Goal: Information Seeking & Learning: Learn about a topic

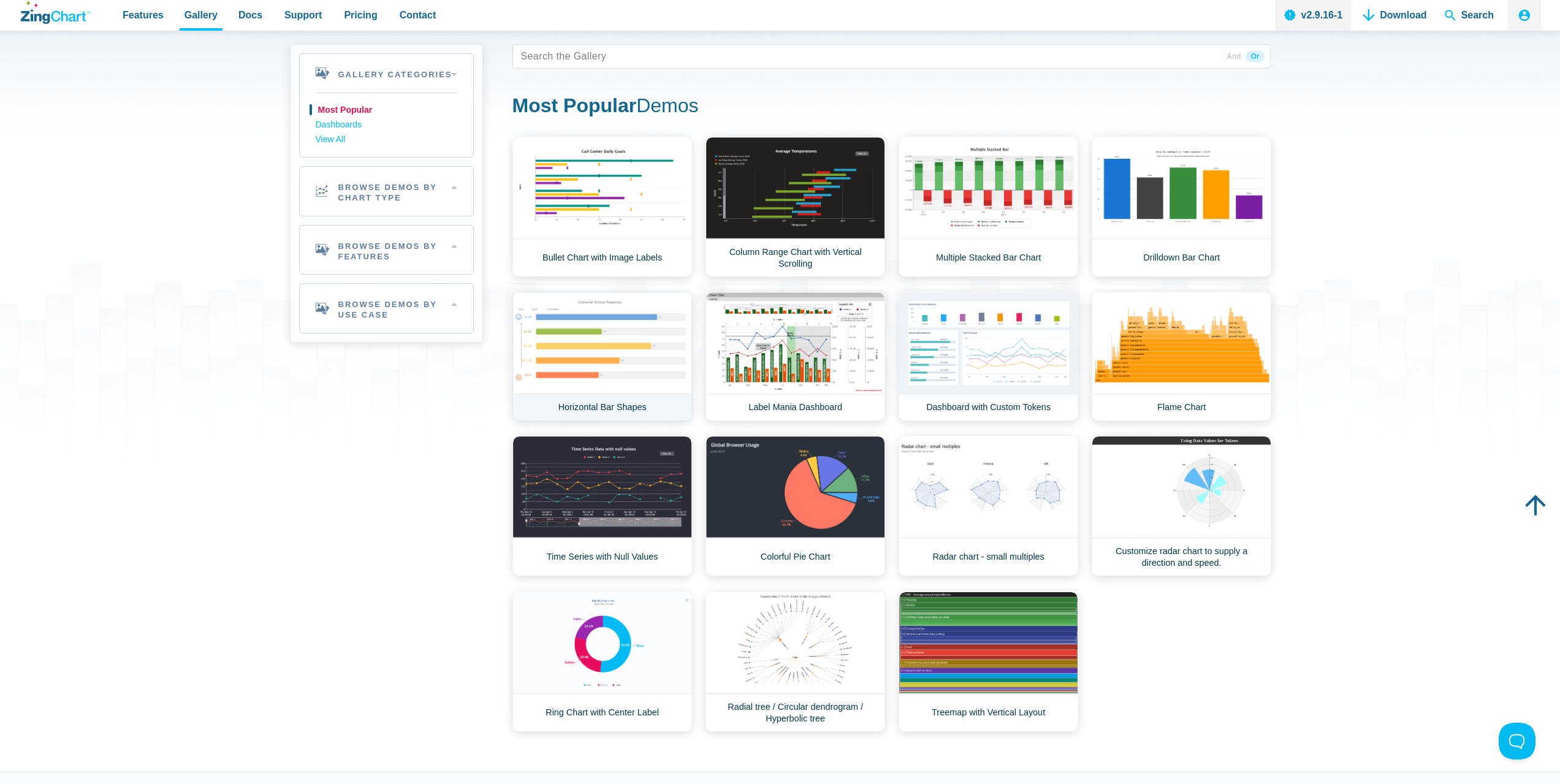
scroll to position [61, 0]
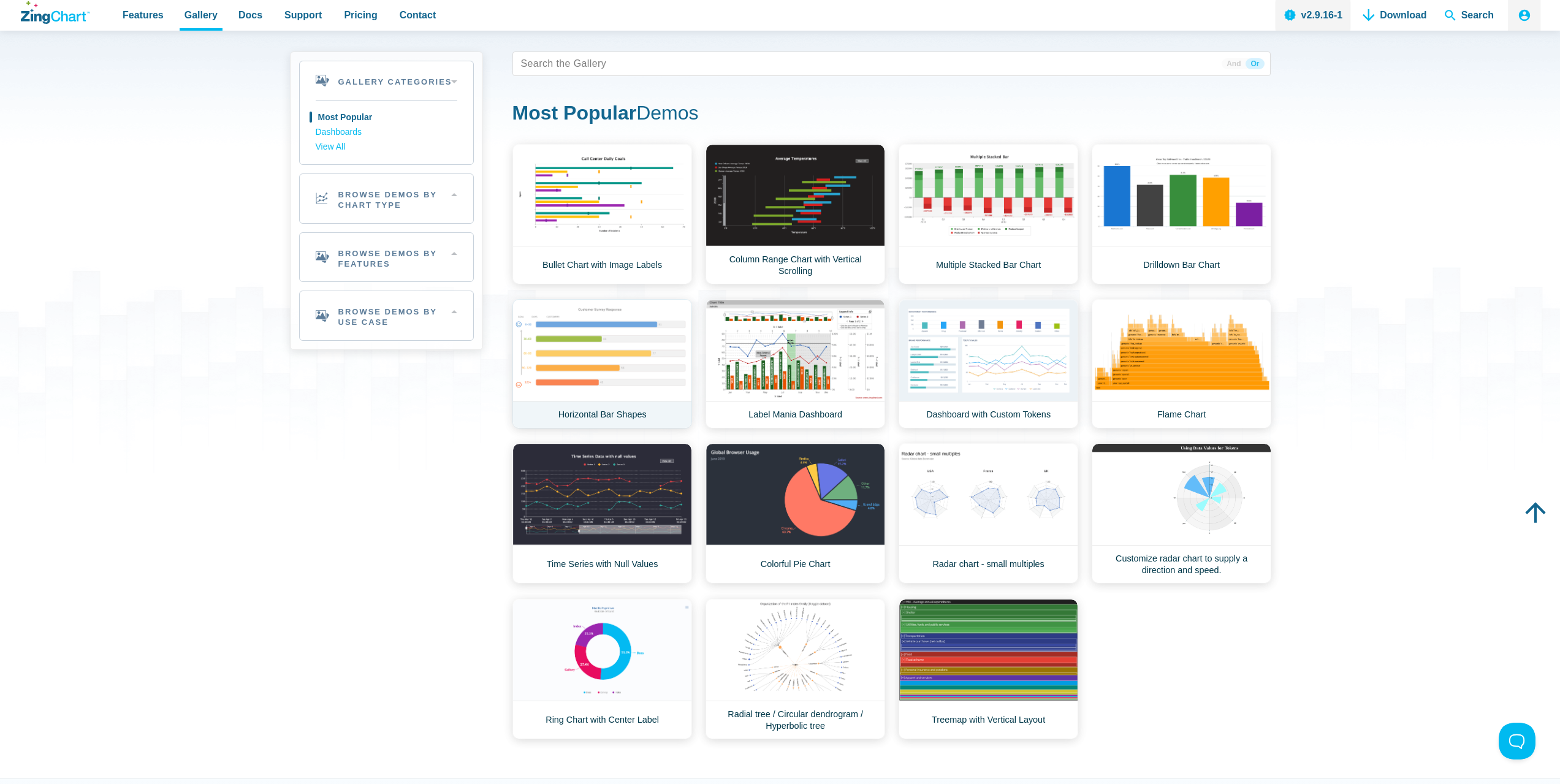
click at [656, 356] on link "Horizontal Bar Shapes" at bounding box center [603, 363] width 180 height 130
click at [1010, 354] on link "Dashboard with Custom Tokens" at bounding box center [989, 363] width 180 height 130
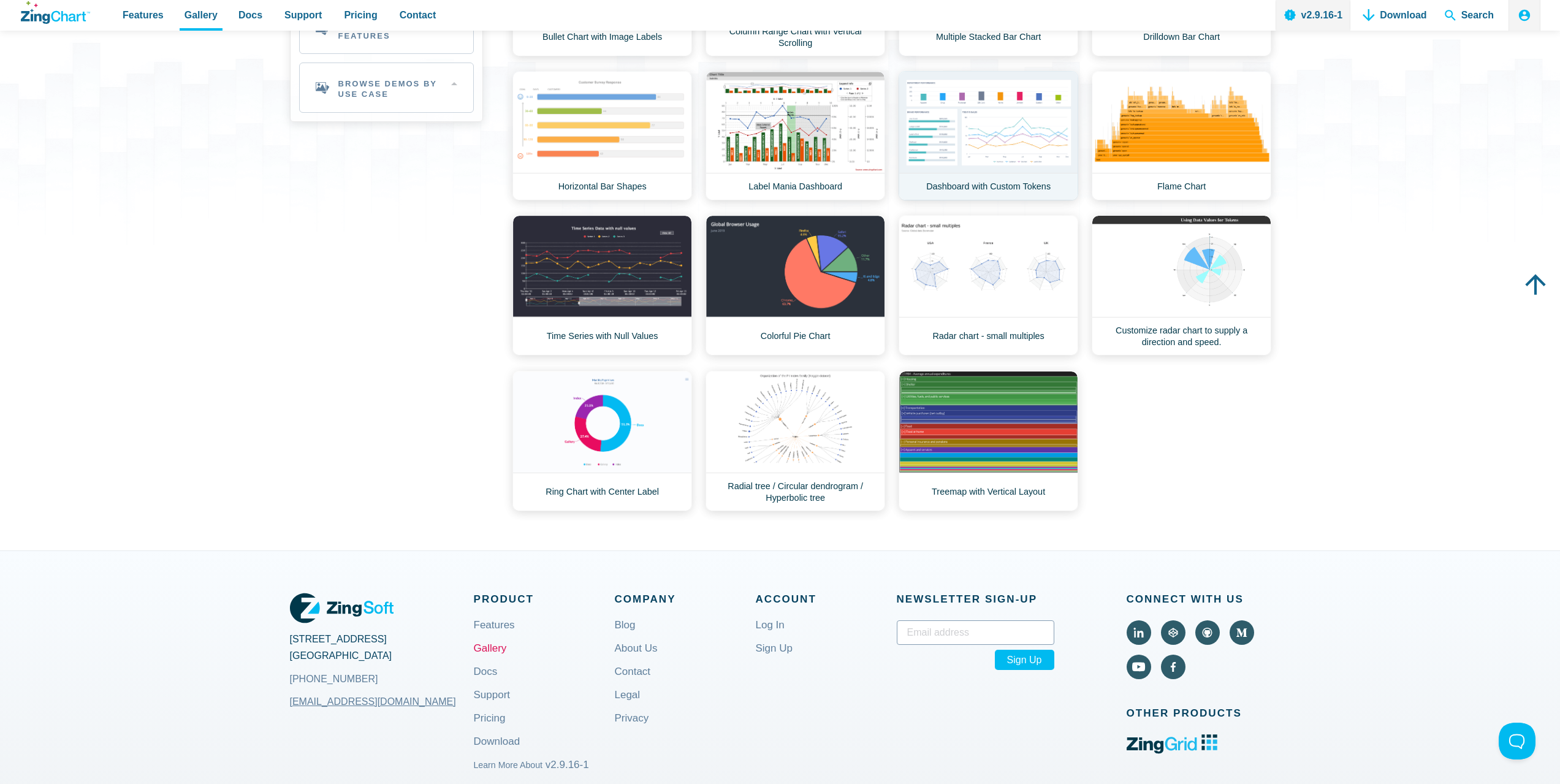
scroll to position [368, 0]
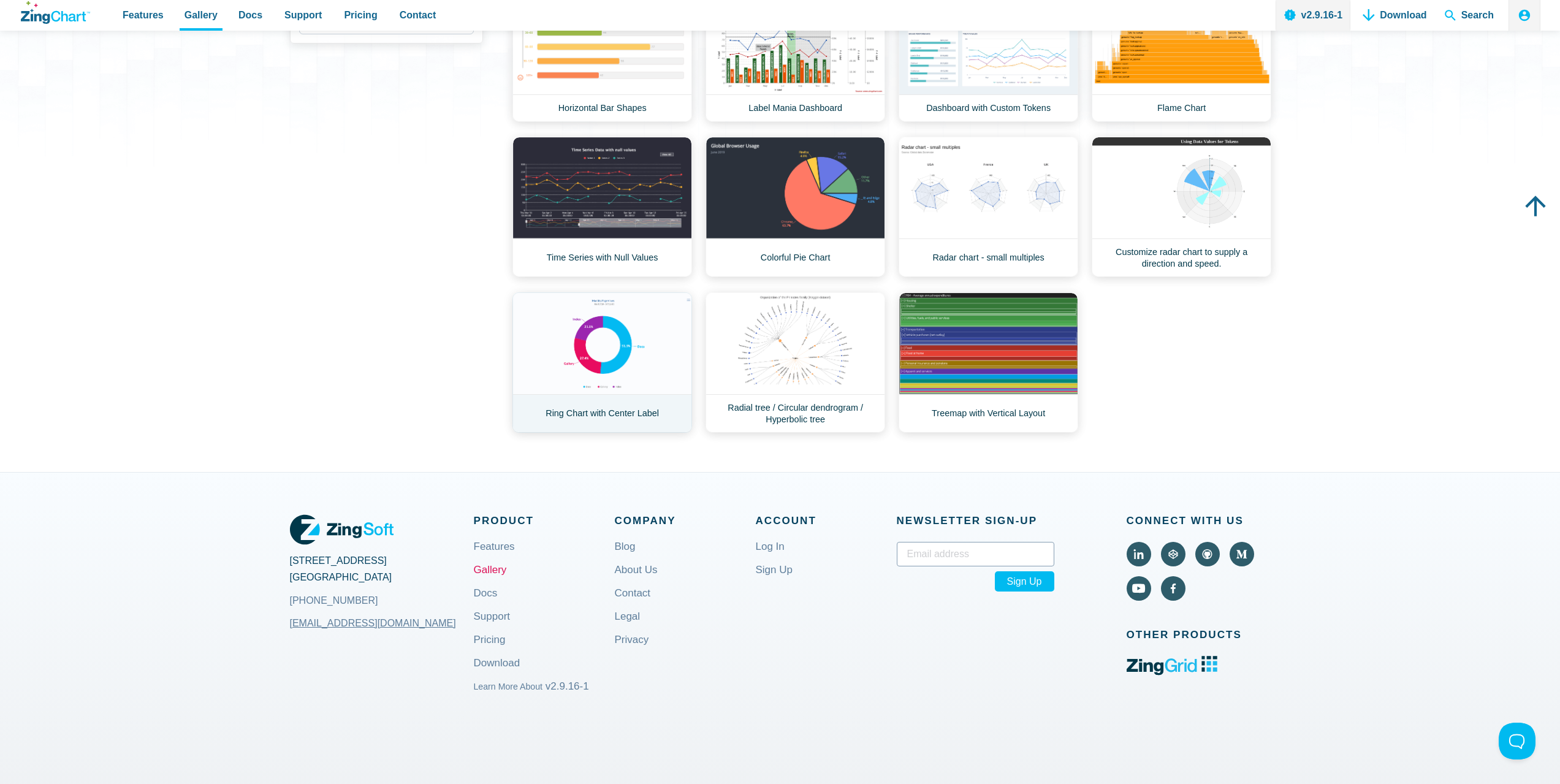
click at [654, 330] on link "Ring Chart with Center Label" at bounding box center [603, 362] width 180 height 140
click at [1204, 226] on link "Customize radar chart to supply a direction and speed." at bounding box center [1182, 207] width 180 height 140
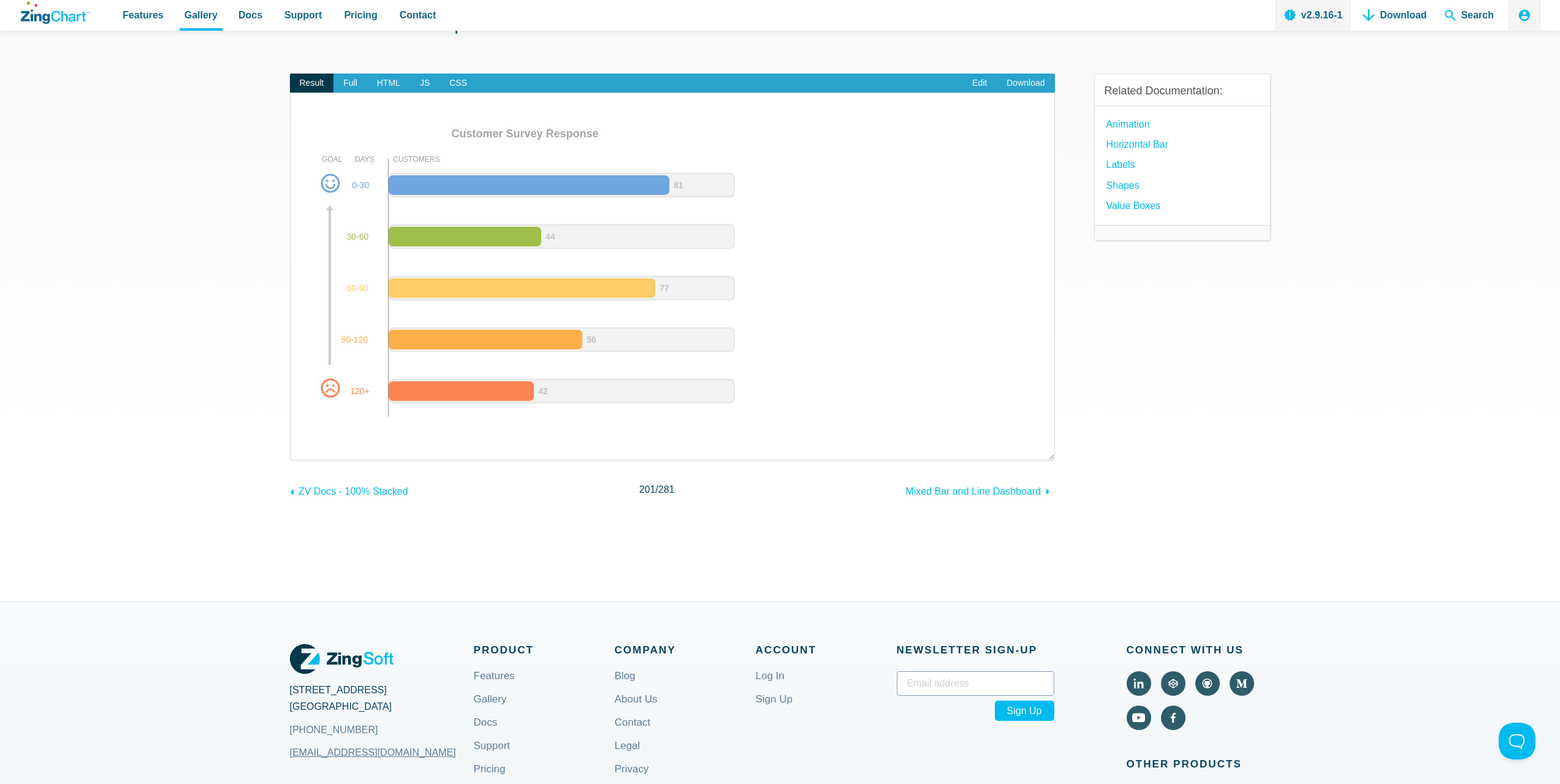
scroll to position [61, 0]
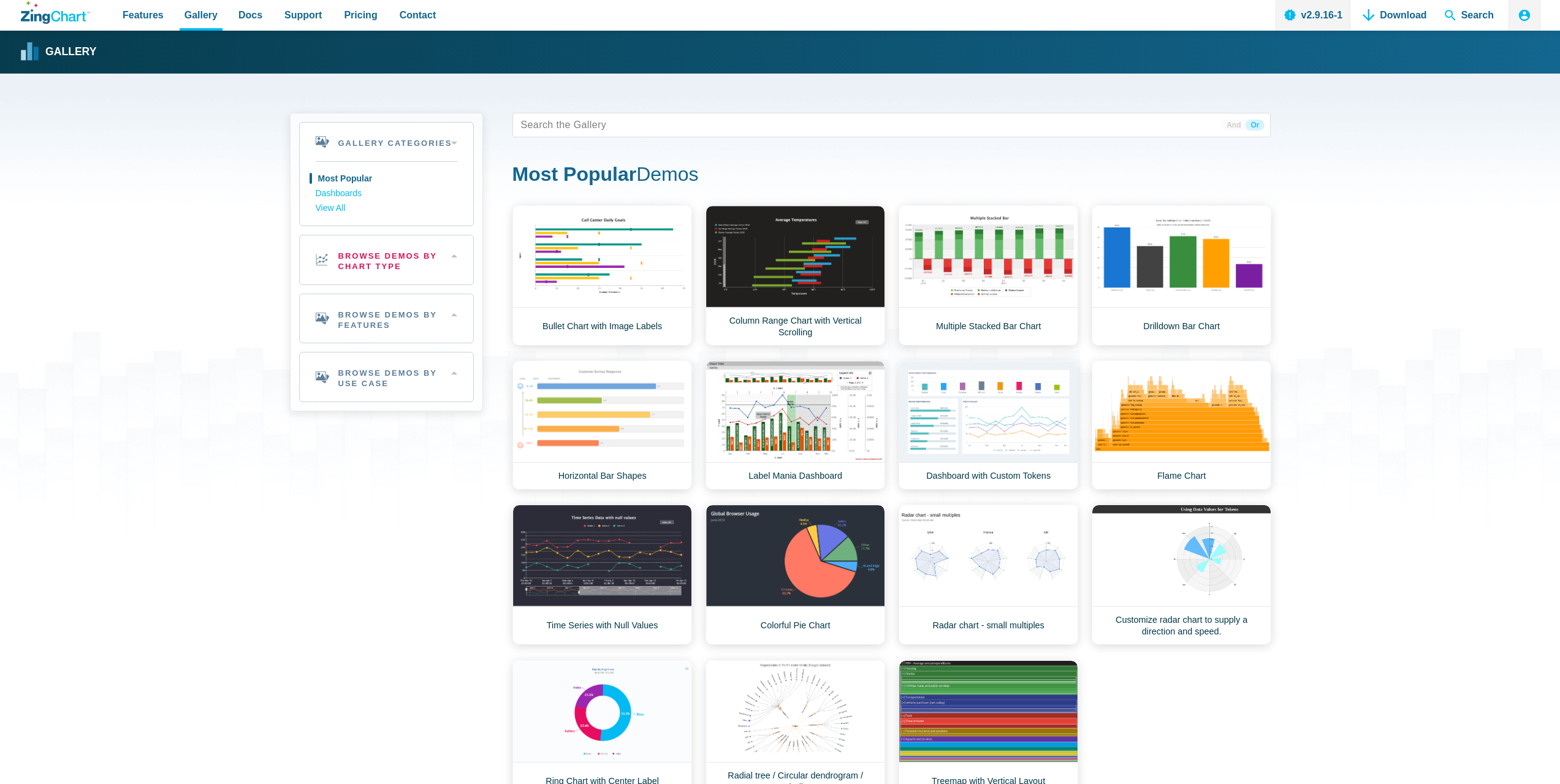
click at [439, 260] on h2 "Browse Demos By Chart Type" at bounding box center [386, 259] width 173 height 49
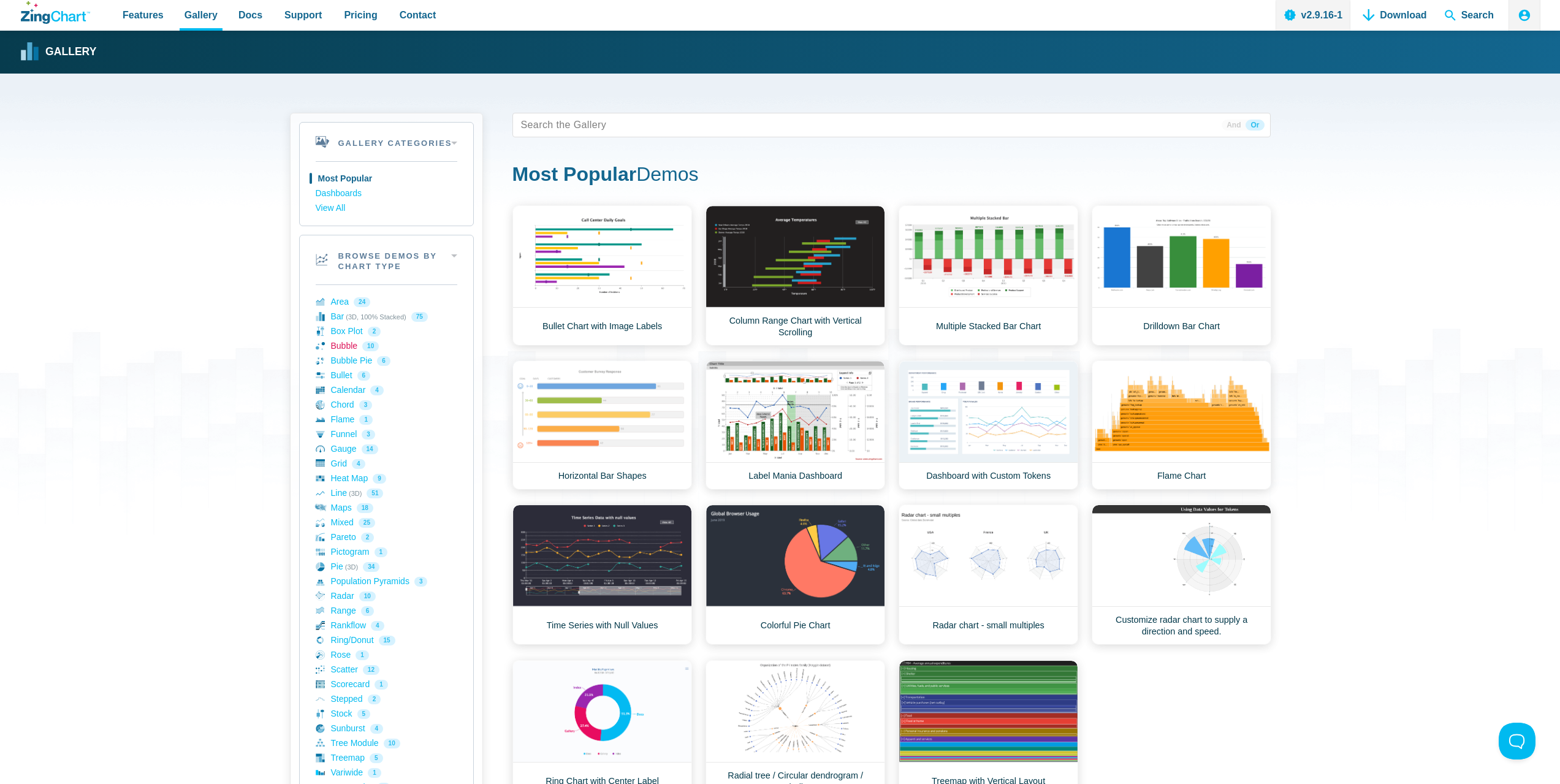
click at [352, 349] on link "Bubble 10" at bounding box center [386, 347] width 142 height 15
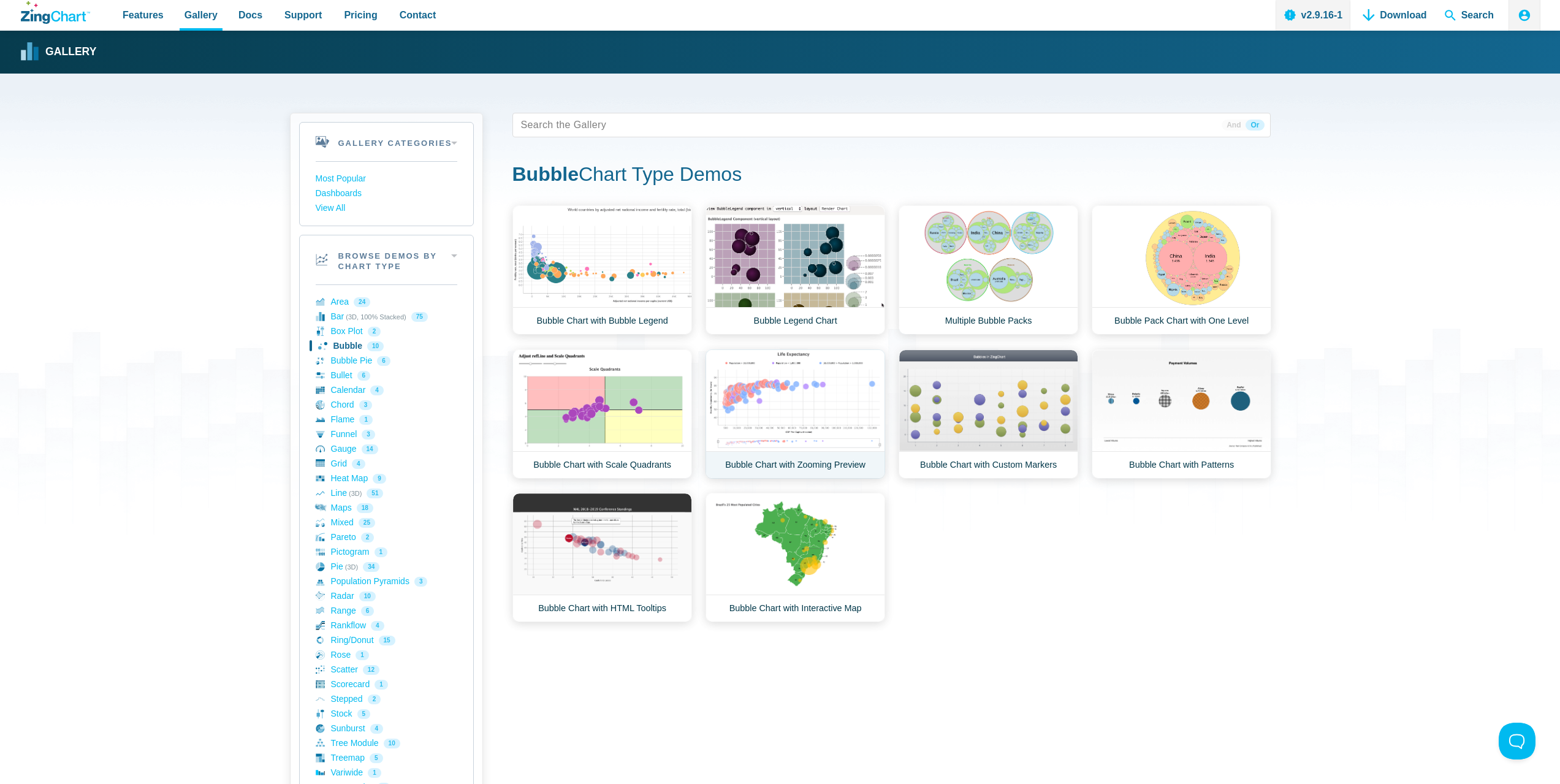
click at [802, 385] on link "Bubble Chart with Zooming Preview" at bounding box center [796, 413] width 180 height 130
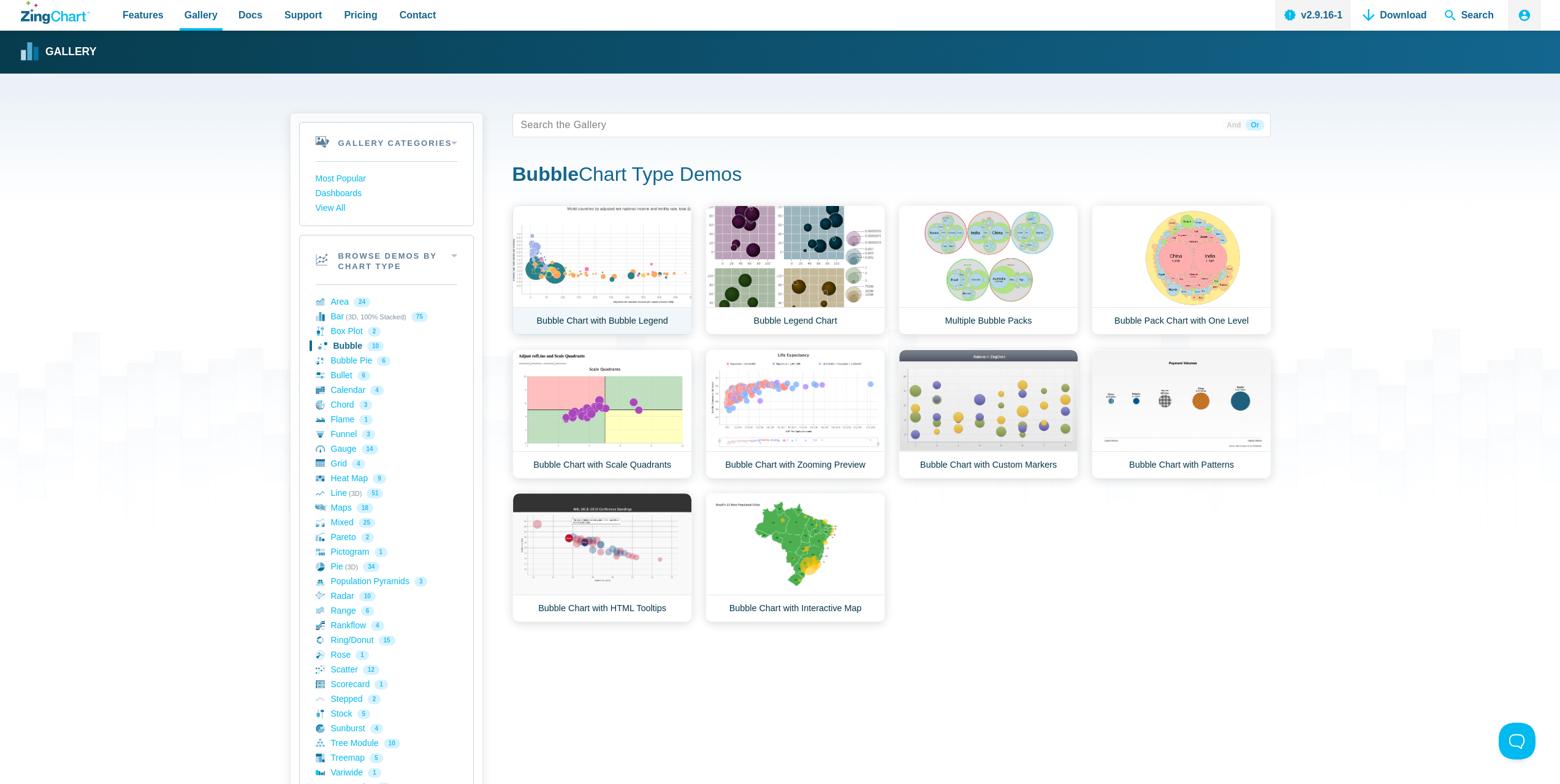
click at [627, 261] on link "Bubble Chart with Bubble Legend" at bounding box center [603, 270] width 180 height 130
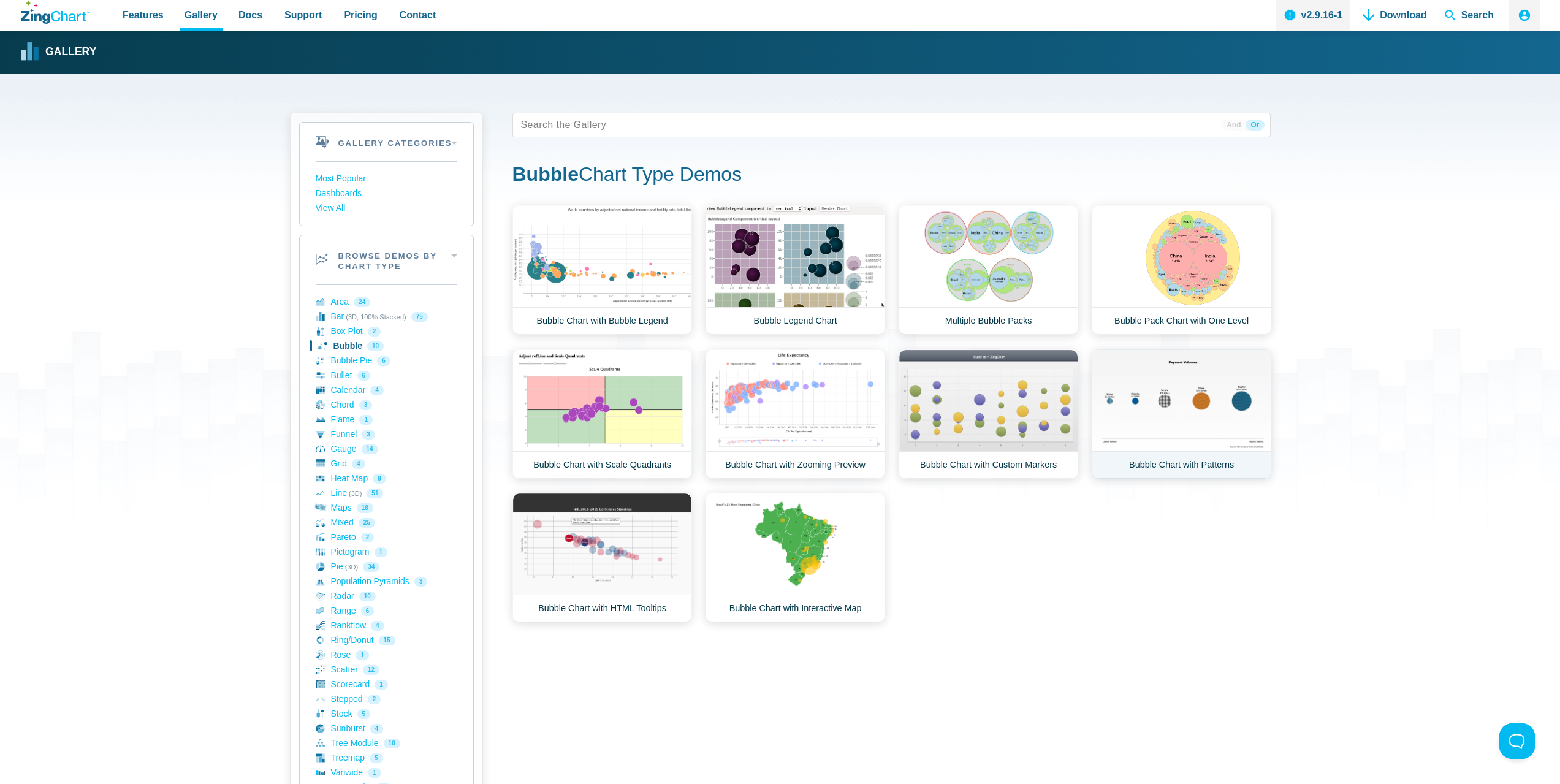
click at [1142, 400] on link "Bubble Chart with Patterns" at bounding box center [1182, 413] width 180 height 130
click at [802, 549] on link "Bubble Chart with Interactive Map" at bounding box center [796, 557] width 180 height 130
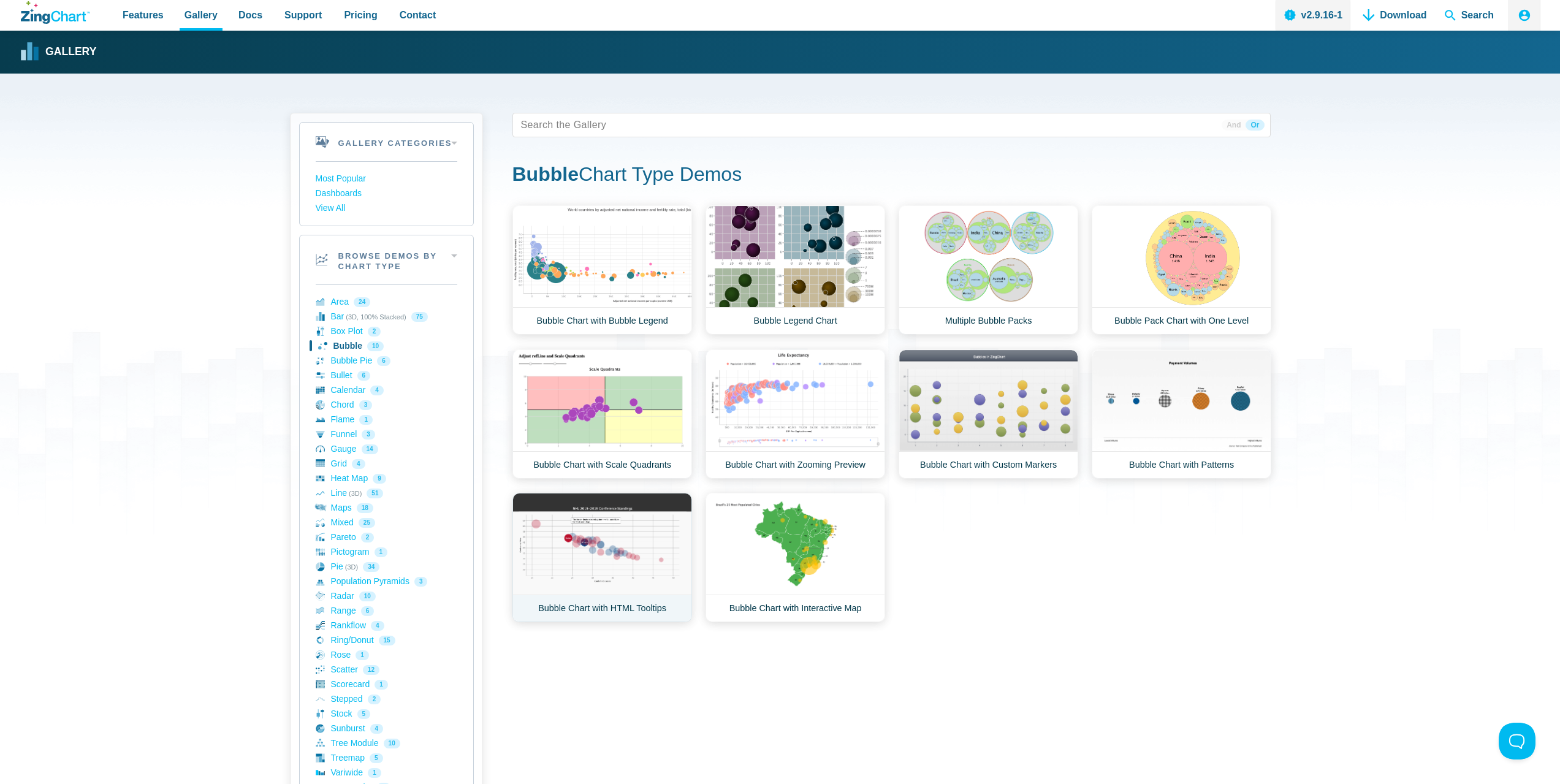
click at [629, 545] on link "Bubble Chart with HTML Tooltips" at bounding box center [603, 557] width 180 height 130
click at [801, 291] on link "Bubble Legend Chart" at bounding box center [796, 270] width 180 height 130
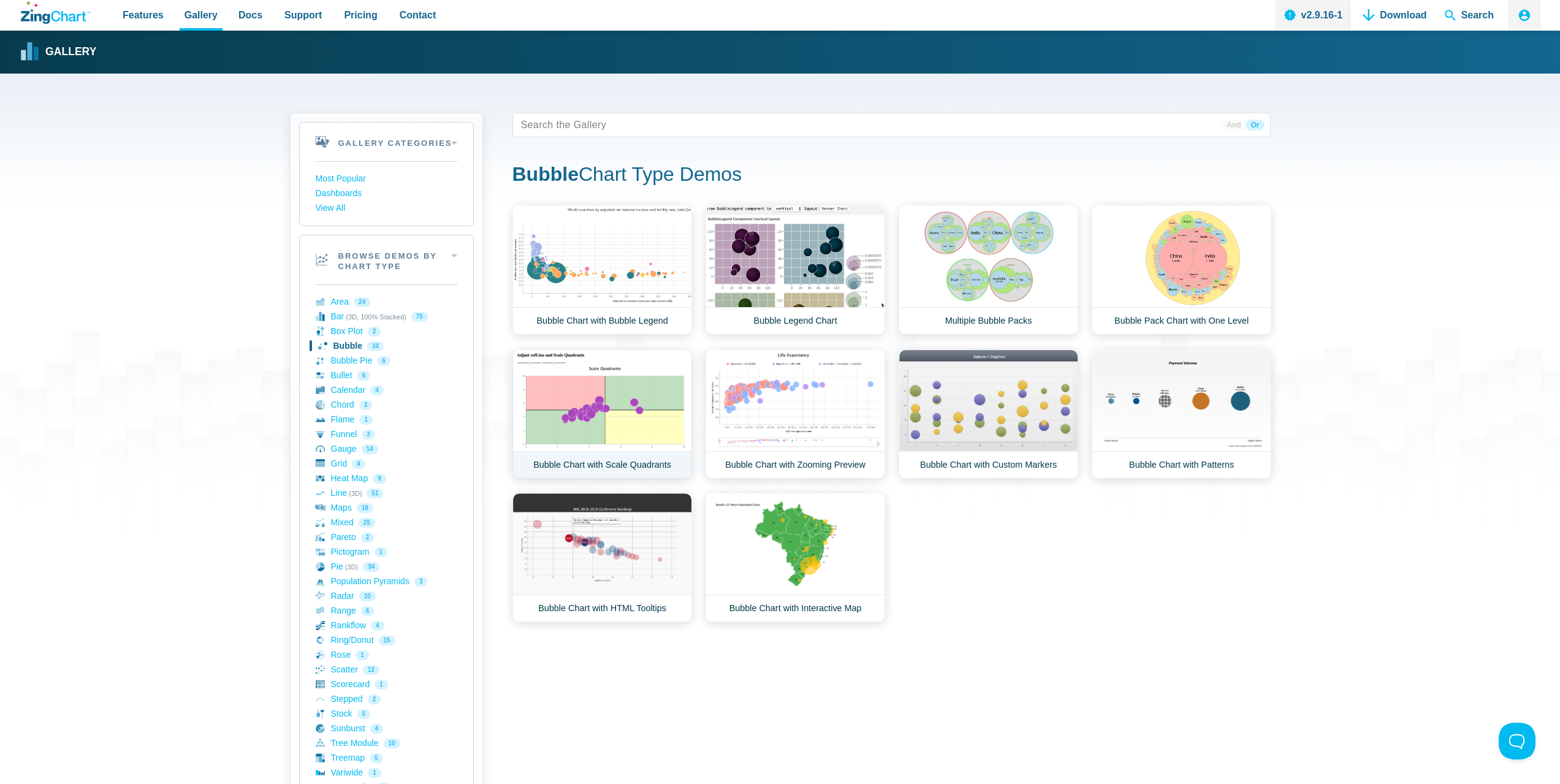
click at [642, 398] on link "Bubble Chart with Scale Quadrants" at bounding box center [603, 413] width 180 height 130
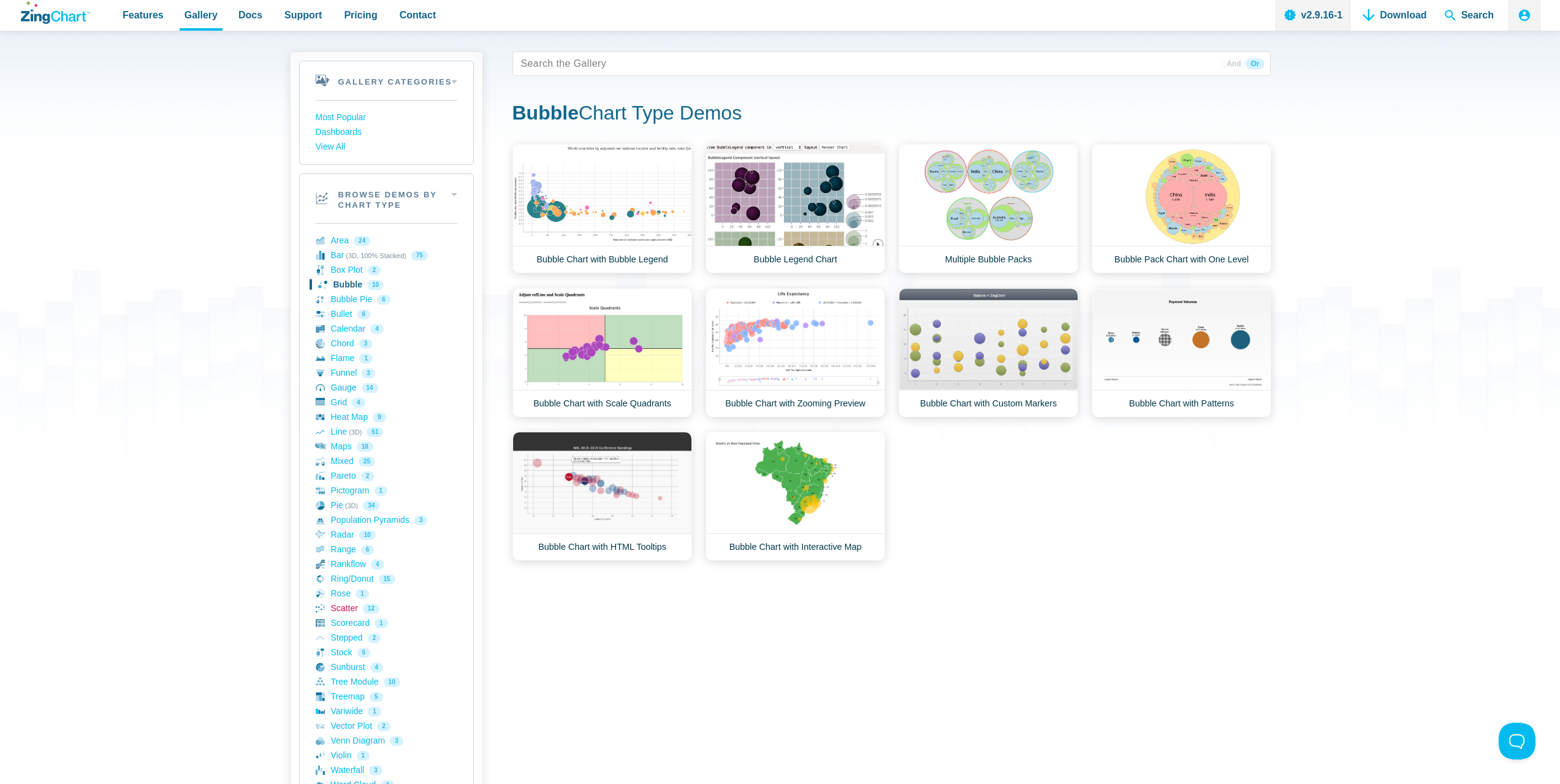
click at [344, 607] on link "Scatter 12" at bounding box center [386, 609] width 142 height 15
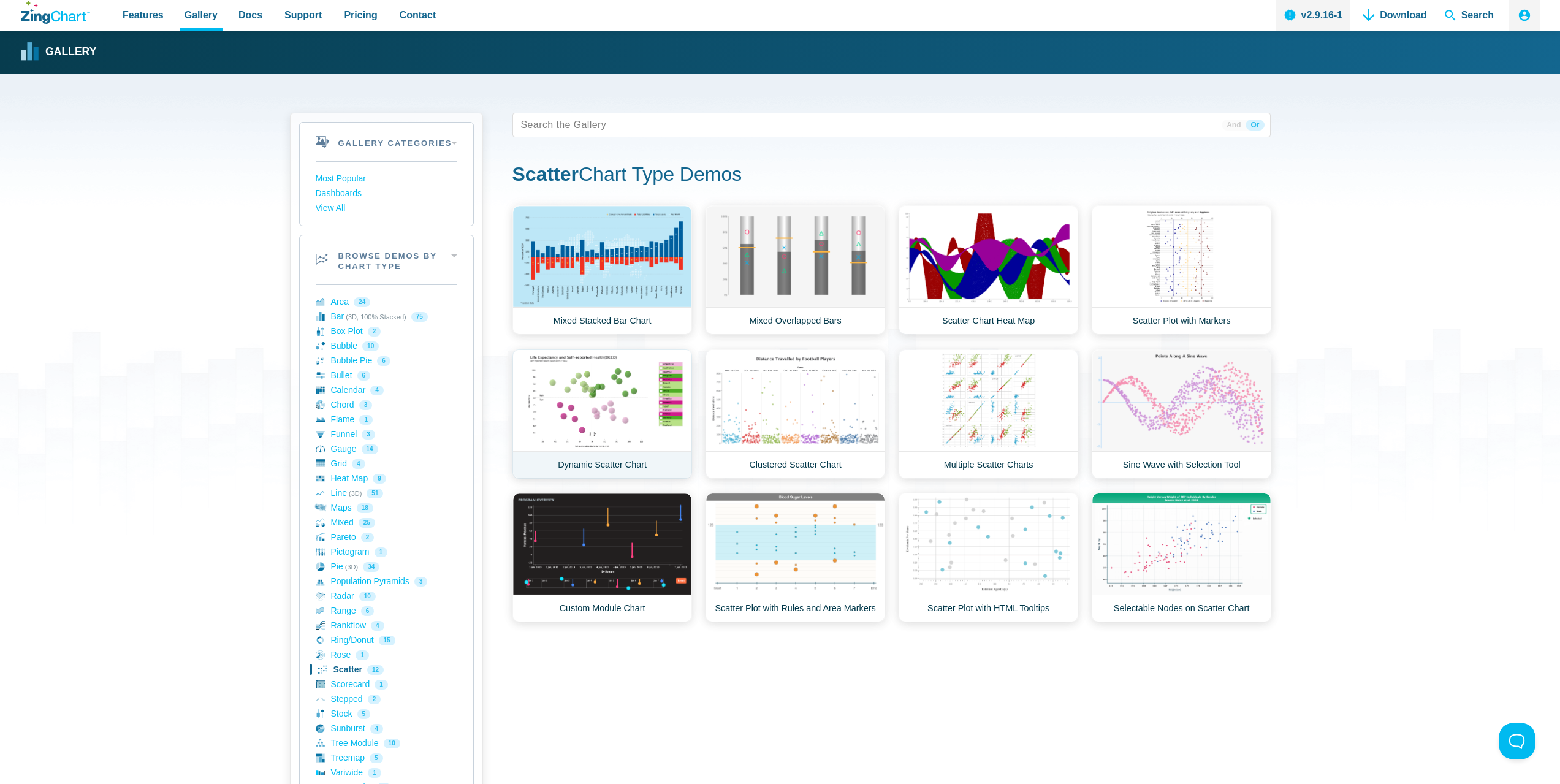
click at [642, 400] on link "Dynamic Scatter Chart" at bounding box center [603, 413] width 180 height 130
click at [1187, 559] on link "Selectable Nodes on Scatter Chart" at bounding box center [1182, 557] width 180 height 130
click at [979, 574] on link "Scatter Plot with HTML Tooltips" at bounding box center [989, 557] width 180 height 130
click at [785, 552] on link "Scatter Plot with Rules and Area Markers" at bounding box center [796, 557] width 180 height 130
click at [588, 546] on link "Custom Module Chart" at bounding box center [603, 557] width 180 height 130
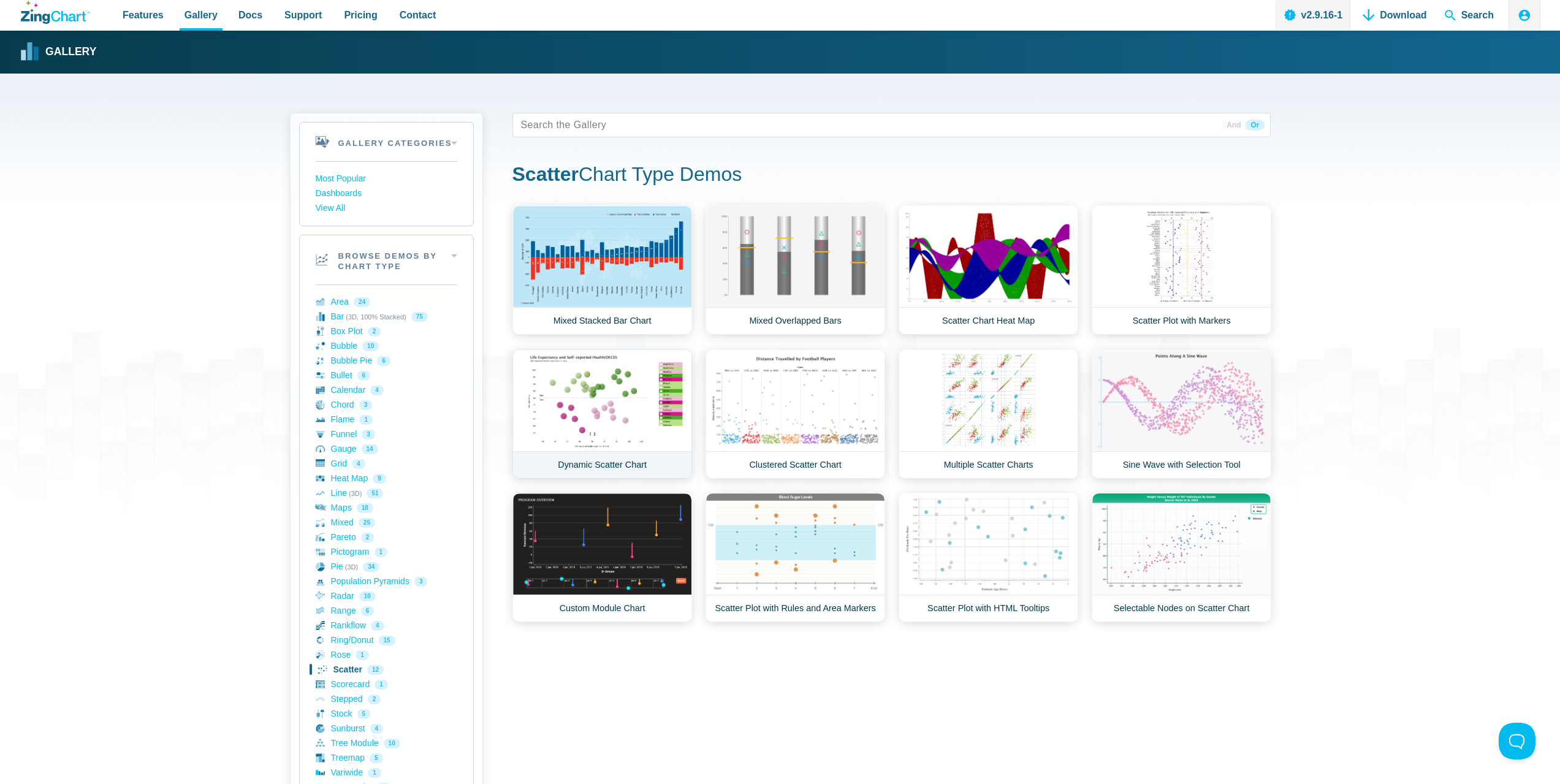
click at [663, 409] on link "Dynamic Scatter Chart" at bounding box center [603, 413] width 180 height 130
click at [869, 418] on link "Clustered Scatter Chart" at bounding box center [796, 413] width 180 height 130
click at [974, 411] on link "Multiple Scatter Charts" at bounding box center [989, 413] width 180 height 130
click at [1202, 391] on link "Sine Wave with Selection Tool" at bounding box center [1182, 413] width 180 height 130
click at [814, 271] on link "Mixed Overlapped Bars" at bounding box center [796, 270] width 180 height 130
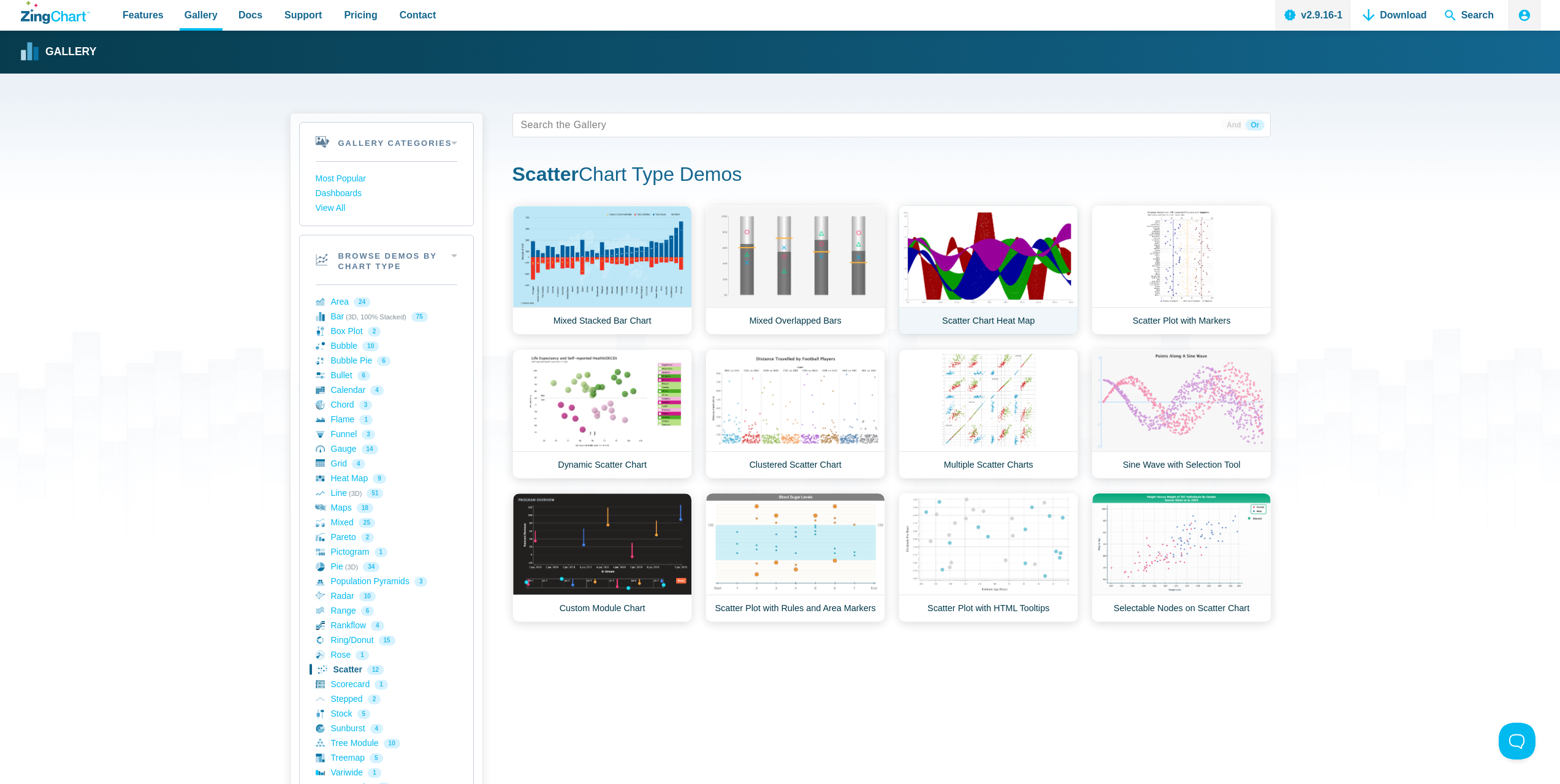
click at [963, 306] on link "Scatter Chart Heat Map" at bounding box center [989, 270] width 180 height 130
click at [1165, 266] on link "Scatter Plot with Markers" at bounding box center [1182, 270] width 180 height 130
click at [335, 434] on link "Funnel 3" at bounding box center [386, 435] width 142 height 15
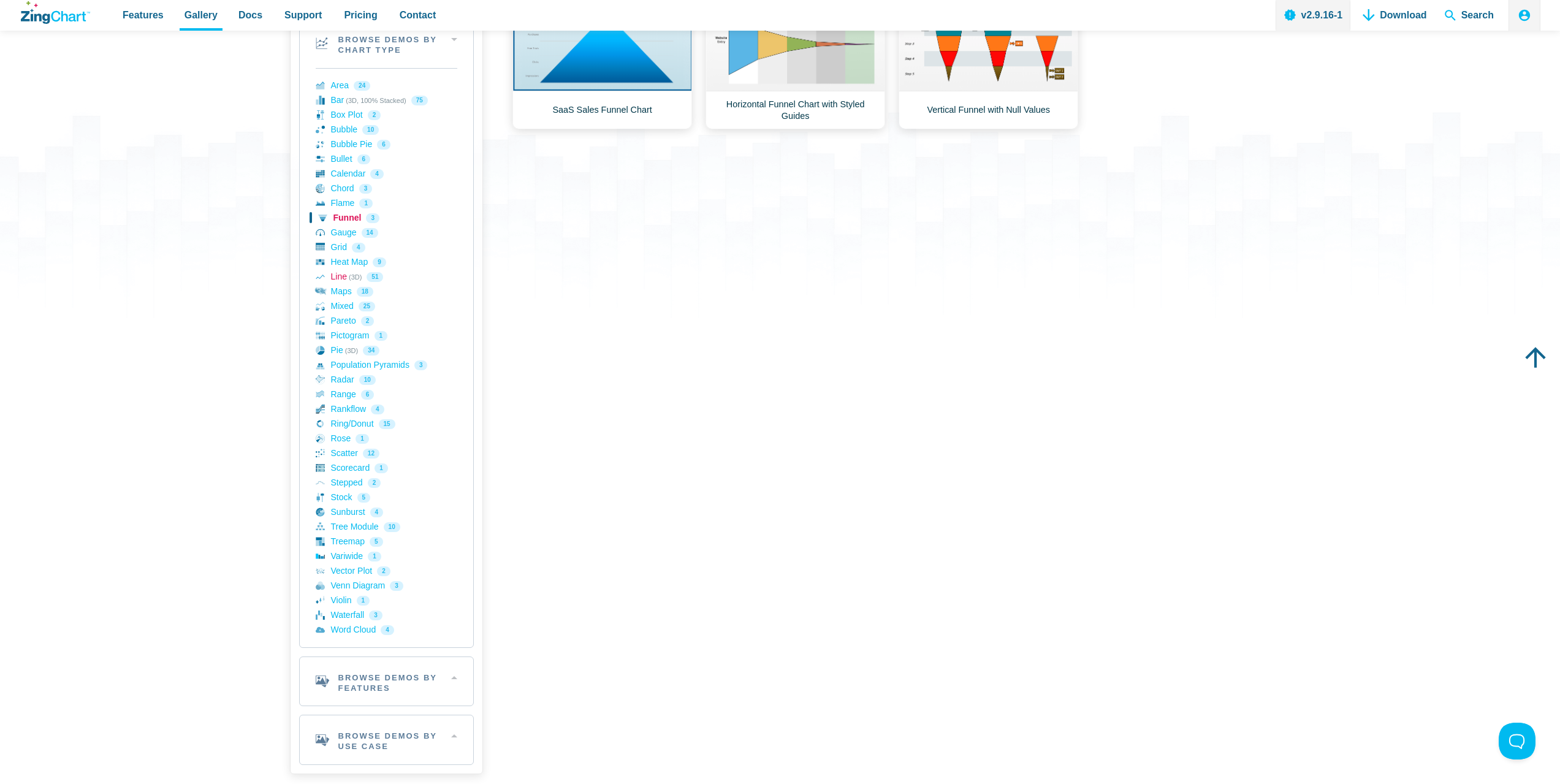
scroll to position [306, 0]
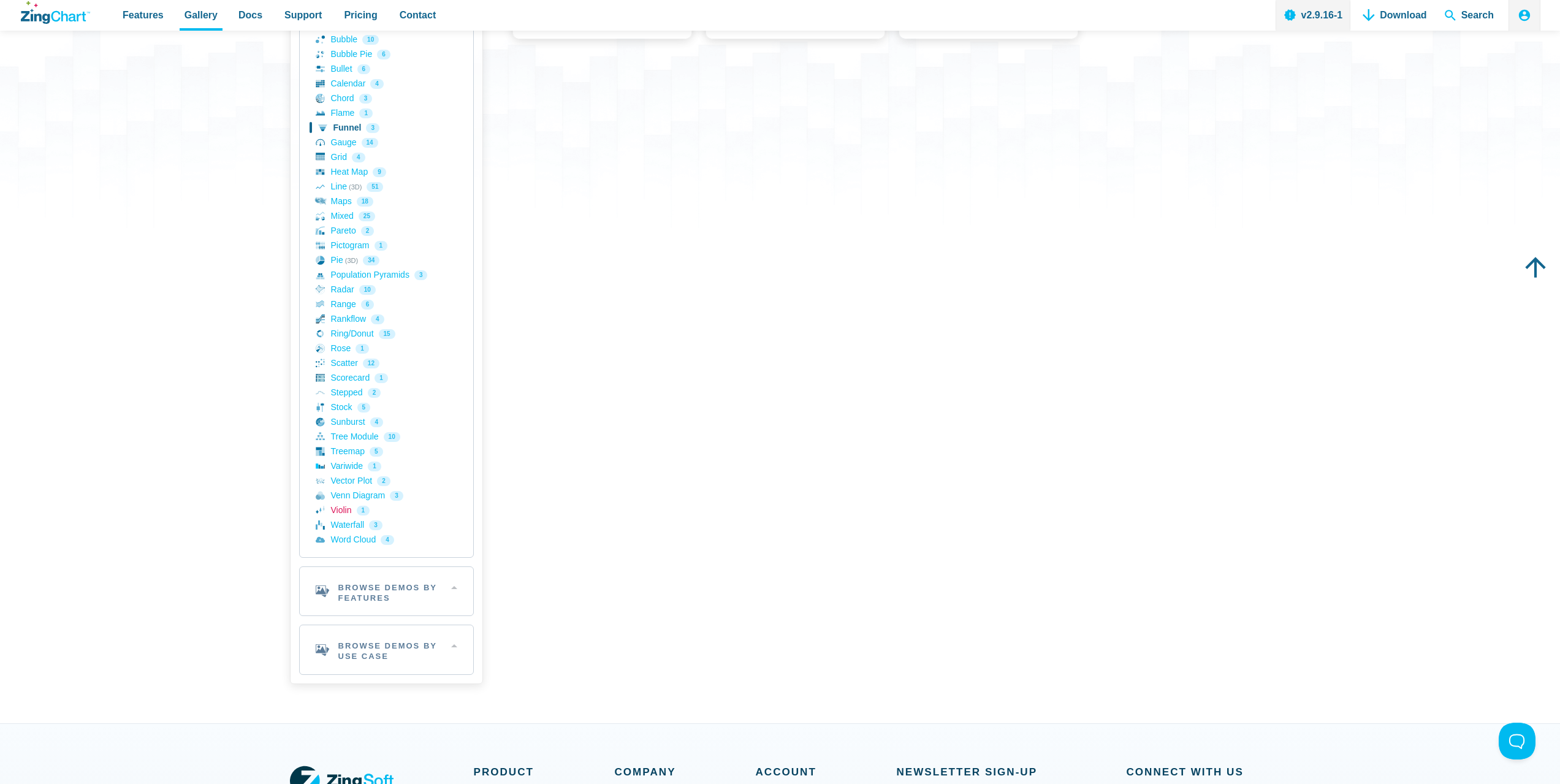
click at [350, 505] on link "Violin 1" at bounding box center [386, 511] width 142 height 15
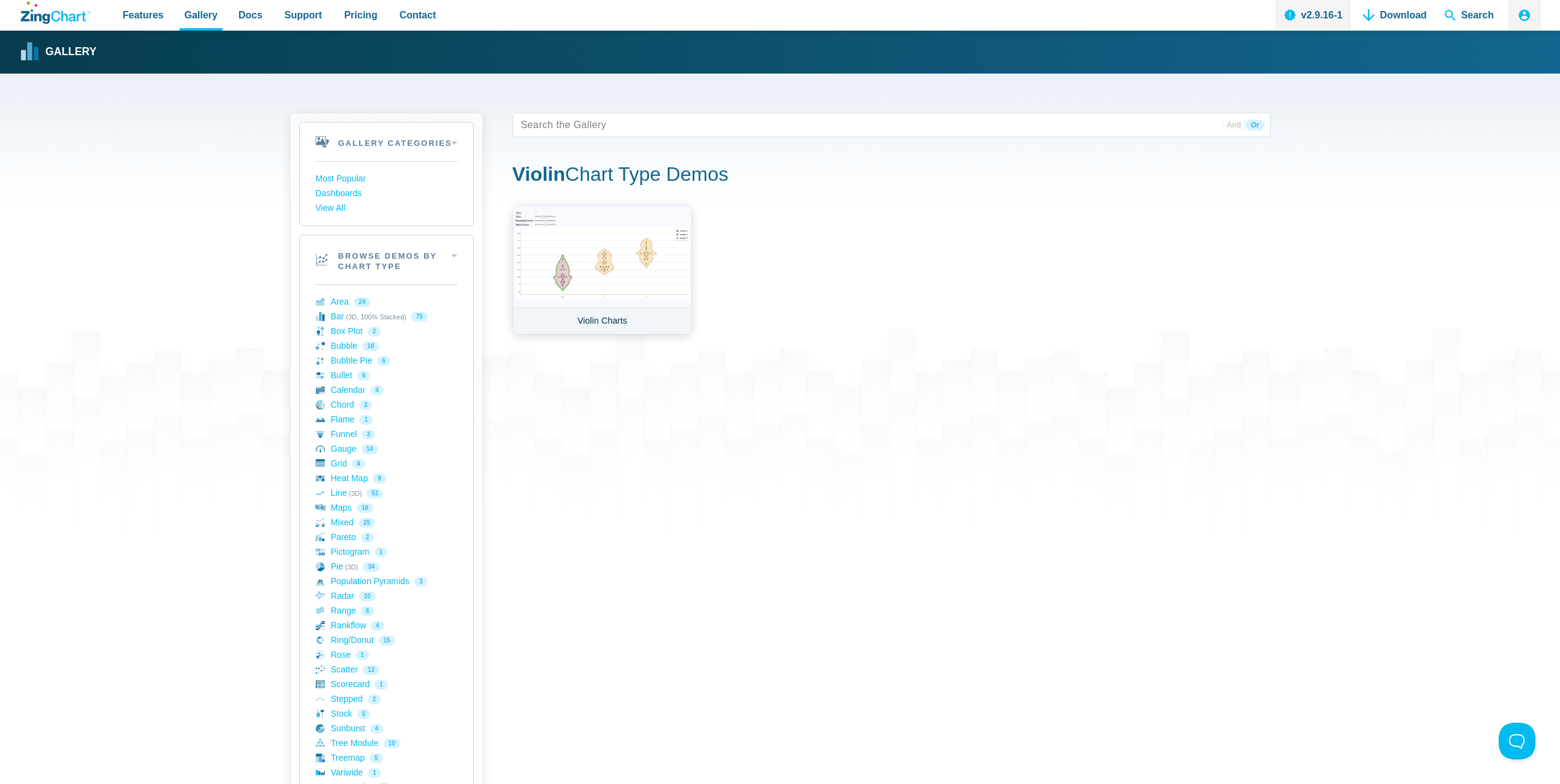
click at [613, 257] on link "Violin Charts" at bounding box center [603, 270] width 180 height 130
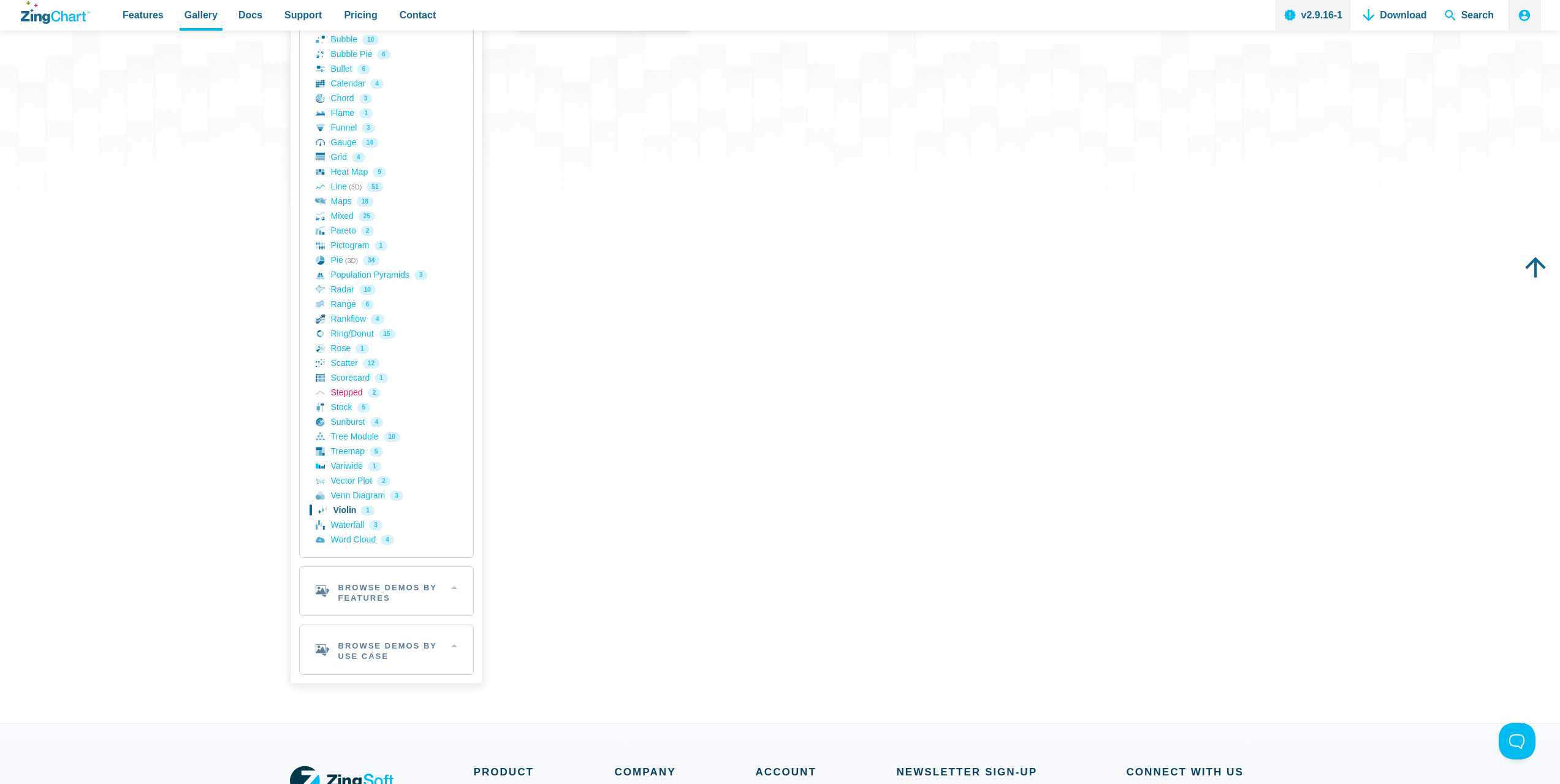
click at [349, 397] on link "Stepped 2" at bounding box center [386, 393] width 142 height 15
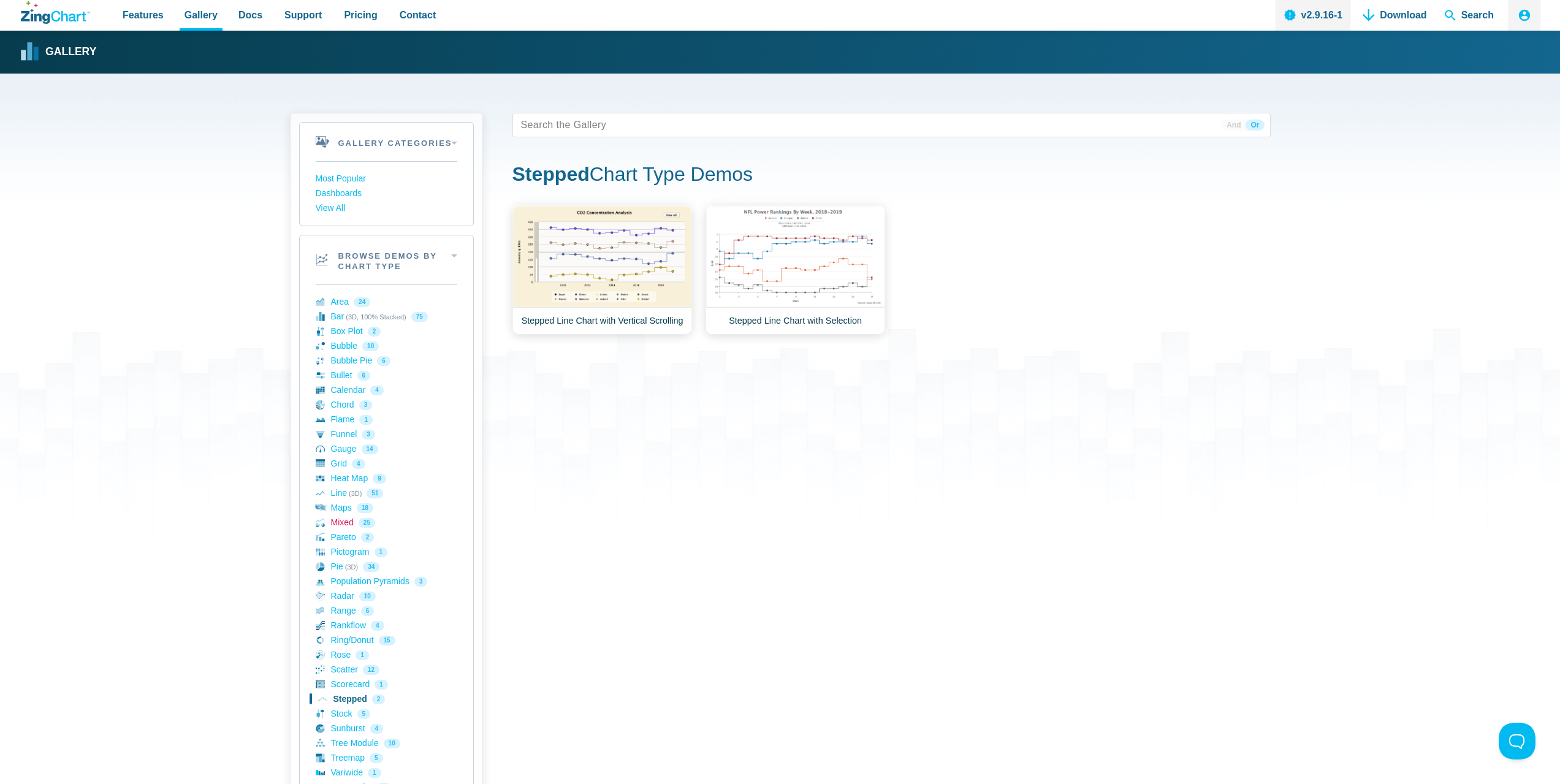
click at [347, 520] on link "Mixed 25" at bounding box center [386, 523] width 142 height 15
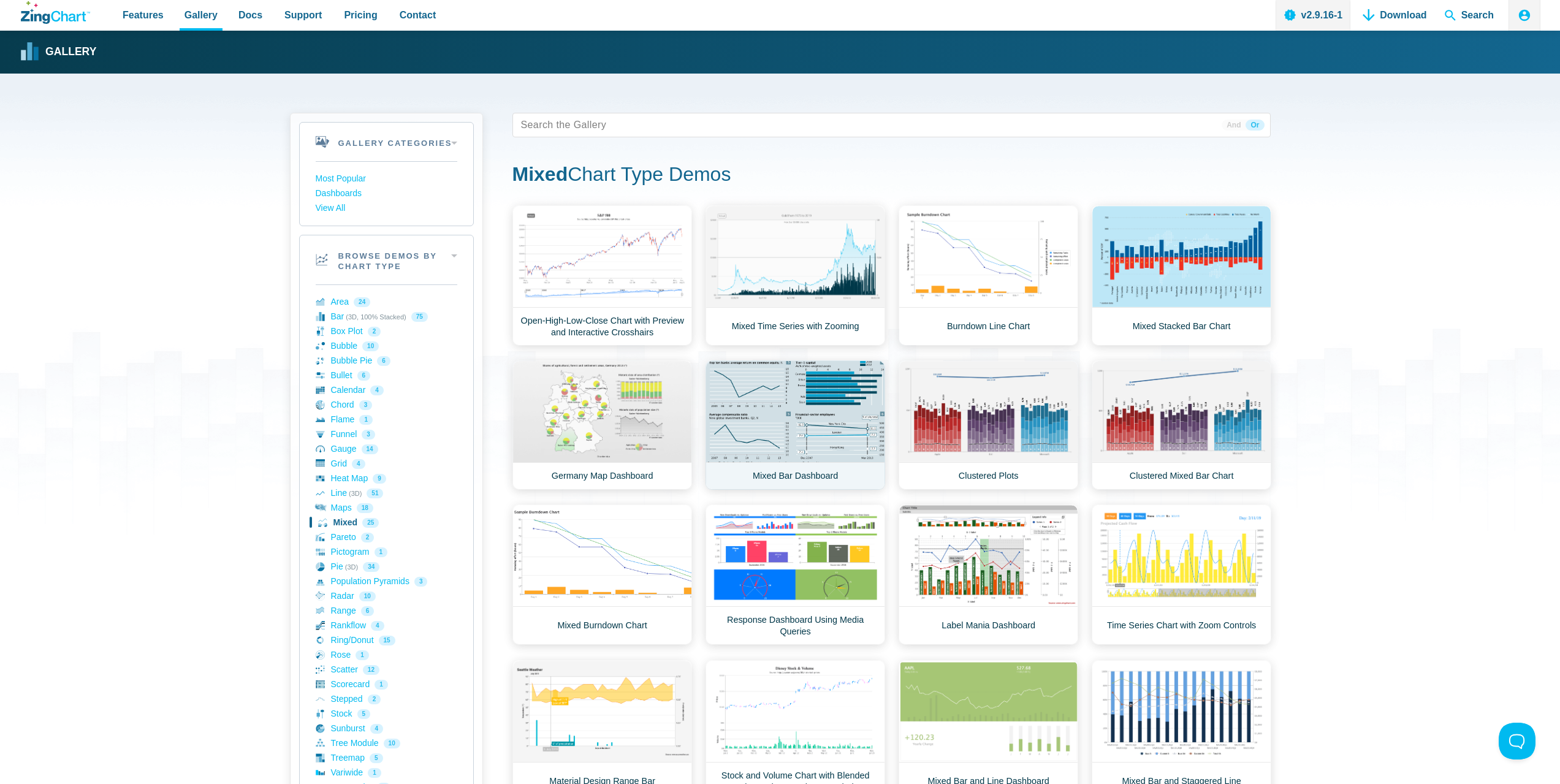
click at [795, 423] on link "Mixed Bar Dashboard" at bounding box center [796, 425] width 180 height 130
click at [809, 129] on tags "App Content" at bounding box center [891, 125] width 759 height 25
click at [343, 175] on link "Most Popular" at bounding box center [386, 179] width 142 height 15
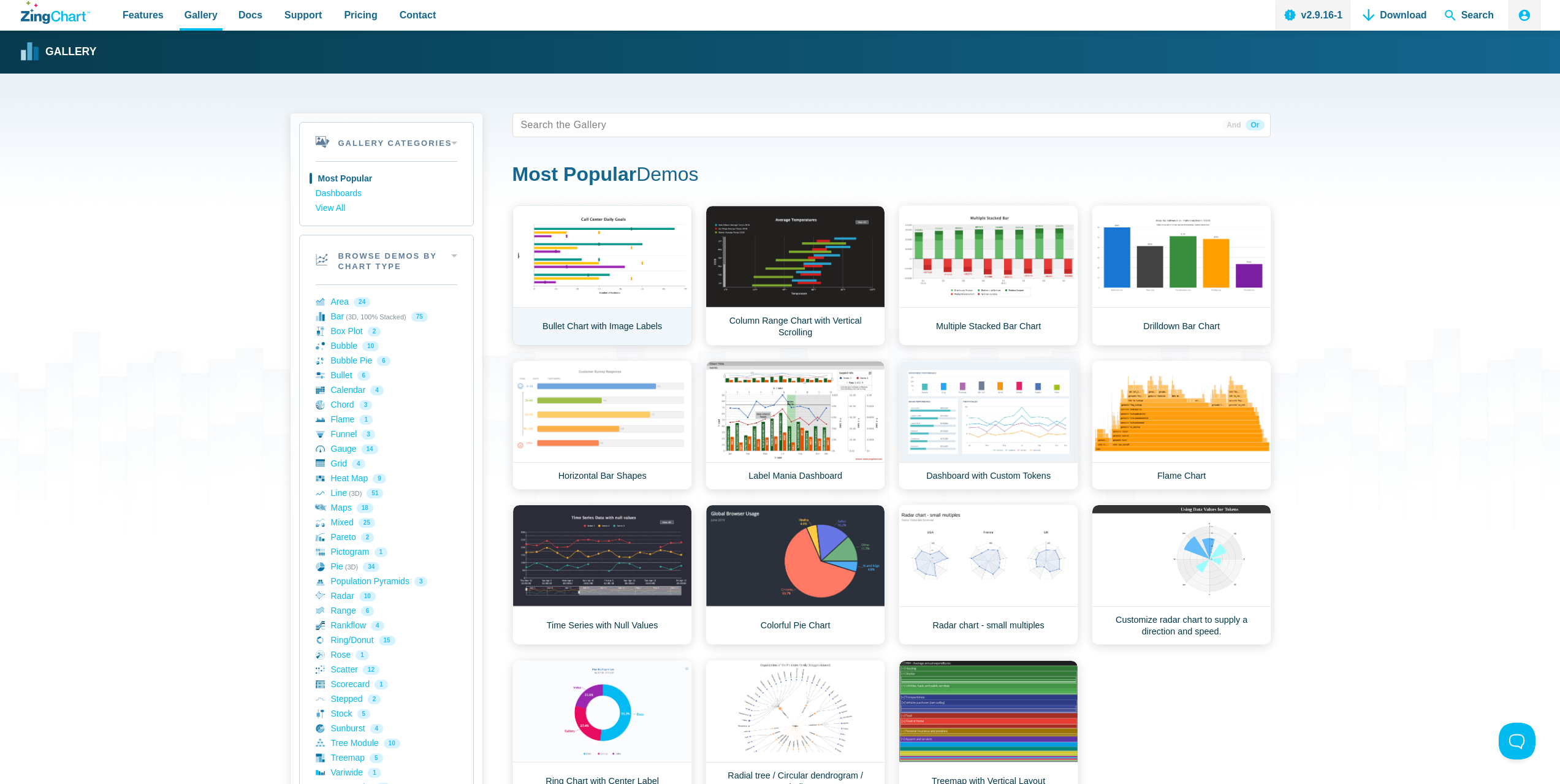
click at [585, 249] on link "Bullet Chart with Image Labels" at bounding box center [603, 276] width 180 height 140
click at [768, 282] on link "Column Range Chart with Vertical Scrolling" at bounding box center [796, 276] width 180 height 140
click at [1151, 292] on link "Drilldown Bar Chart" at bounding box center [1182, 276] width 180 height 140
click at [785, 432] on link "Label Mania Dashboard" at bounding box center [796, 425] width 180 height 130
click at [939, 425] on link "Dashboard with Custom Tokens" at bounding box center [989, 425] width 180 height 130
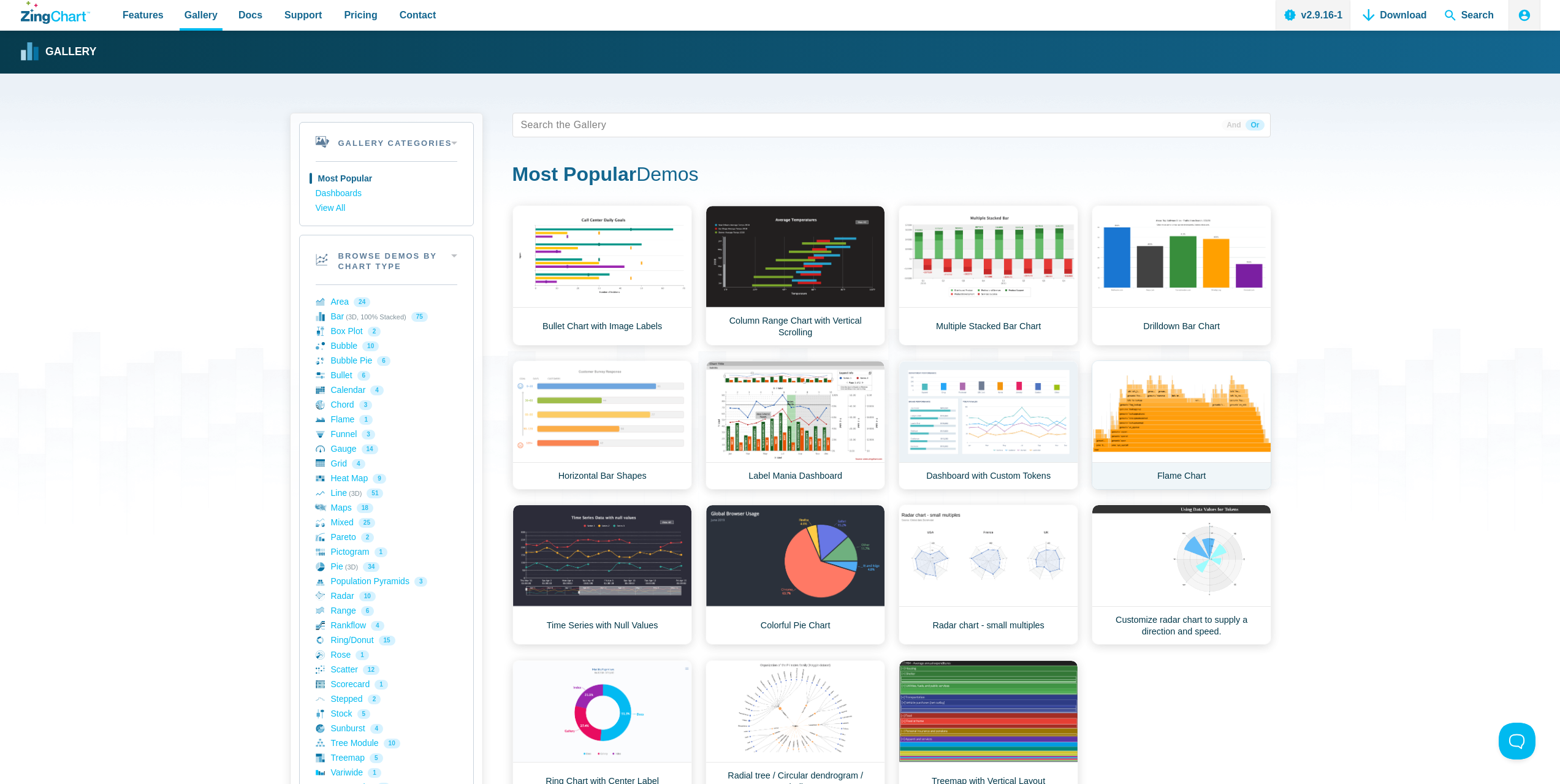
click at [1158, 416] on link "Flame Chart" at bounding box center [1182, 425] width 180 height 130
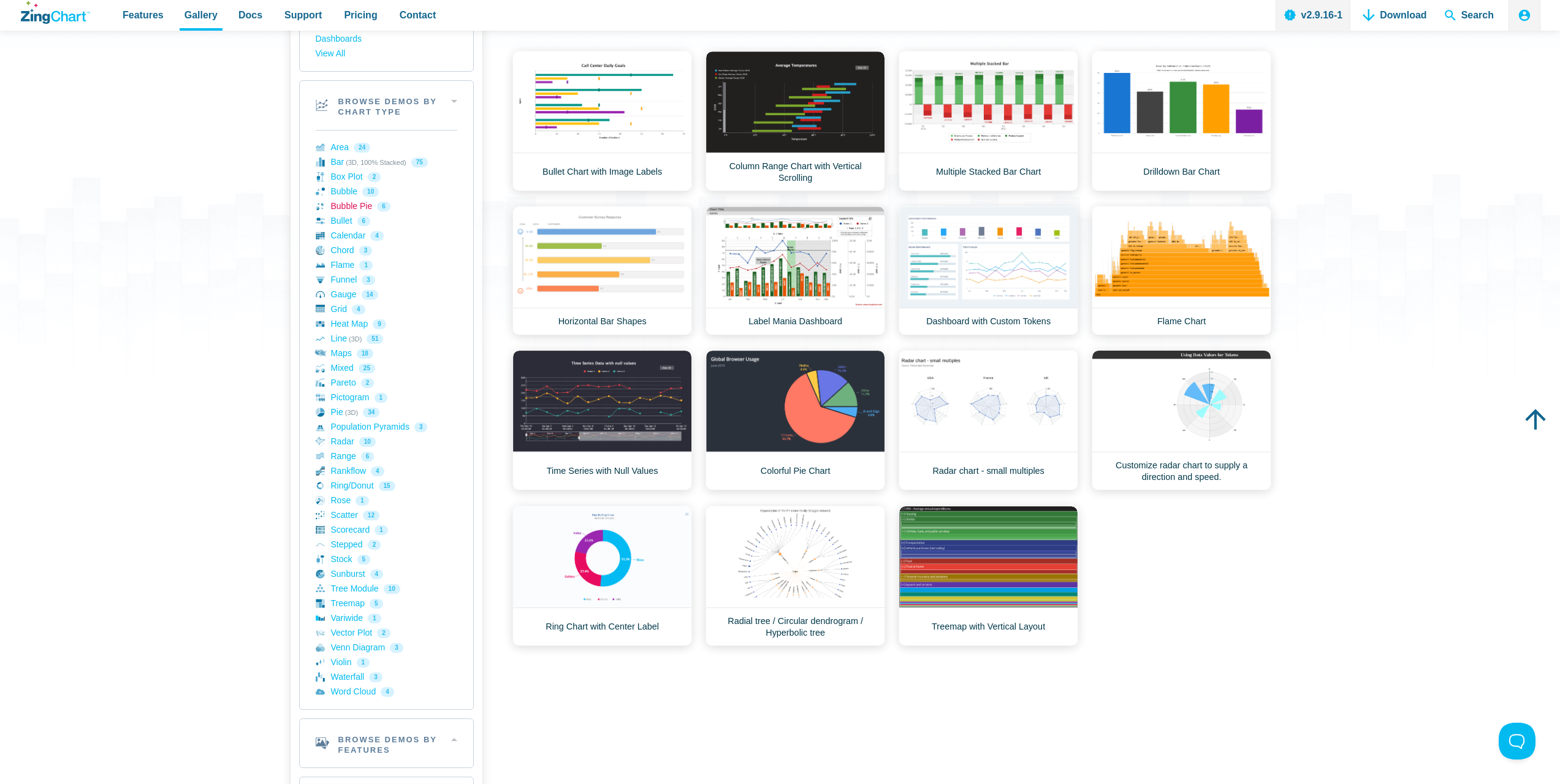
scroll to position [61, 0]
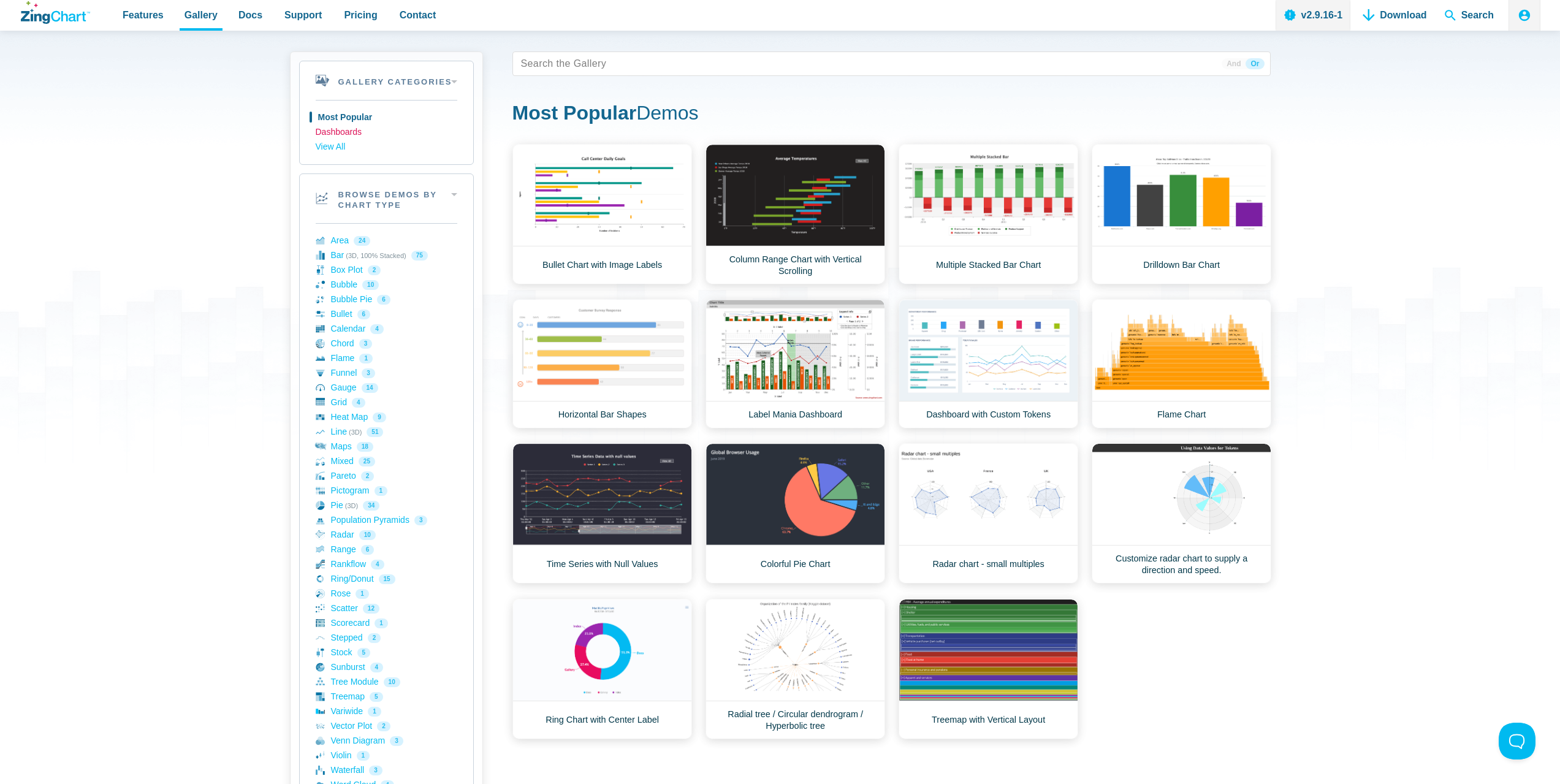
click at [349, 132] on link "Dashboards" at bounding box center [386, 133] width 142 height 15
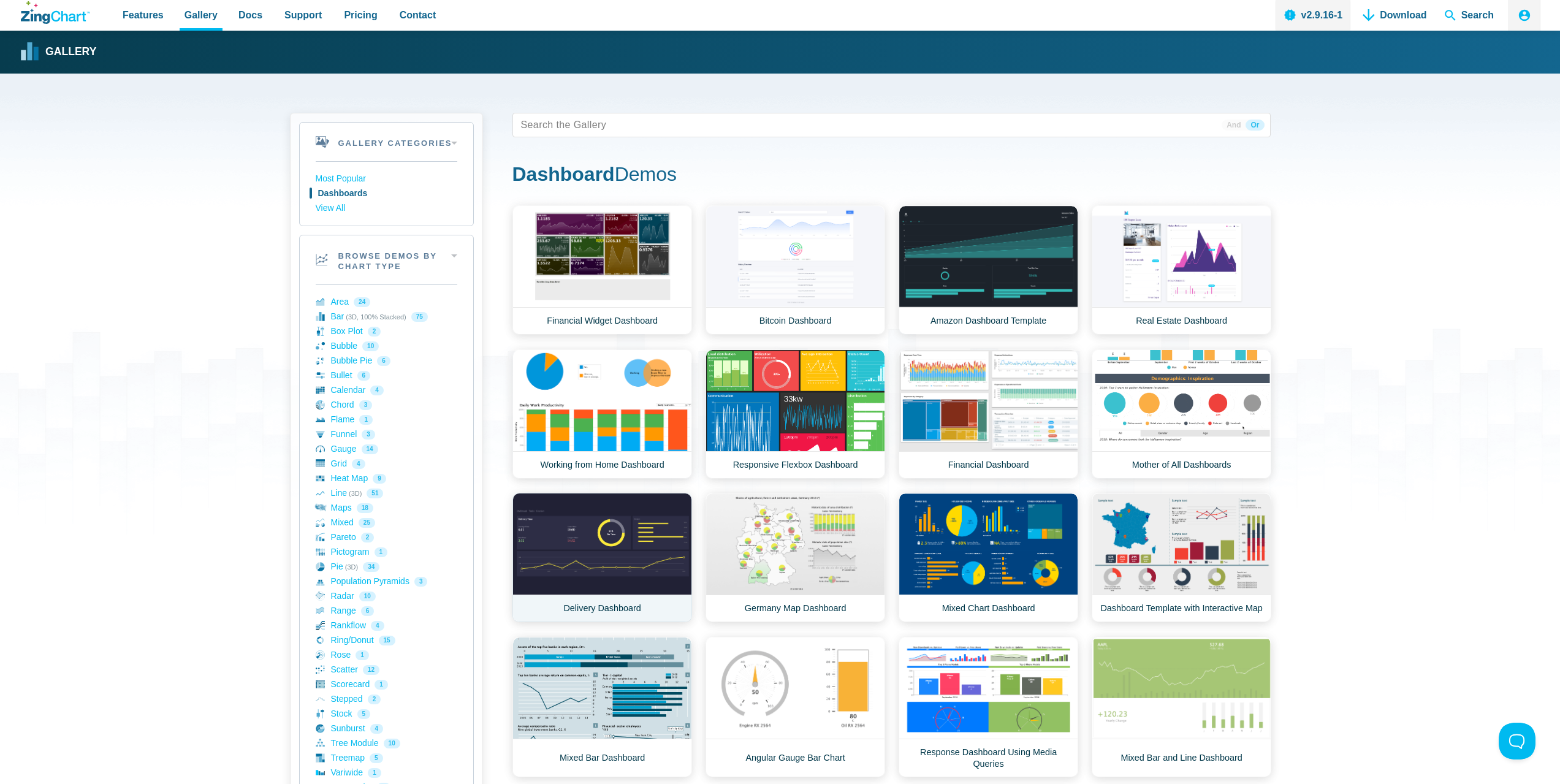
click at [612, 537] on link "Delivery Dashboard" at bounding box center [603, 557] width 180 height 130
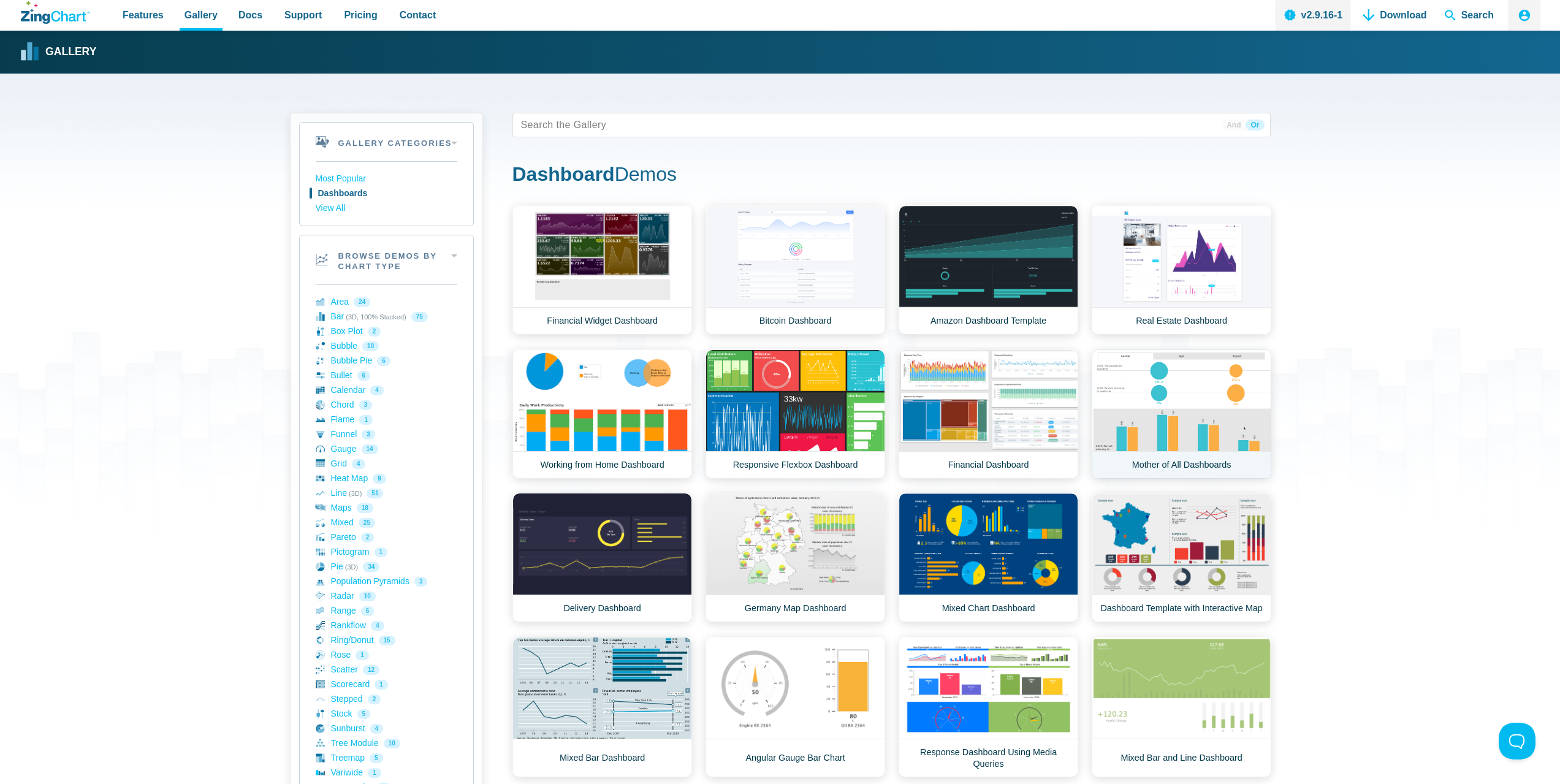
click at [1193, 409] on link "Mother of All Dashboards" at bounding box center [1182, 413] width 180 height 130
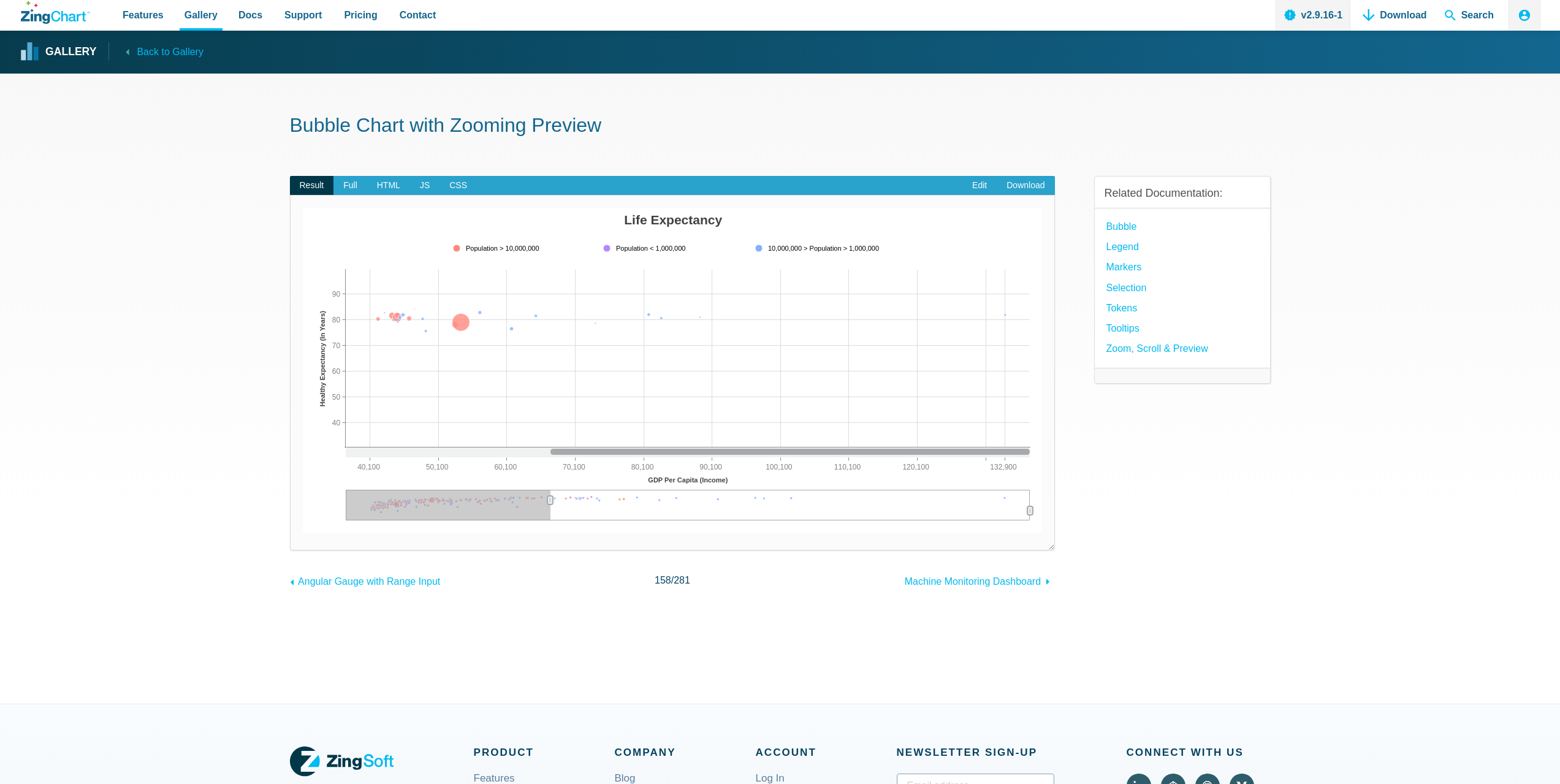
drag, startPoint x: 347, startPoint y: 498, endPoint x: 550, endPoint y: 501, distance: 203.0
click at [550, 501] on icon "App Content" at bounding box center [550, 500] width 6 height 8
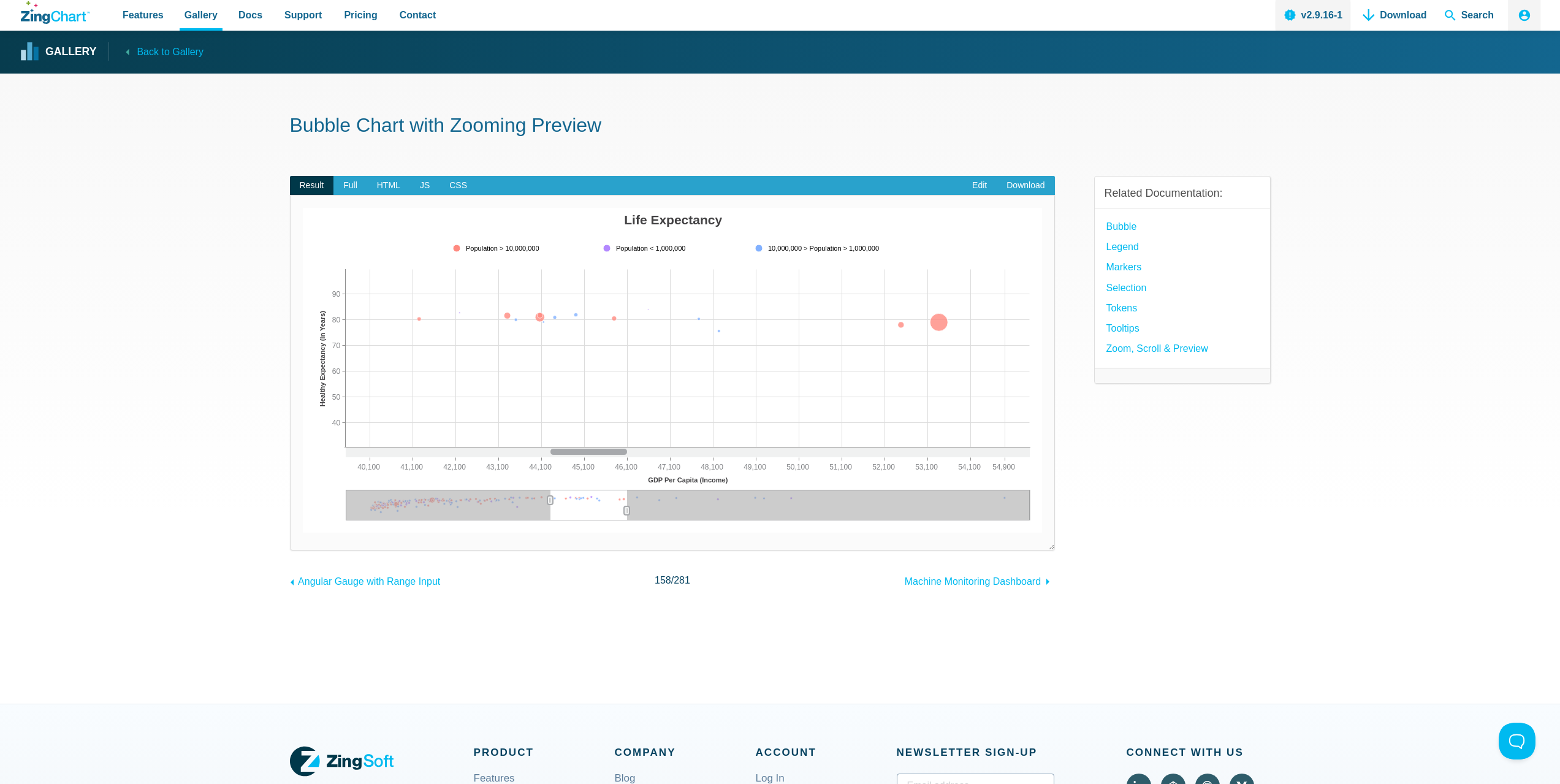
drag, startPoint x: 1032, startPoint y: 509, endPoint x: 635, endPoint y: 517, distance: 397.1
click at [617, 518] on div "App Content" at bounding box center [626, 510] width 19 height 22
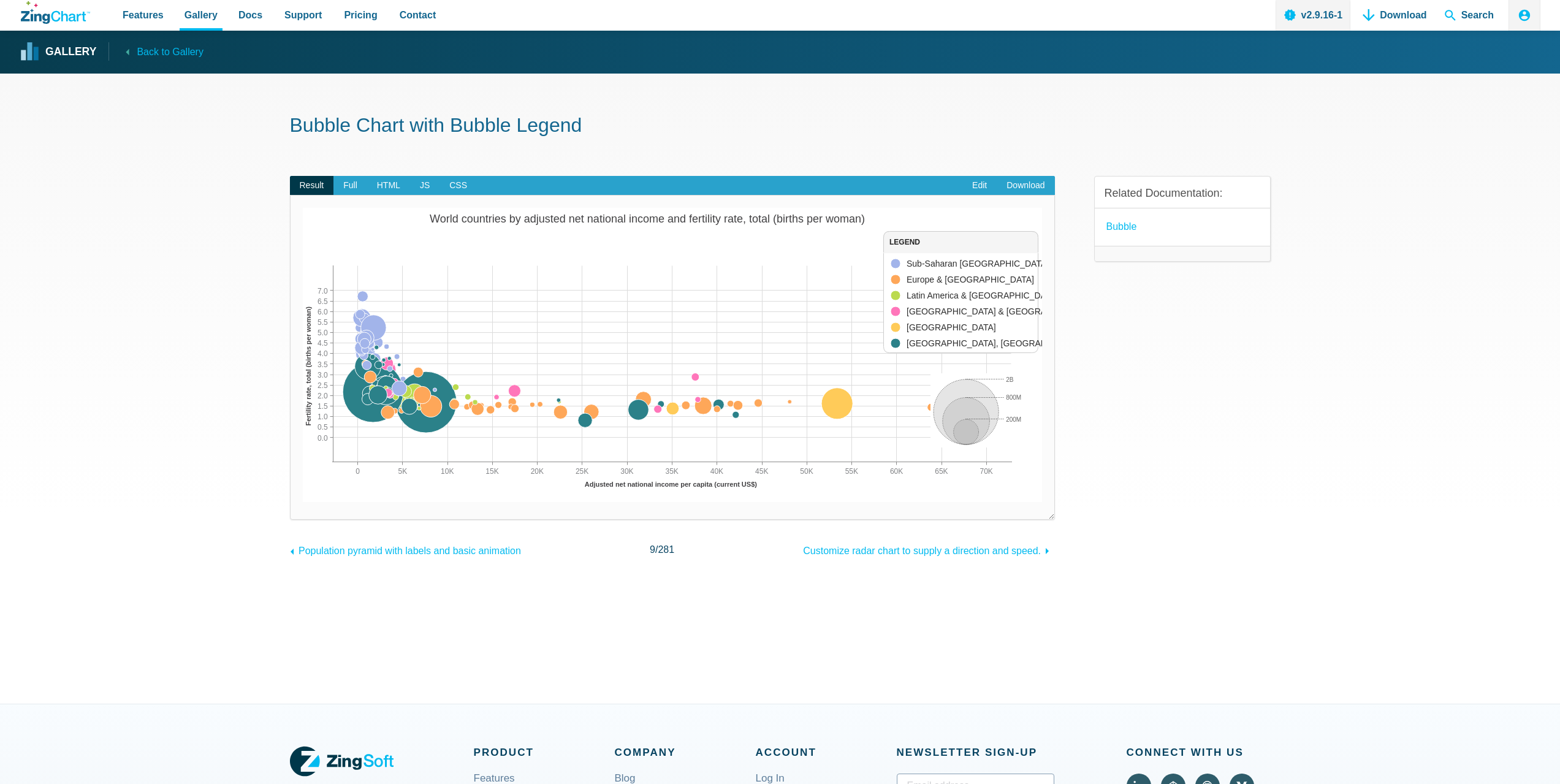
click at [940, 263] on div "Legend item. Sub-Saharan Africa. On" at bounding box center [946, 263] width 85 height 13
click at [949, 287] on div "App Content" at bounding box center [961, 304] width 155 height 101
click at [953, 292] on div "Legend item. Latin America & Caribbean. On" at bounding box center [962, 295] width 116 height 13
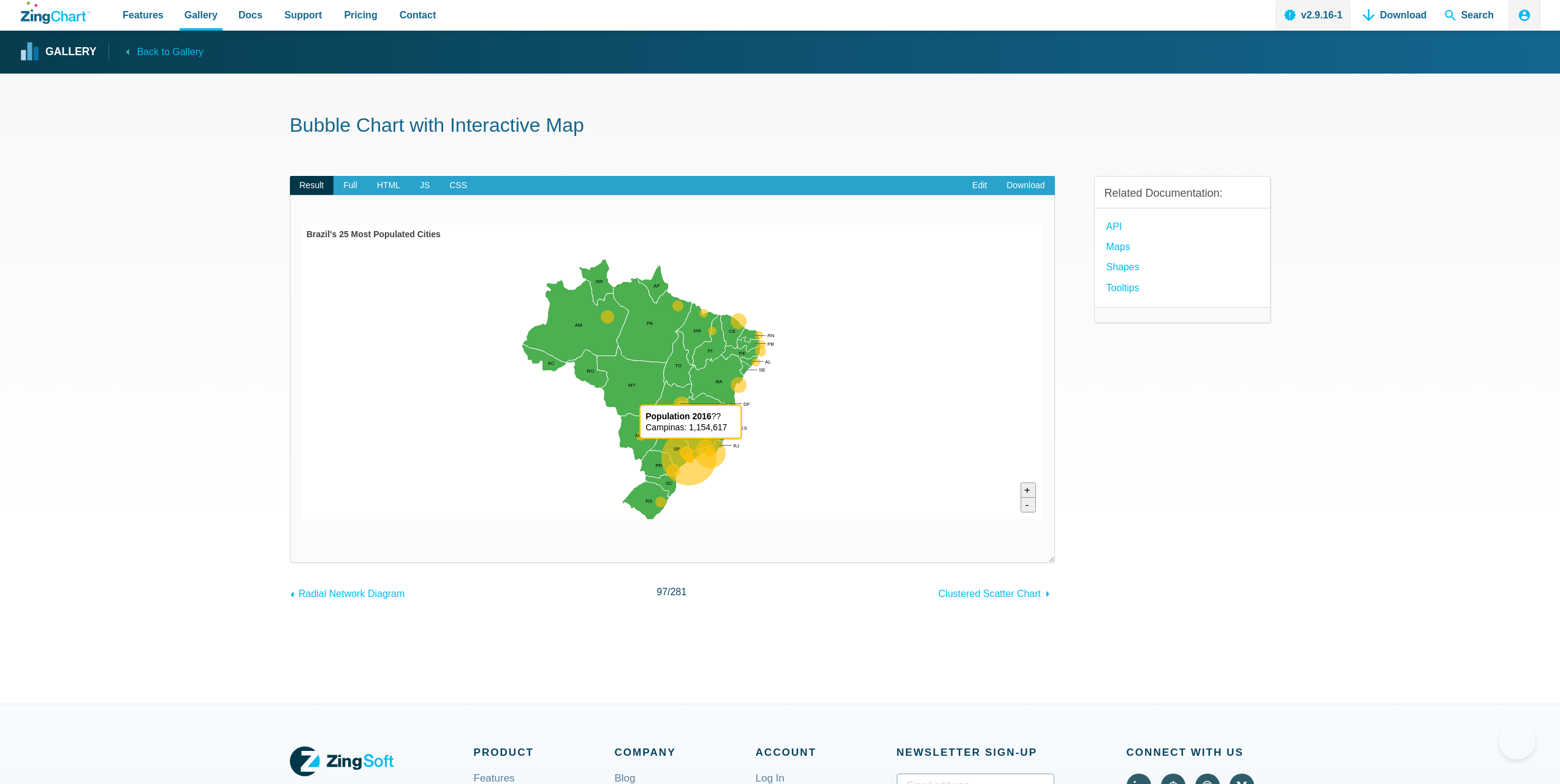
drag, startPoint x: 690, startPoint y: 451, endPoint x: 701, endPoint y: 465, distance: 17.8
click at [303, 519] on area "<b>Population 2016</b> ??<br> Campinas: 1,154,617" at bounding box center [303, 519] width 0 height 0
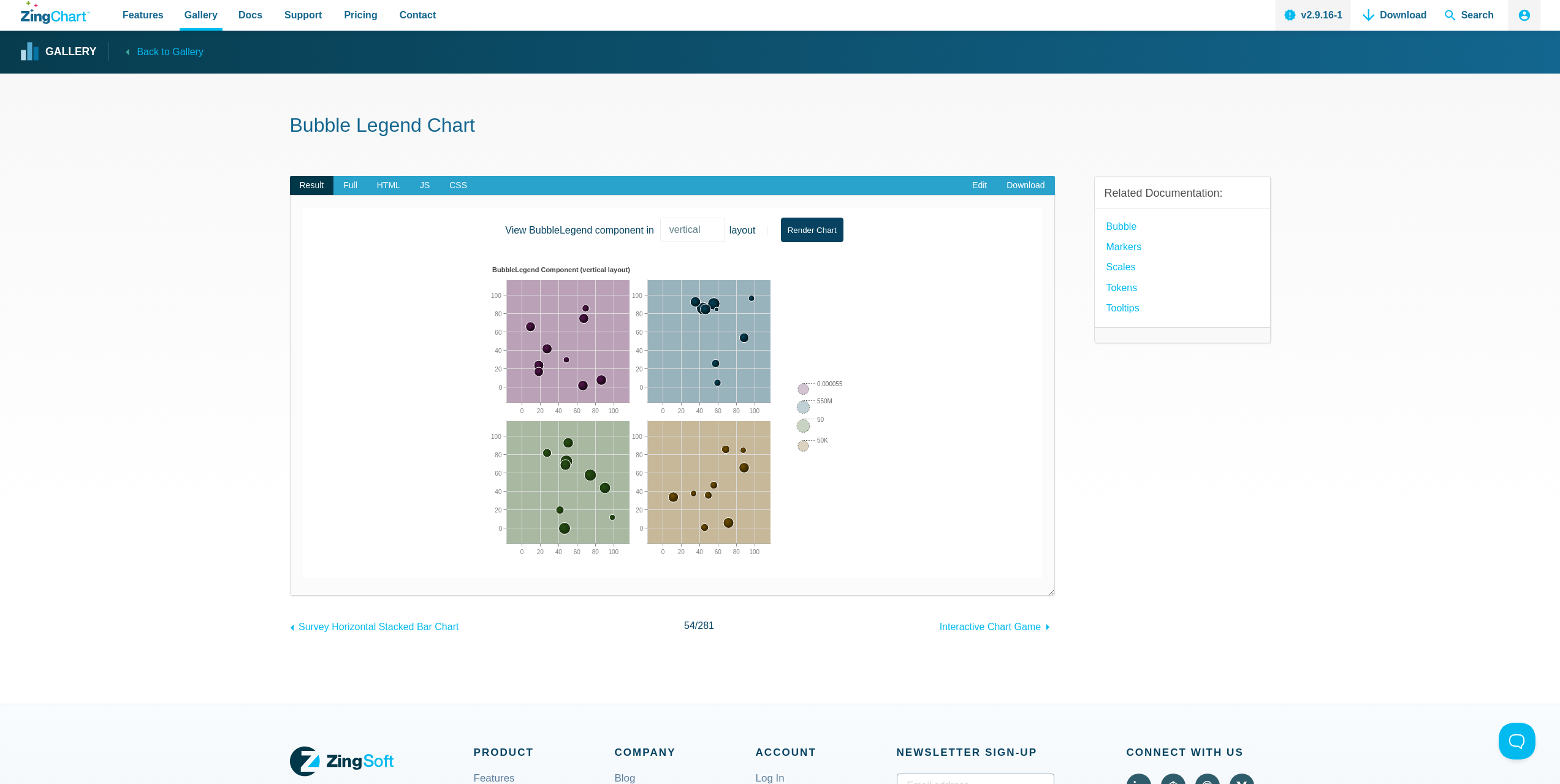
click at [589, 318] on img "App Content" at bounding box center [636, 414] width 294 height 306
click at [692, 236] on select "vertical horizontal" at bounding box center [693, 230] width 65 height 25
click at [660, 218] on select "vertical horizontal" at bounding box center [693, 230] width 65 height 25
click at [839, 229] on button "Render Chart" at bounding box center [812, 230] width 63 height 25
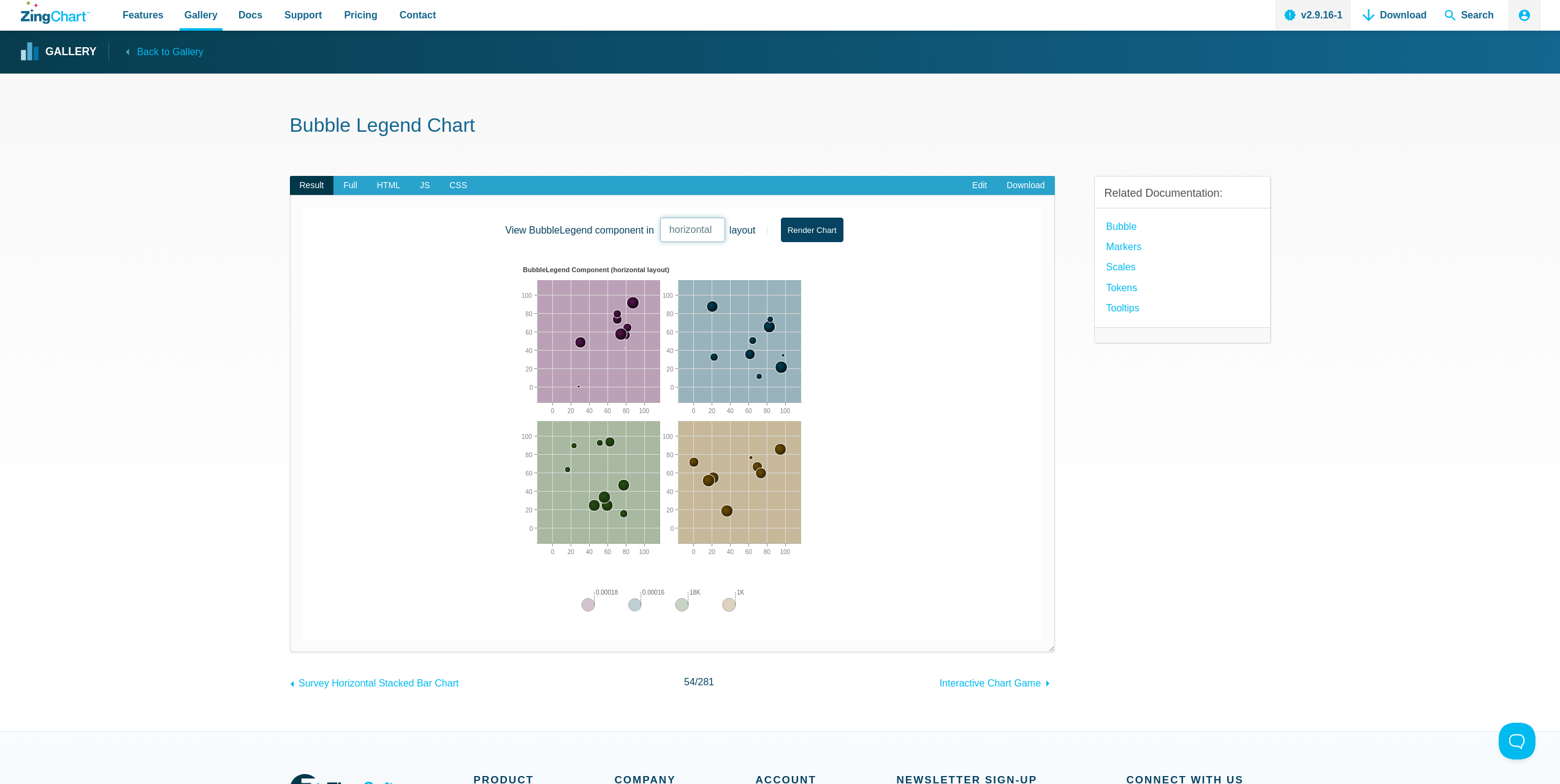
click at [705, 228] on select "vertical horizontal" at bounding box center [693, 230] width 65 height 25
click at [660, 218] on select "vertical horizontal" at bounding box center [693, 230] width 65 height 25
click at [718, 233] on select "vertical horizontal" at bounding box center [693, 230] width 65 height 25
select select "vertical"
click at [660, 218] on select "vertical horizontal" at bounding box center [693, 230] width 65 height 25
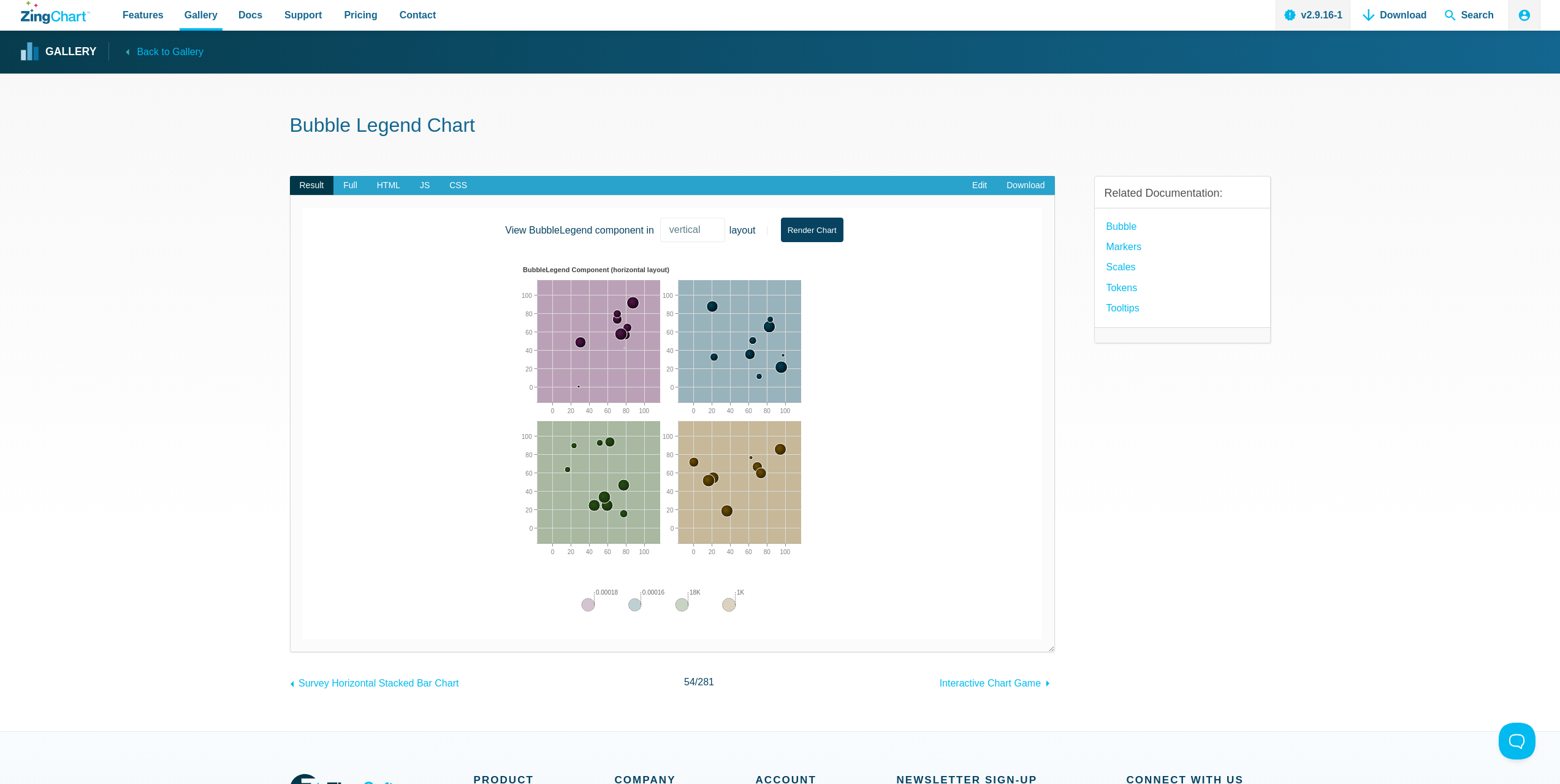
click at [816, 229] on button "Render Chart" at bounding box center [812, 230] width 63 height 25
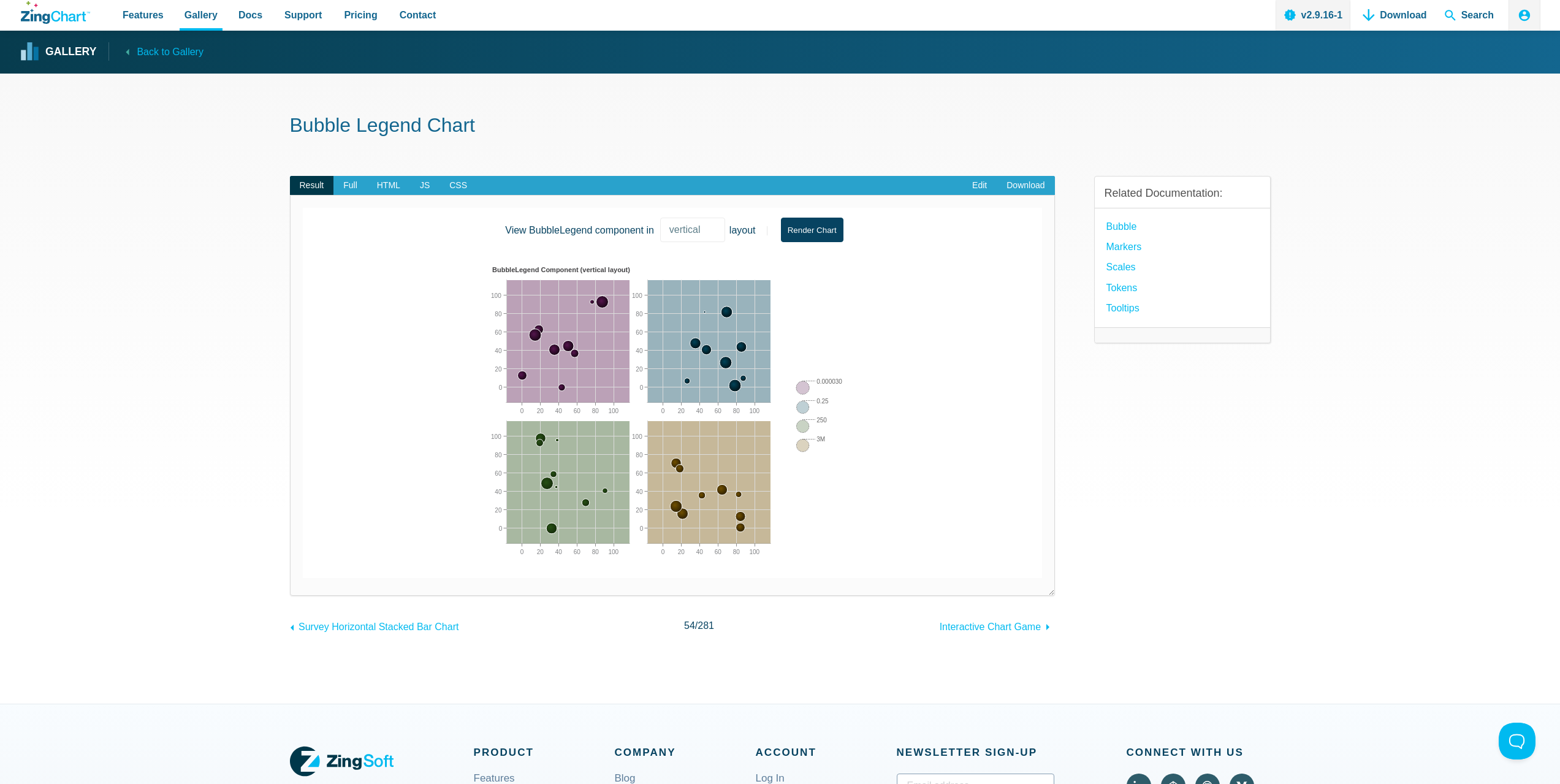
drag, startPoint x: 1203, startPoint y: 135, endPoint x: 1211, endPoint y: 151, distance: 17.9
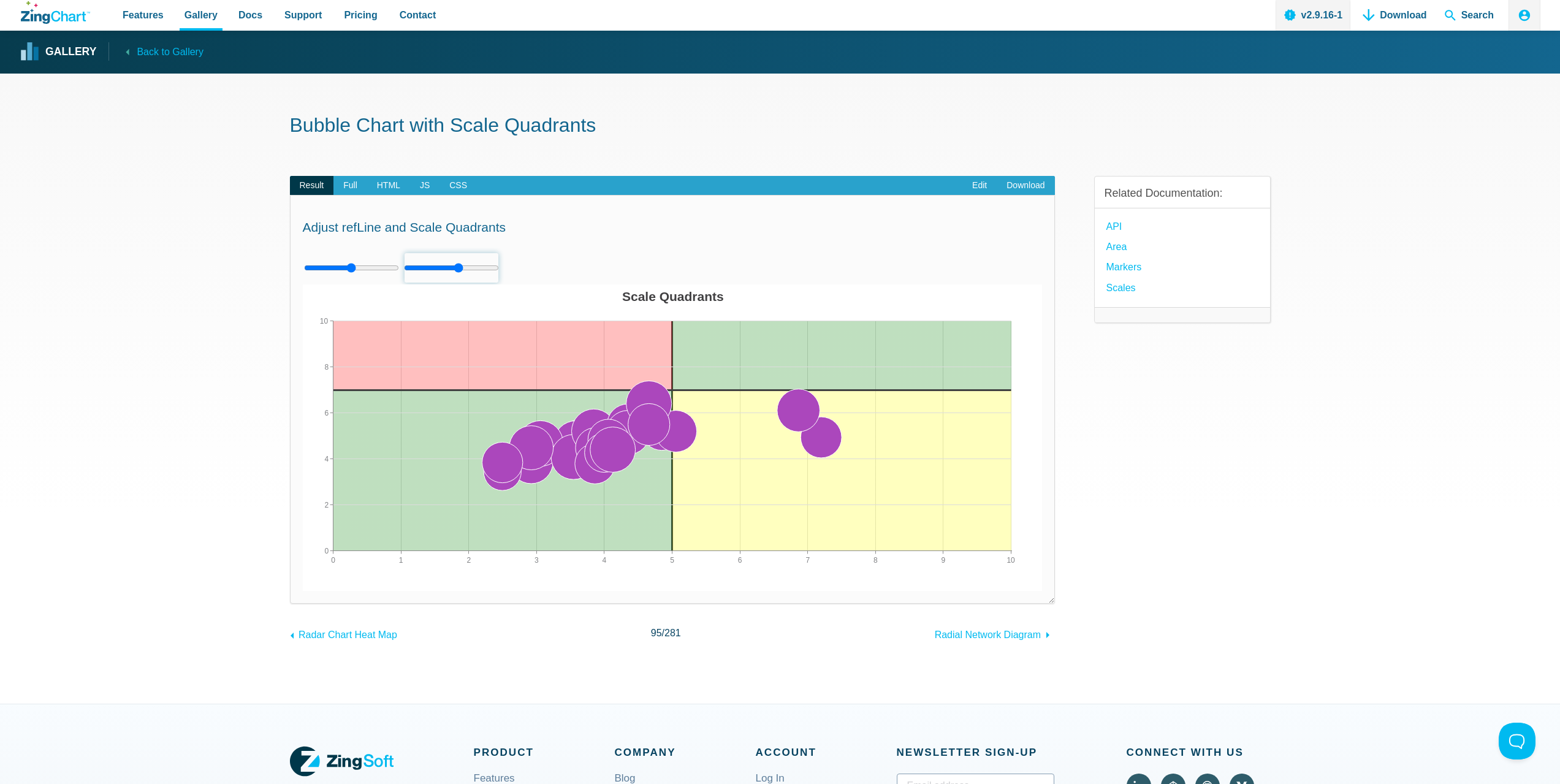
type input "5"
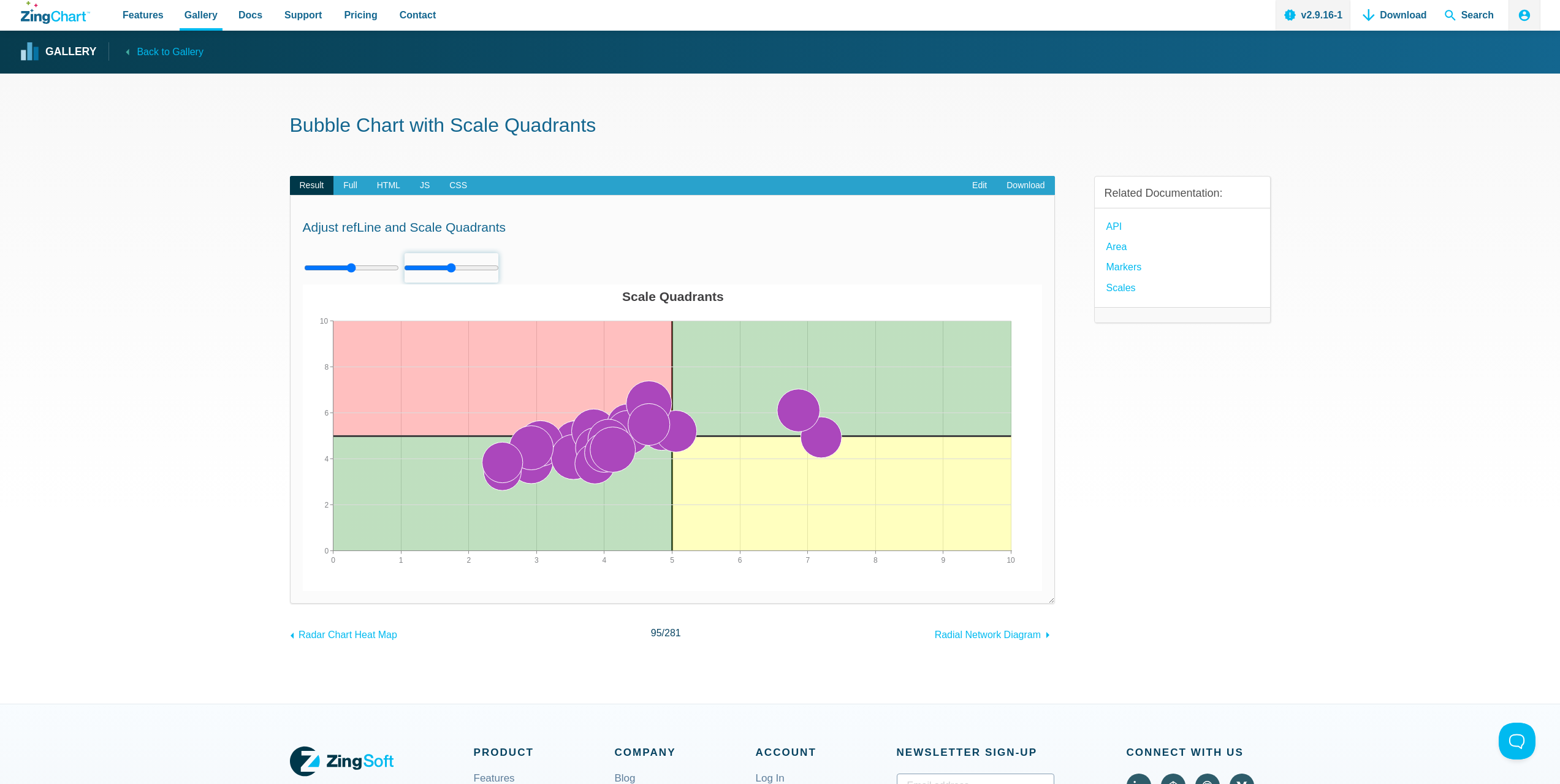
click at [449, 271] on input "App Content" at bounding box center [451, 267] width 95 height 31
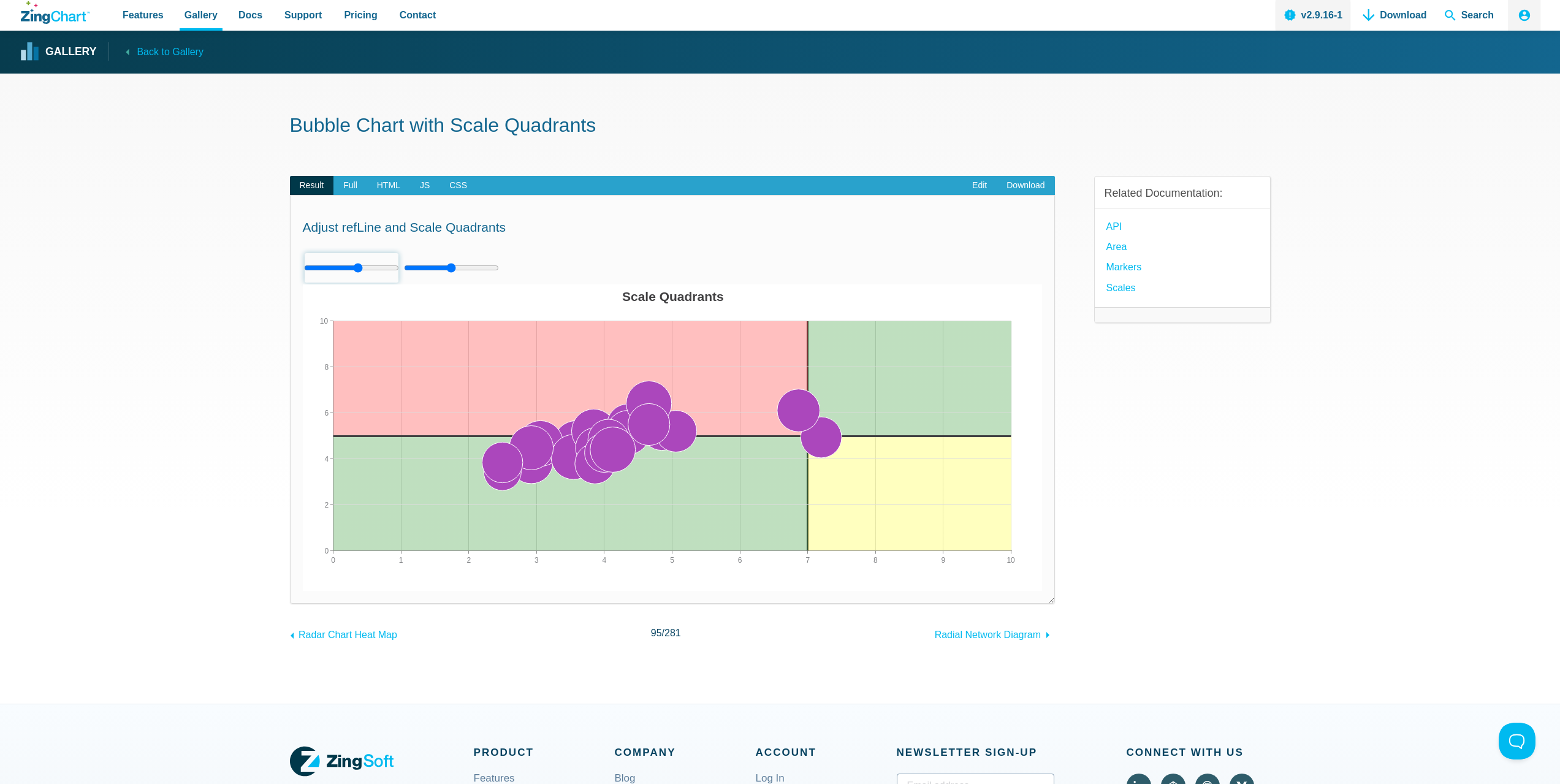
type input "5"
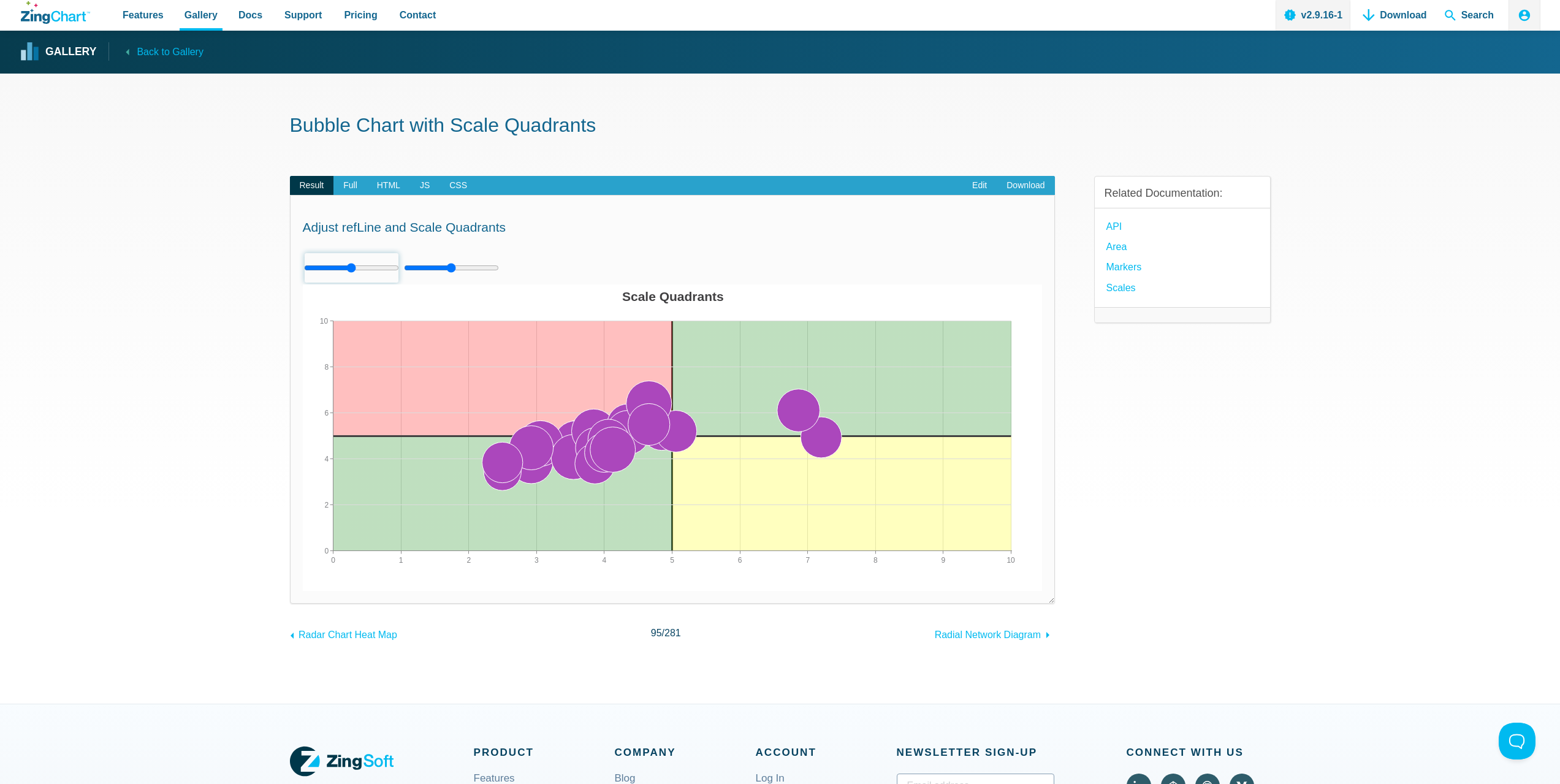
click at [350, 267] on input "App Content" at bounding box center [351, 267] width 95 height 31
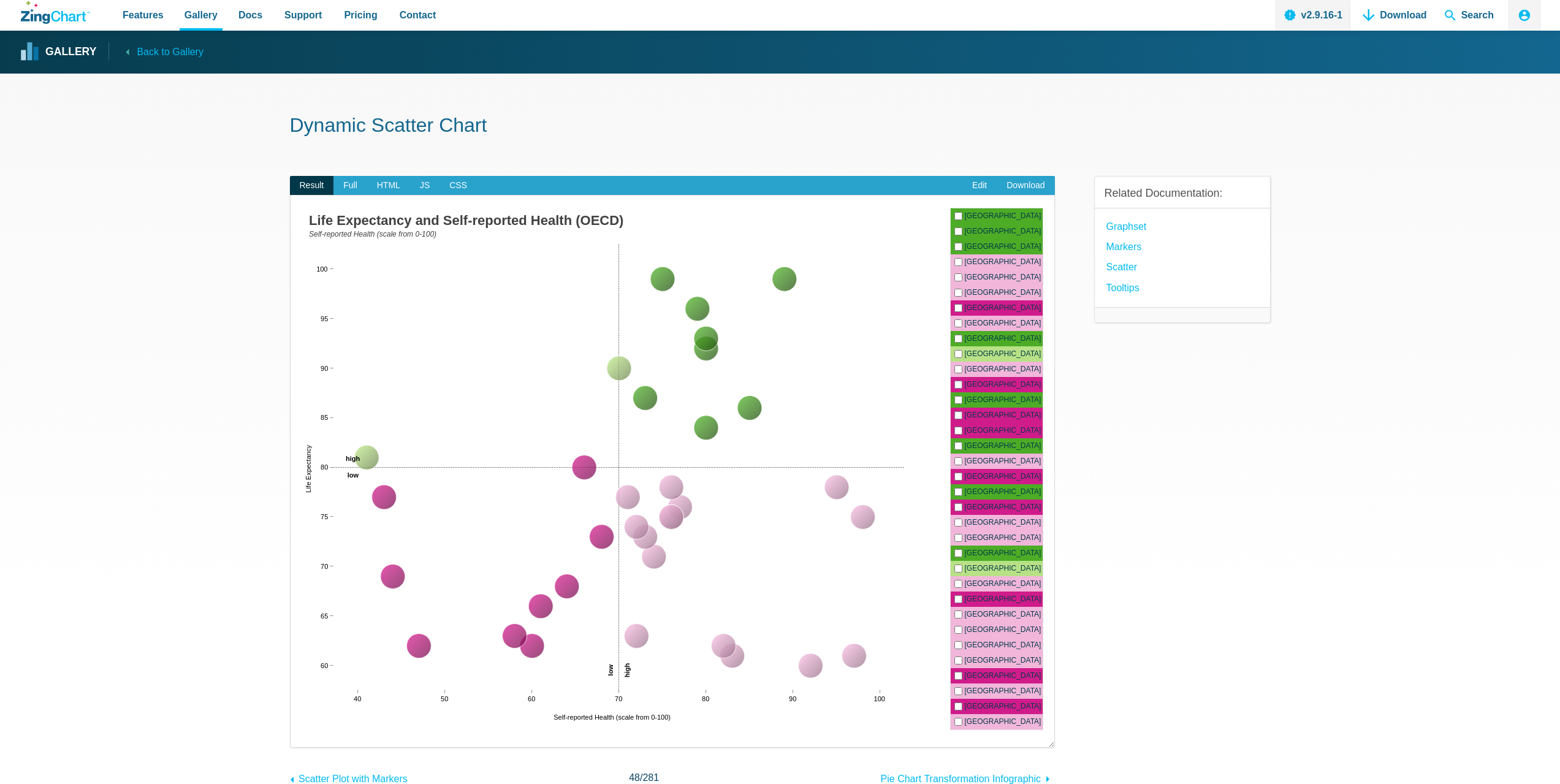
click at [973, 256] on label "[GEOGRAPHIC_DATA]" at bounding box center [996, 262] width 92 height 16
click at [962, 257] on input "[GEOGRAPHIC_DATA]" at bounding box center [958, 262] width 8 height 11
checkbox input "true"
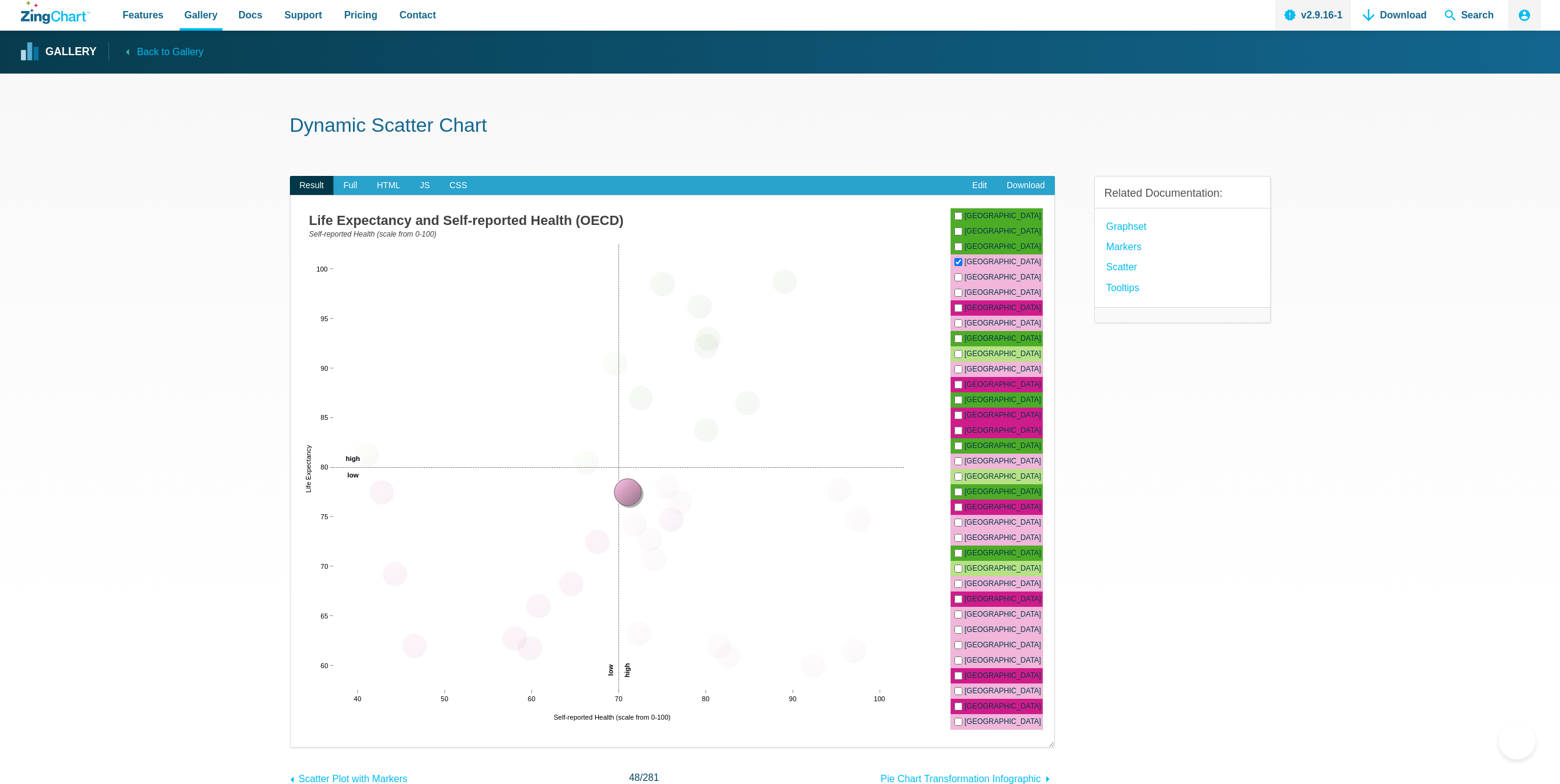
click at [982, 273] on label "[GEOGRAPHIC_DATA]" at bounding box center [996, 277] width 92 height 16
click at [962, 273] on input "[GEOGRAPHIC_DATA]" at bounding box center [958, 277] width 8 height 11
click at [982, 277] on label "[GEOGRAPHIC_DATA]" at bounding box center [996, 277] width 92 height 16
click at [962, 277] on input "Bolivia" at bounding box center [958, 277] width 8 height 11
checkbox input "false"
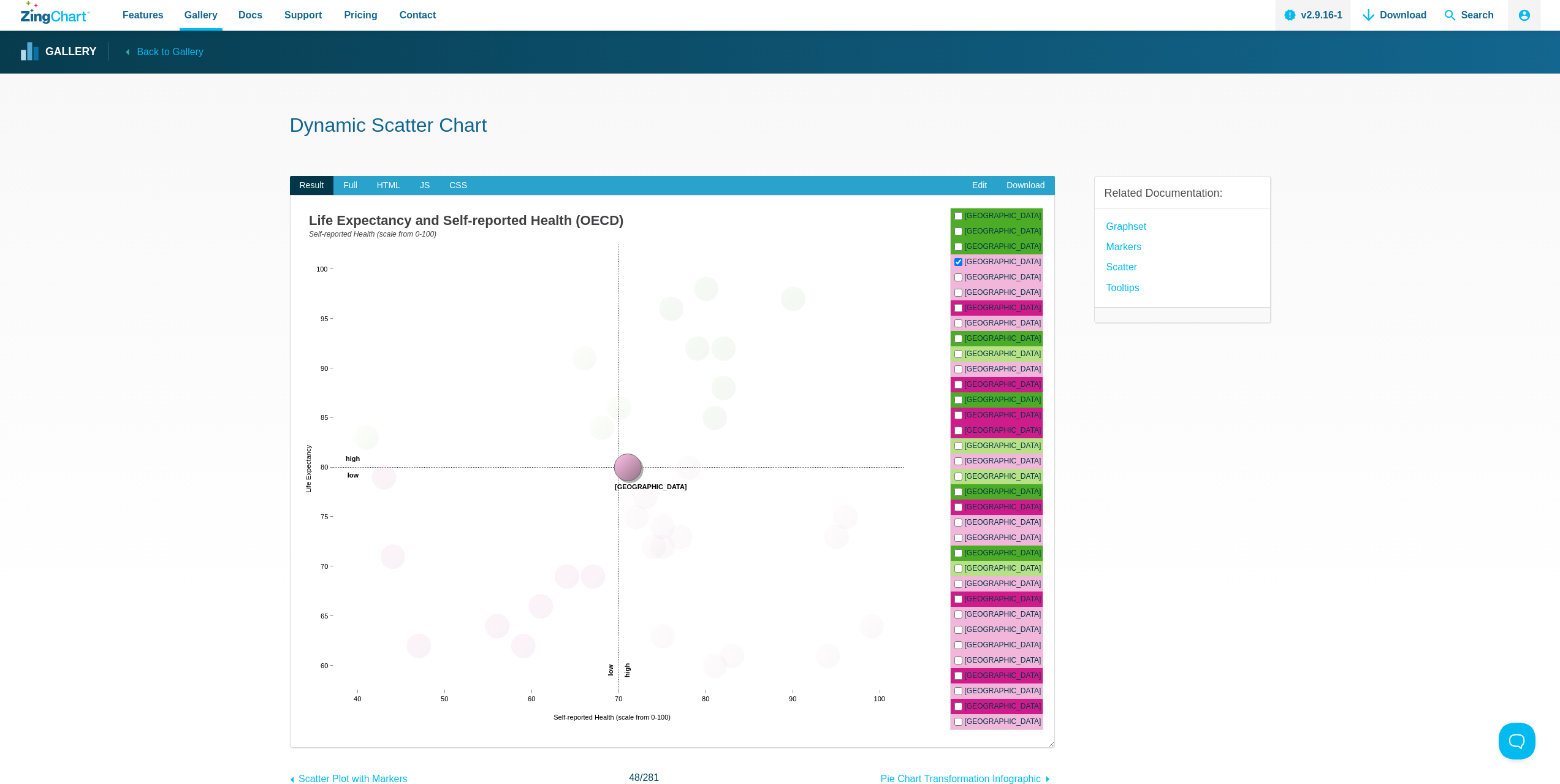
click at [982, 260] on label "Belgium" at bounding box center [996, 262] width 92 height 16
click at [962, 260] on input "Belgium" at bounding box center [958, 262] width 8 height 11
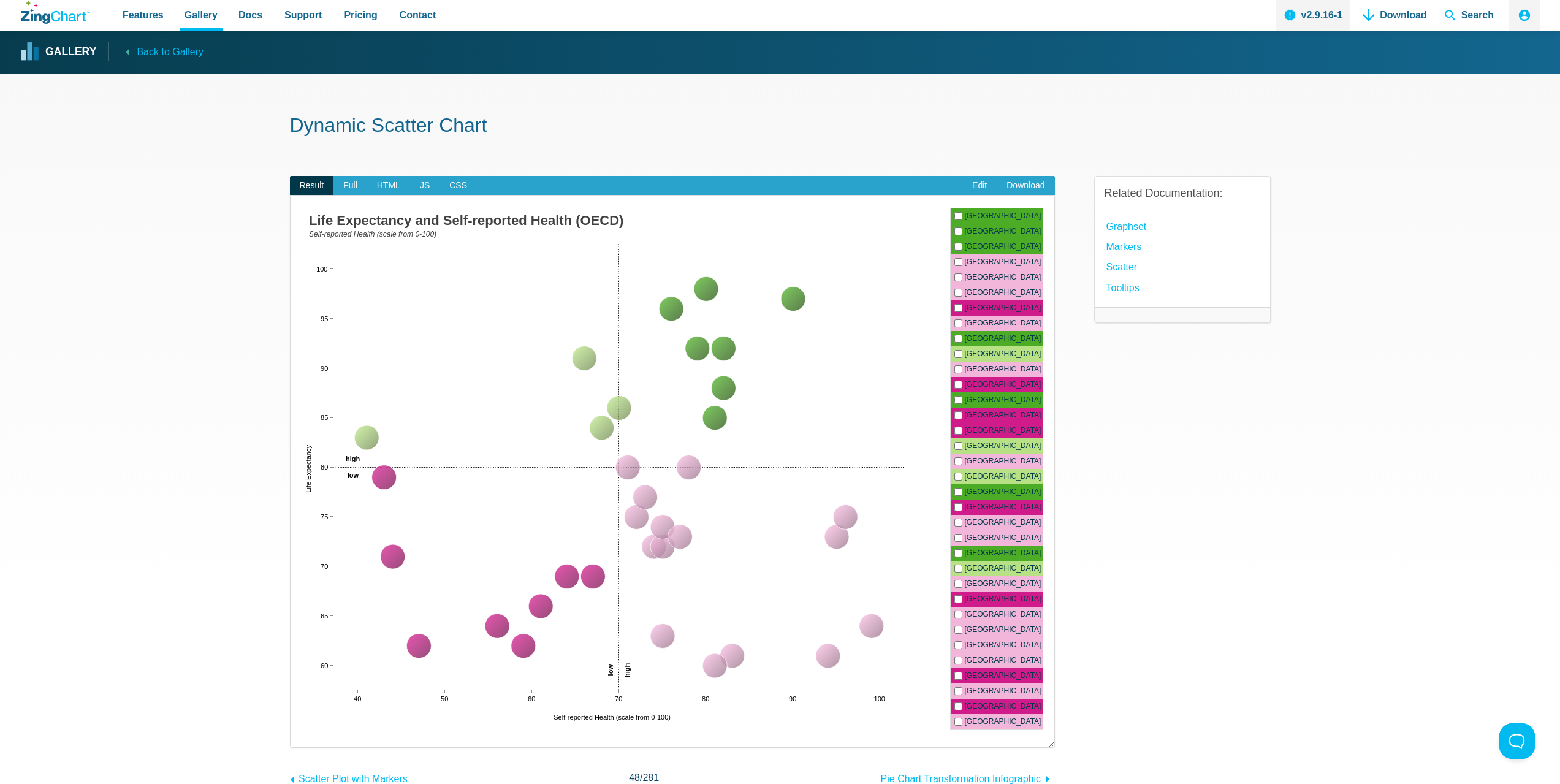
click at [982, 260] on label "Belgium" at bounding box center [996, 262] width 92 height 16
click at [962, 260] on input "Belgium" at bounding box center [958, 262] width 8 height 11
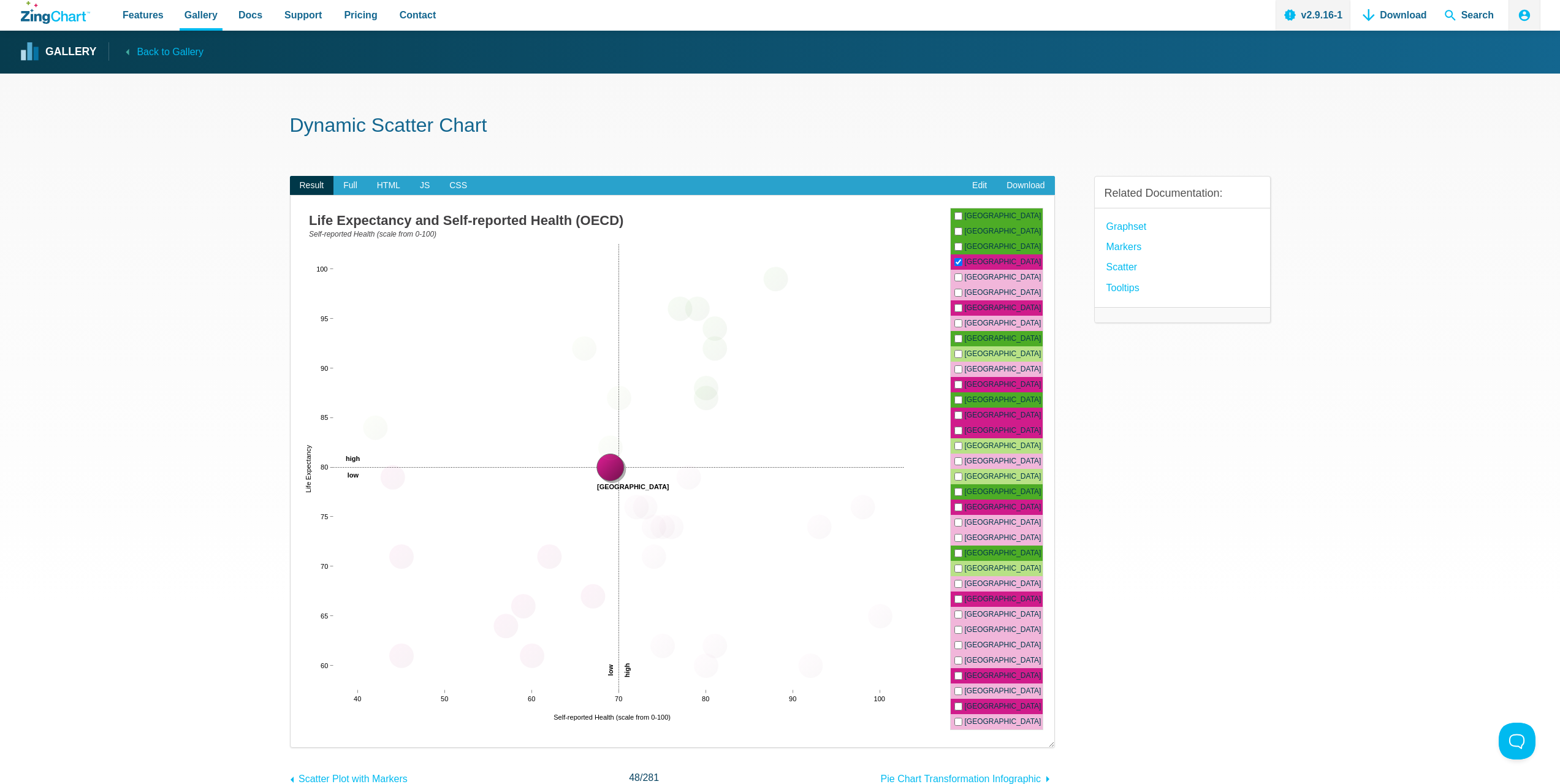
click at [982, 260] on label "Belgium" at bounding box center [996, 262] width 92 height 16
click at [962, 260] on input "Belgium" at bounding box center [958, 262] width 8 height 11
checkbox input "false"
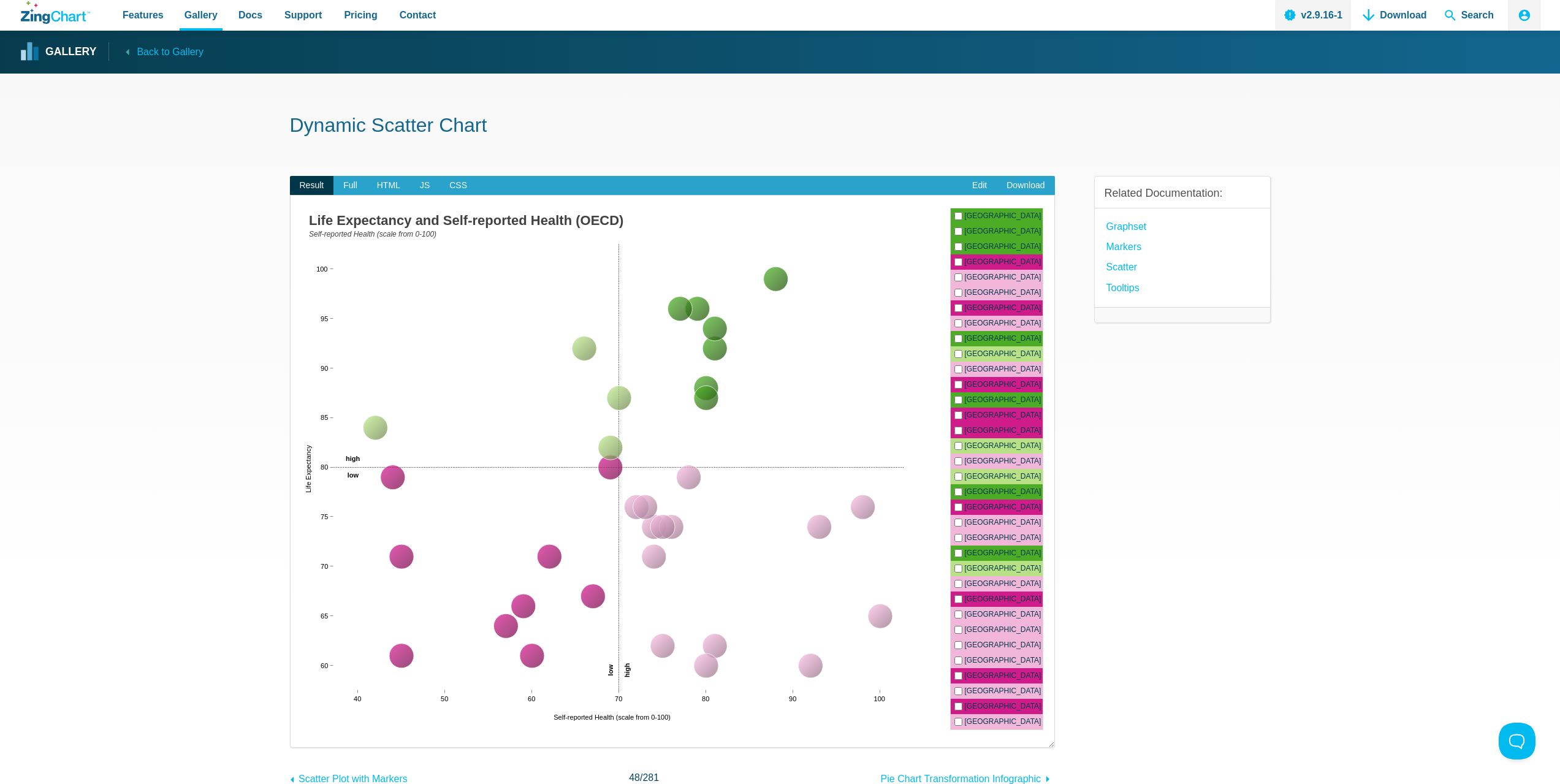
click at [980, 396] on label "Finland" at bounding box center [996, 399] width 92 height 16
click at [962, 396] on input "Finland" at bounding box center [958, 399] width 8 height 11
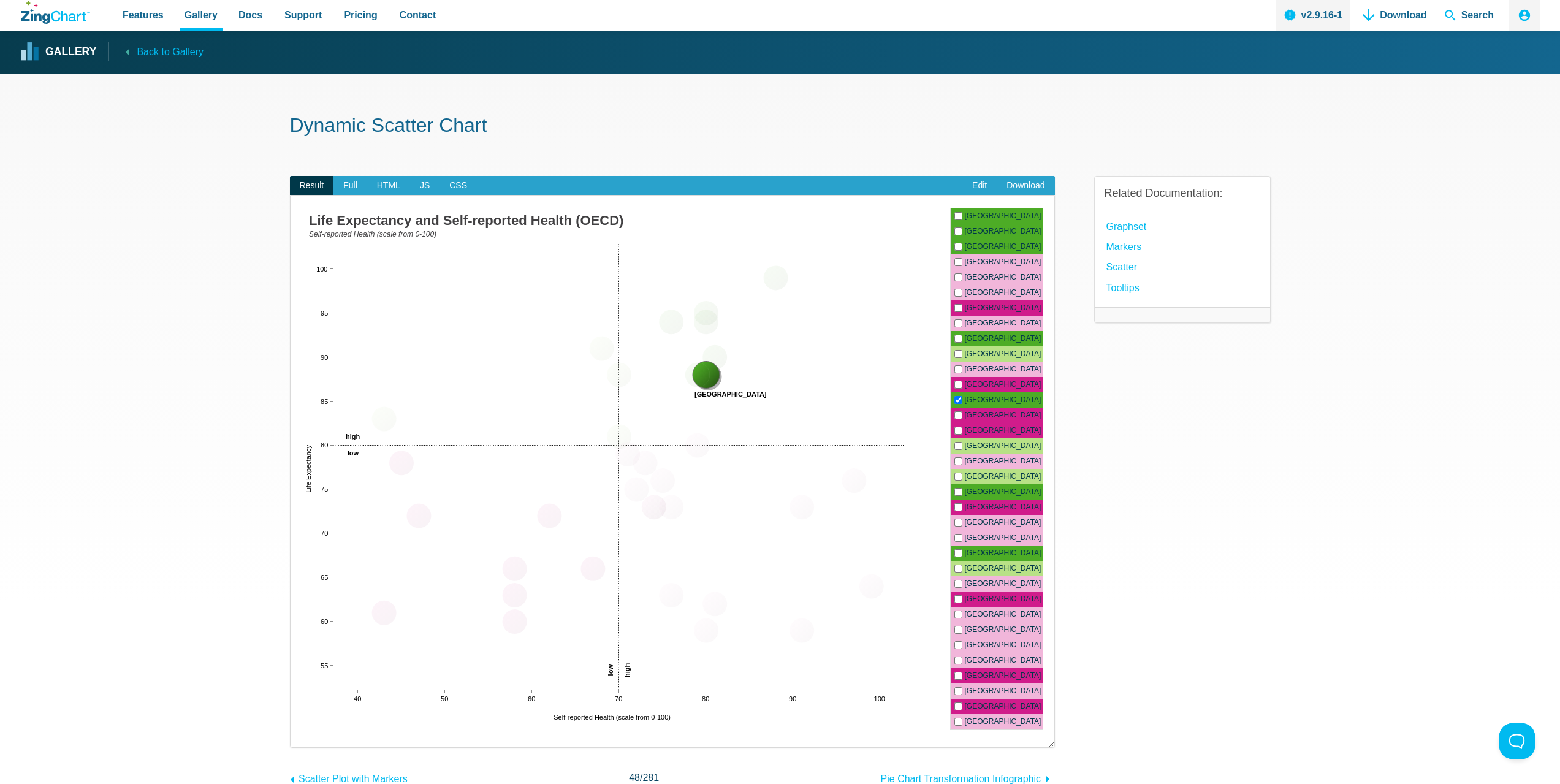
click at [980, 396] on label "Finland" at bounding box center [996, 399] width 92 height 16
click at [962, 396] on input "Finland" at bounding box center [958, 399] width 8 height 11
checkbox input "false"
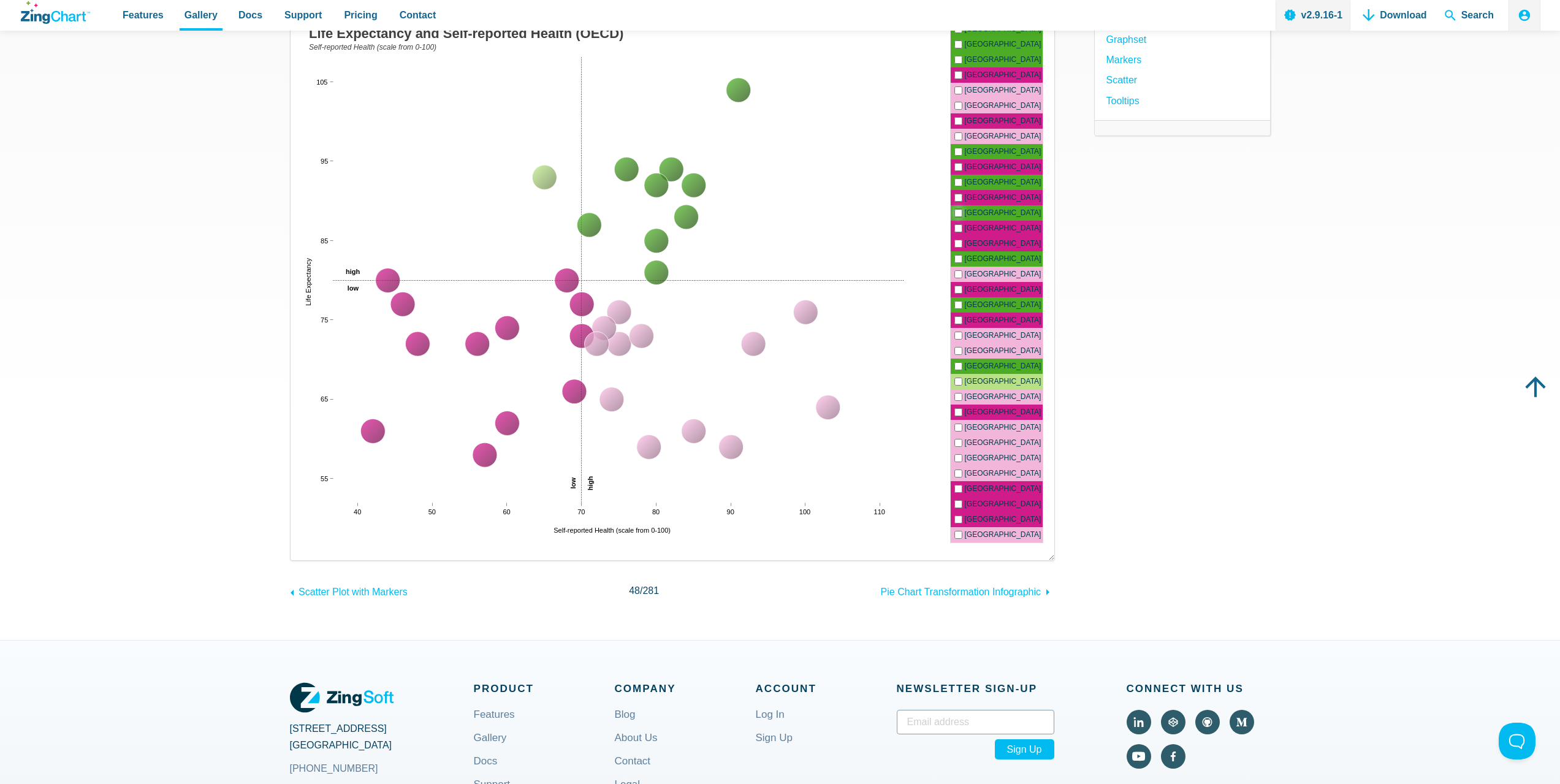
scroll to position [306, 0]
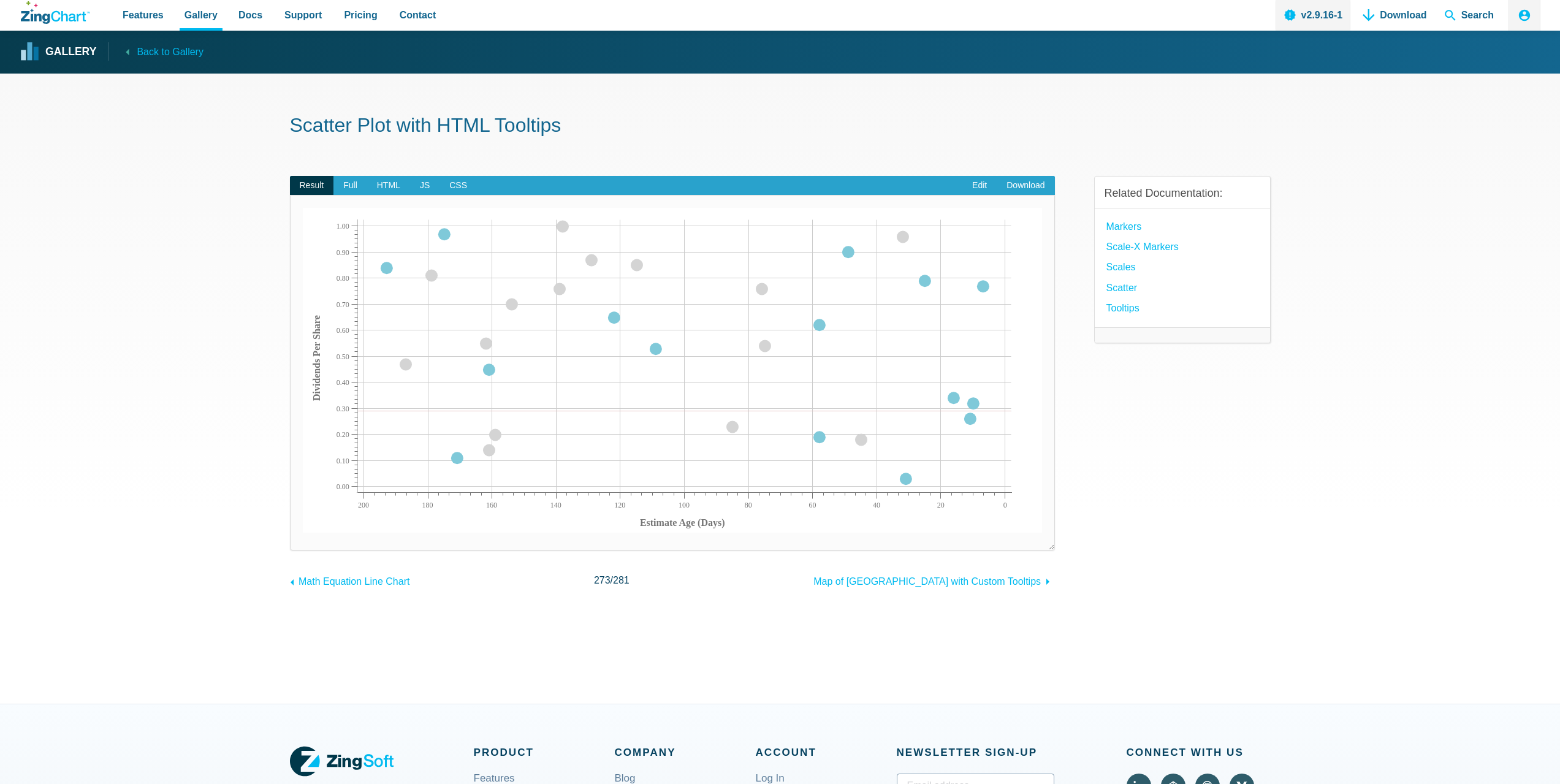
click at [303, 532] on area "App Content" at bounding box center [303, 532] width 0 height 0
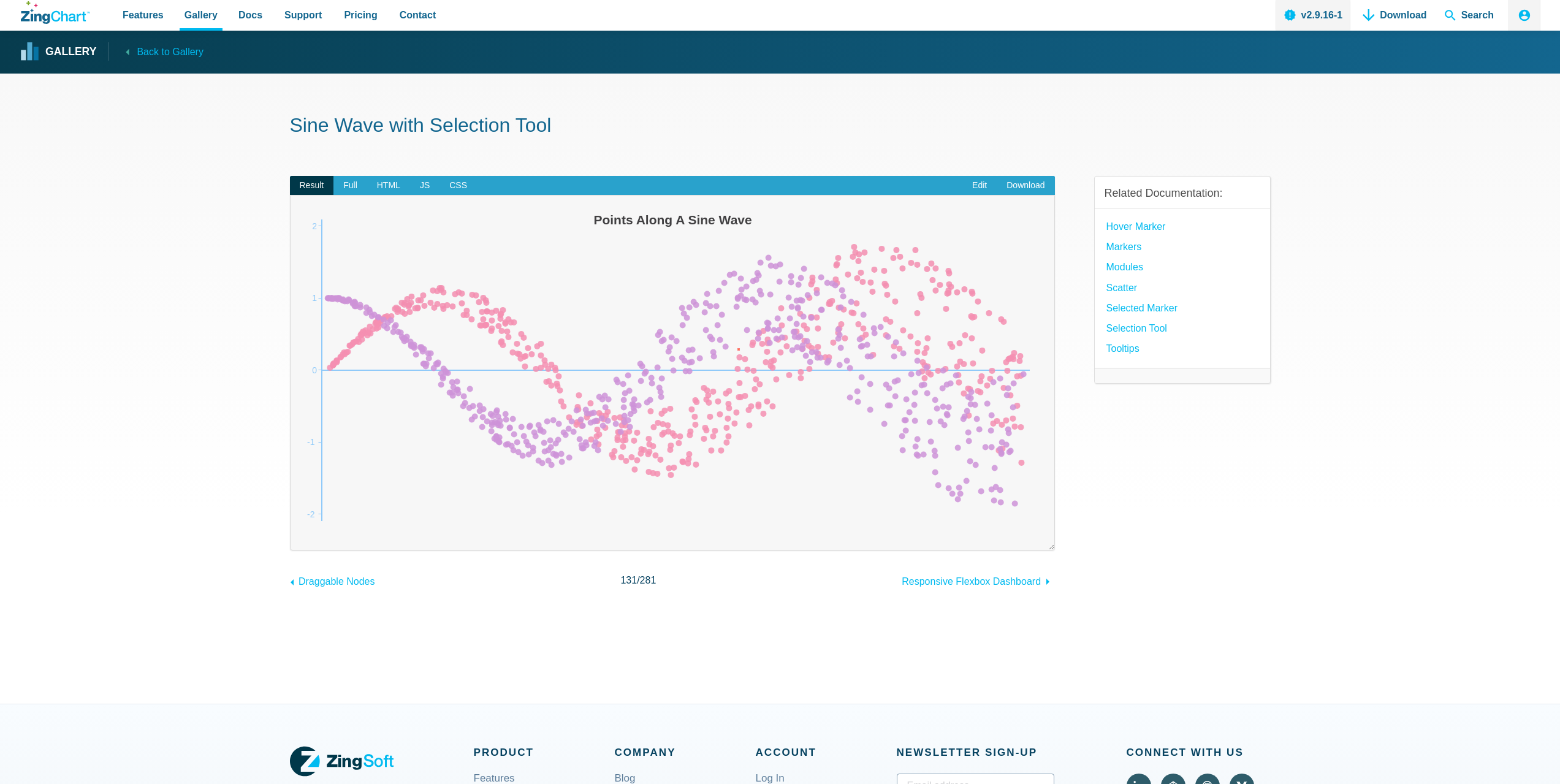
click at [737, 348] on img "App Content" at bounding box center [673, 371] width 740 height 325
click at [773, 349] on img "App Content" at bounding box center [673, 371] width 740 height 325
click at [303, 532] on area "App Content" at bounding box center [303, 532] width 0 height 0
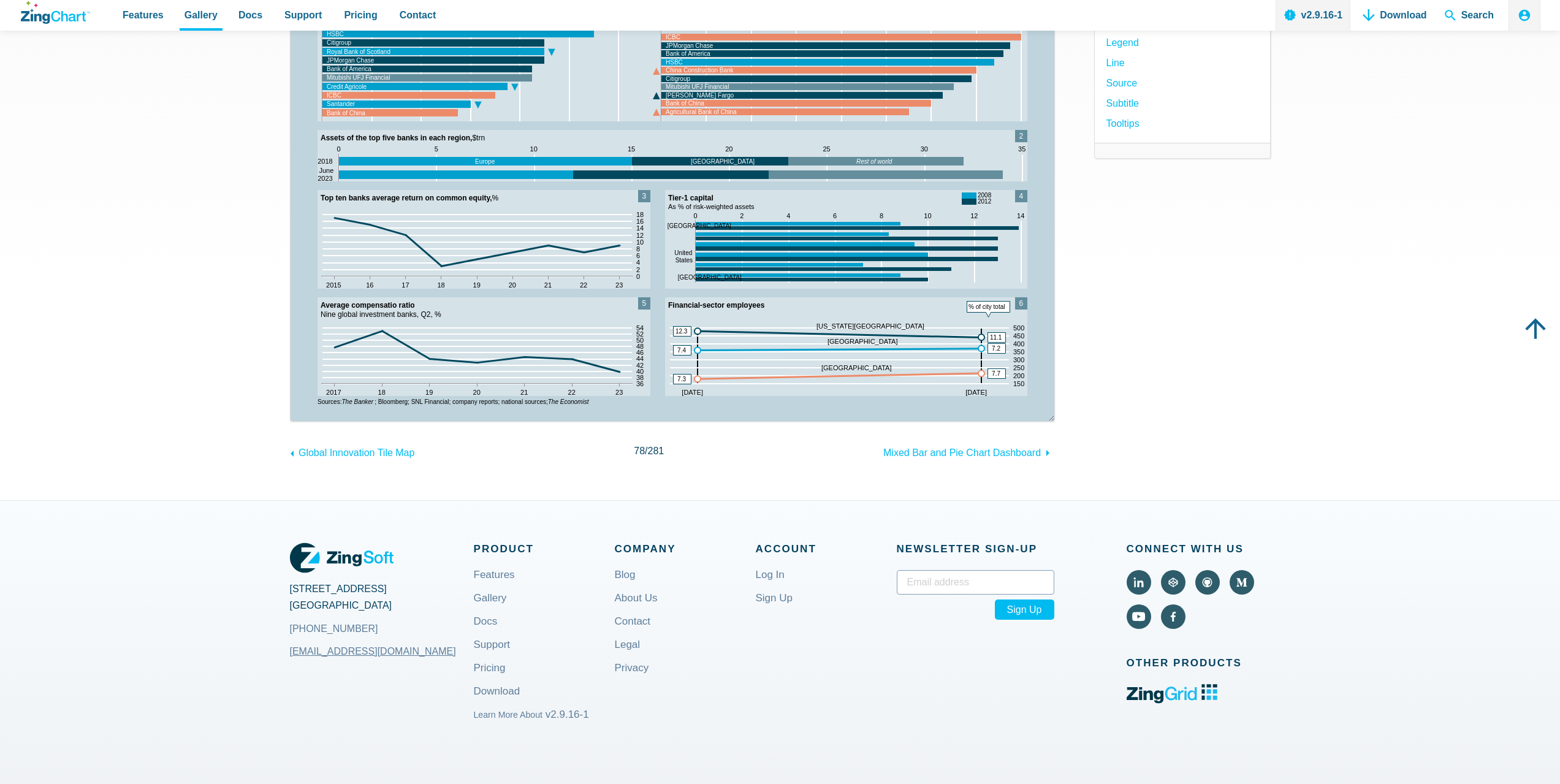
scroll to position [61, 0]
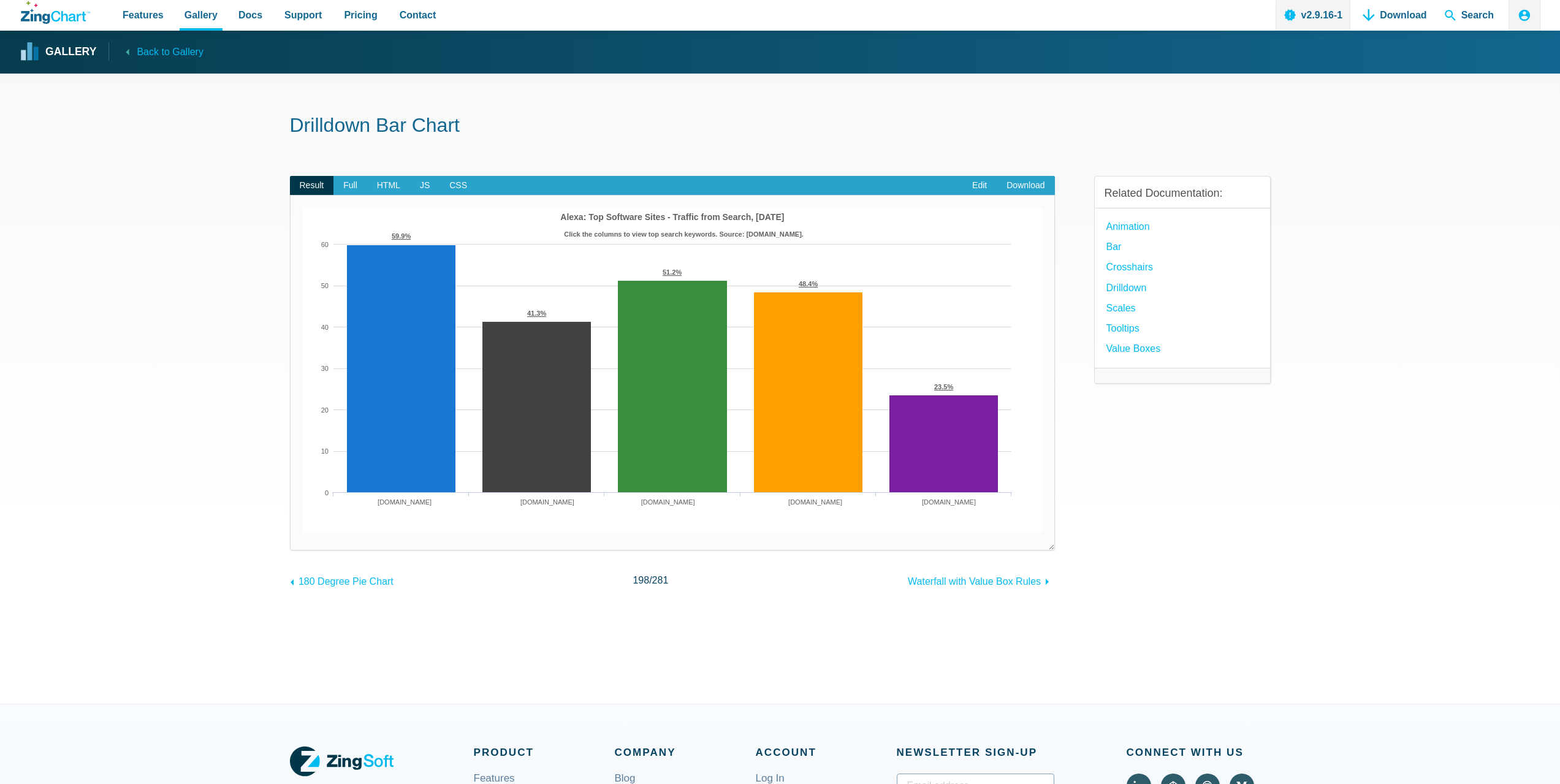
click at [303, 532] on area "Alexa: Top Software Sites - Traffic from Search, 7/23/19" at bounding box center [303, 532] width 0 height 0
click at [303, 532] on area "Click the columns to view top search keywords. Source: alexa.com." at bounding box center [303, 532] width 0 height 0
click at [303, 532] on area "App Content" at bounding box center [303, 532] width 0 height 0
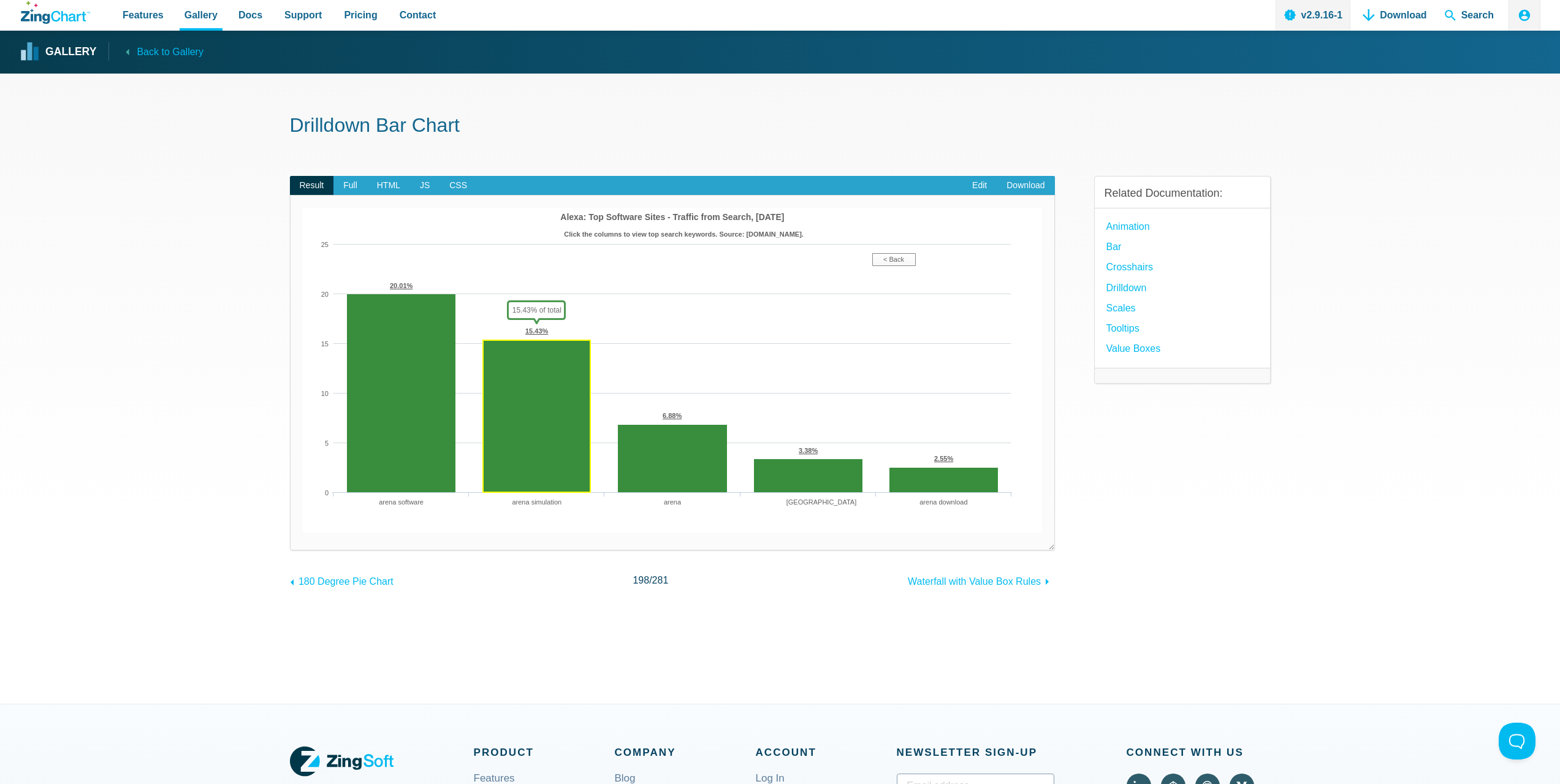
click at [303, 532] on area "App Content" at bounding box center [303, 532] width 0 height 0
click at [303, 532] on area "< Back" at bounding box center [303, 532] width 0 height 0
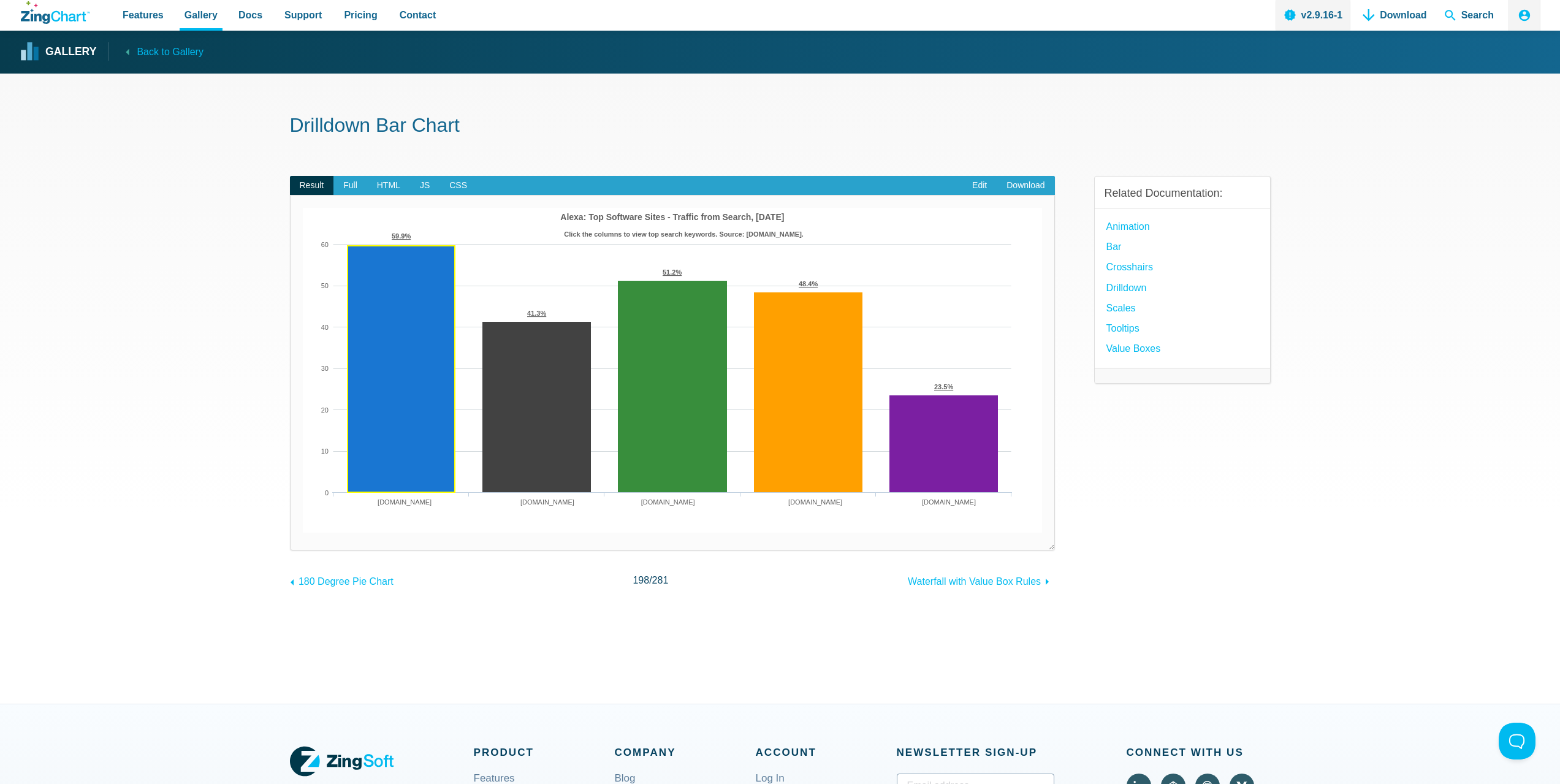
click at [303, 532] on area "App Content" at bounding box center [303, 532] width 0 height 0
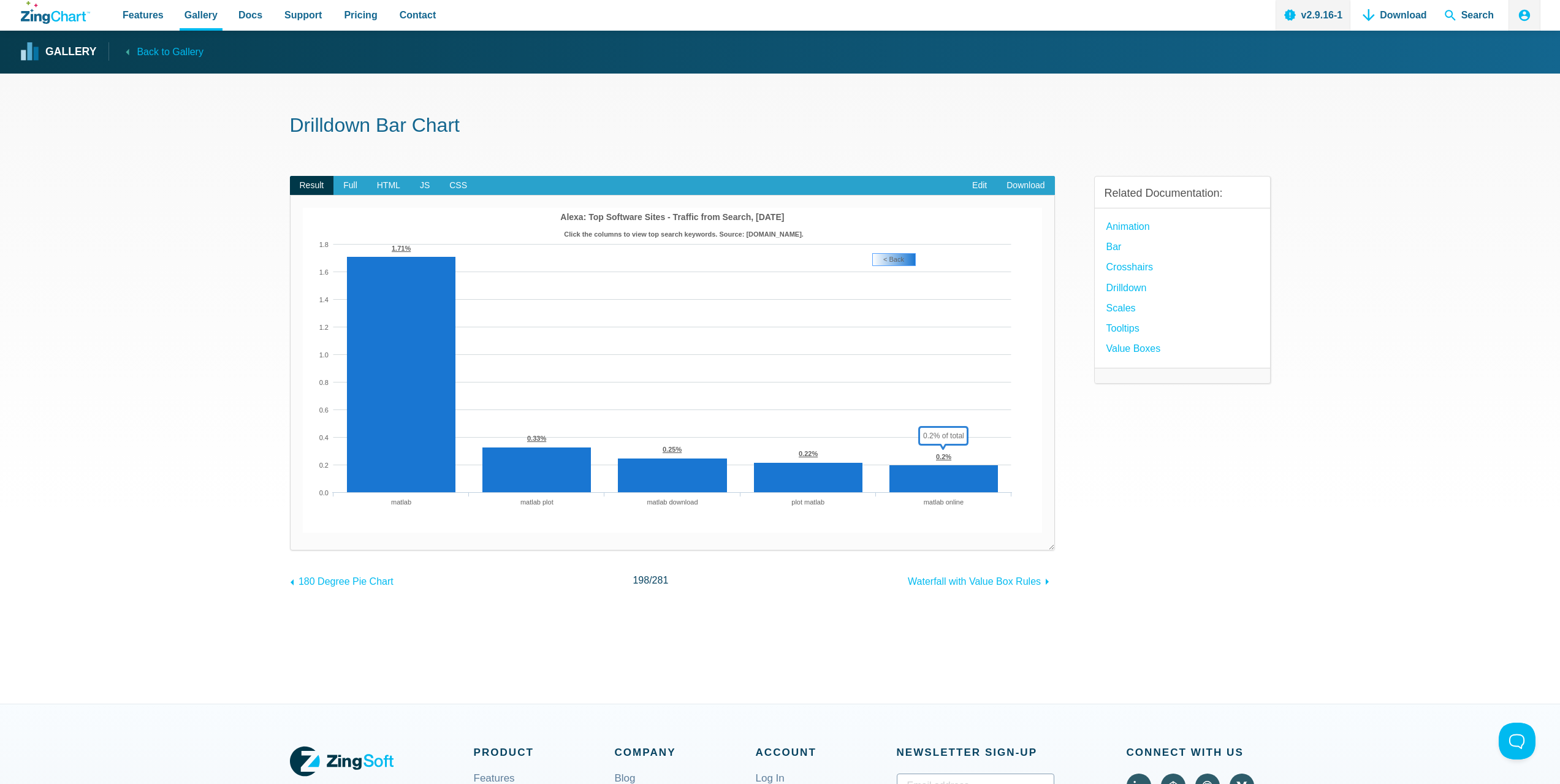
click at [303, 532] on area "< Back" at bounding box center [303, 532] width 0 height 0
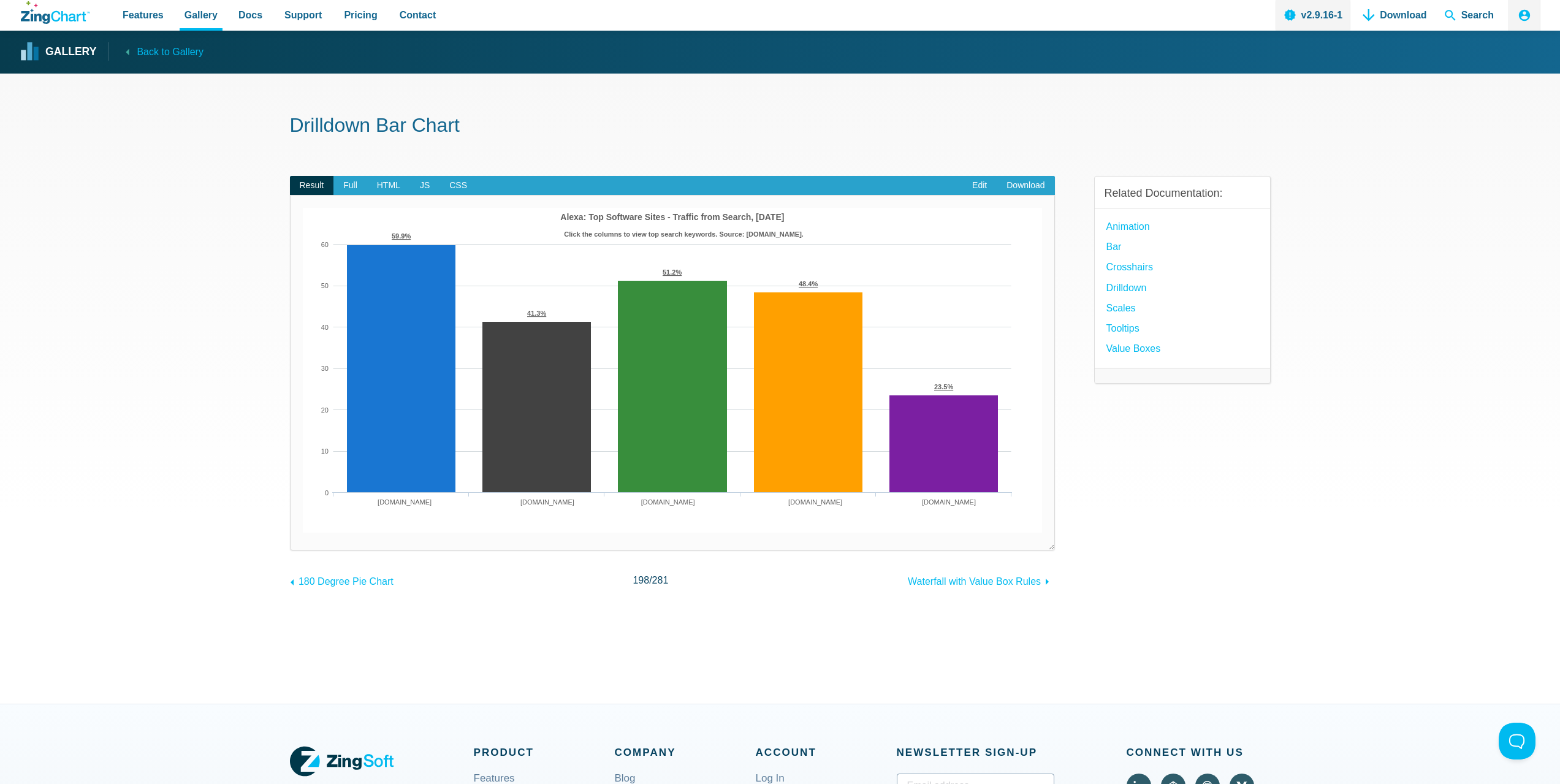
click at [303, 532] on area "App Content" at bounding box center [303, 532] width 0 height 0
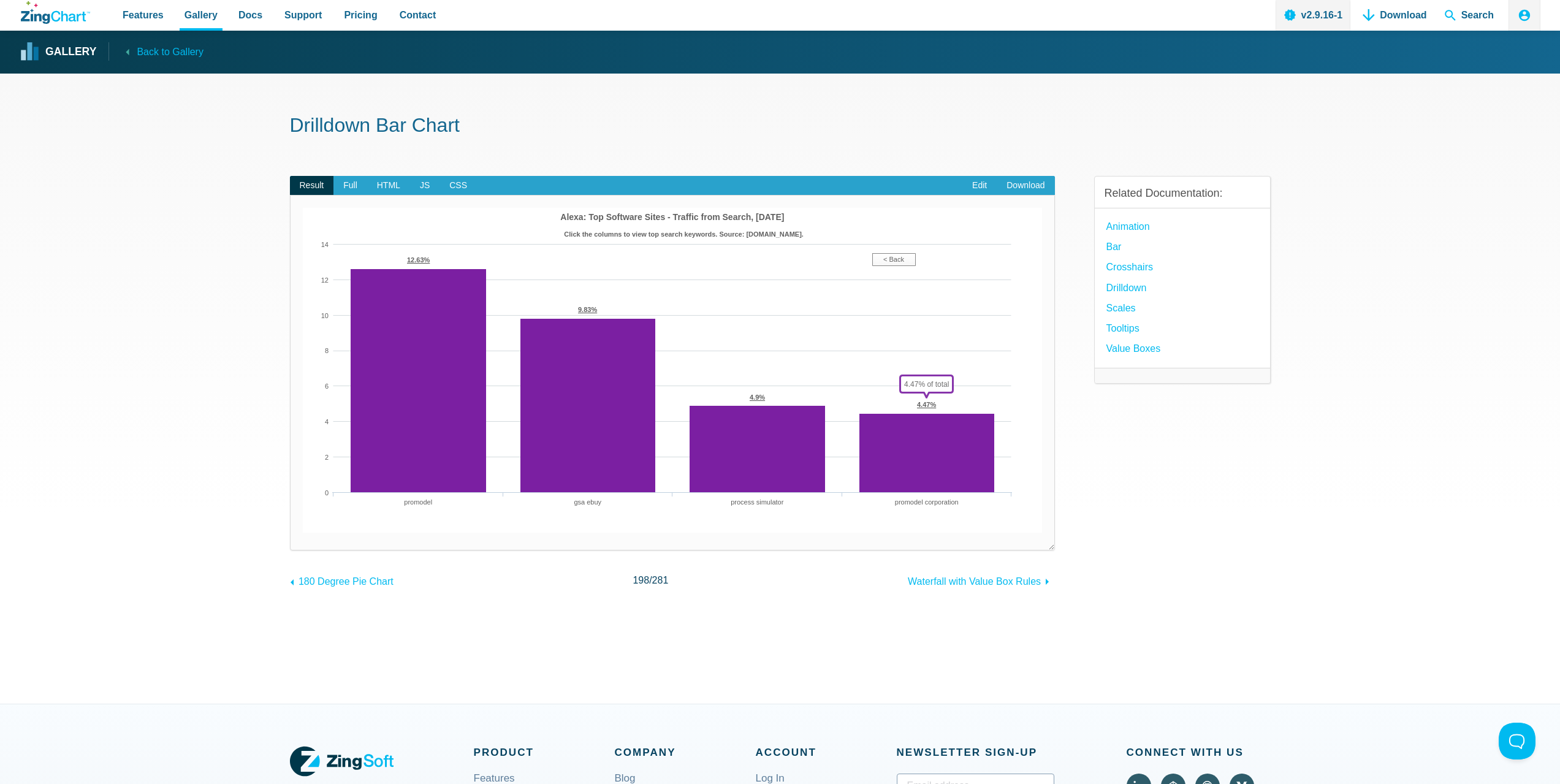
click at [909, 253] on img "App Content" at bounding box center [673, 371] width 740 height 325
click at [303, 532] on area "< Back" at bounding box center [303, 532] width 0 height 0
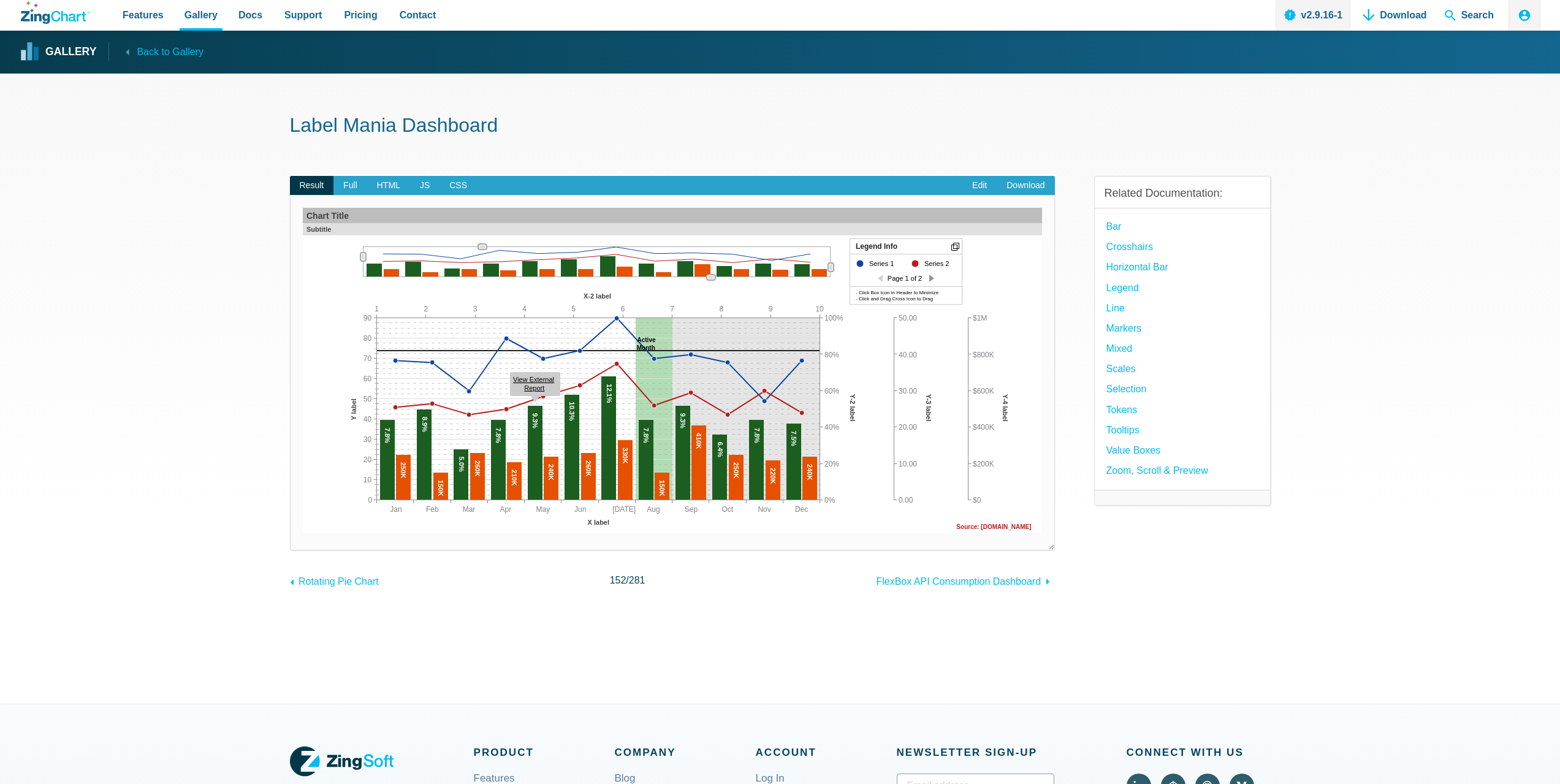
click at [932, 279] on div "App Content" at bounding box center [932, 278] width 5 height 10
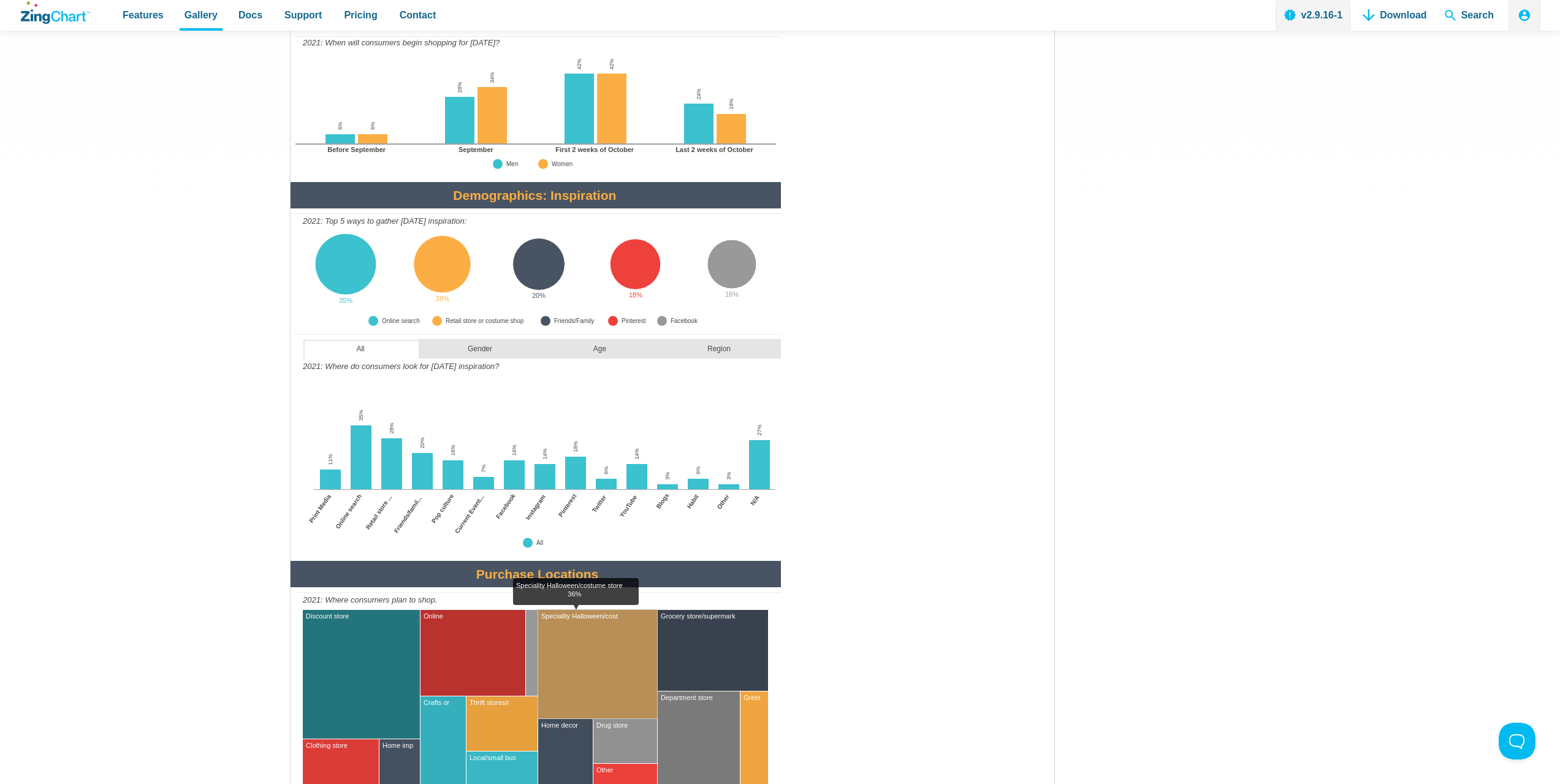
scroll to position [1348, 0]
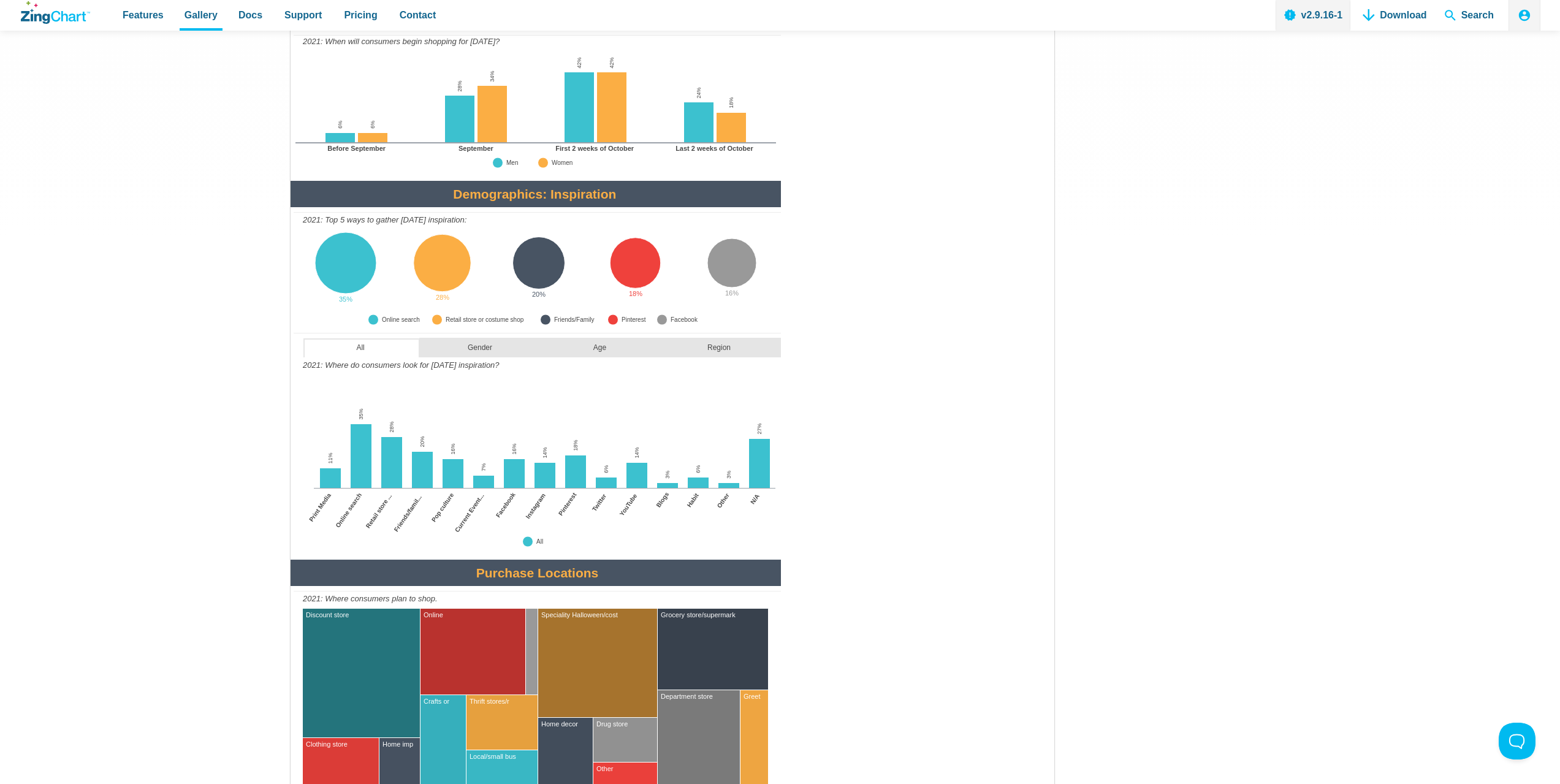
drag, startPoint x: 493, startPoint y: 339, endPoint x: 470, endPoint y: 338, distance: 23.0
drag, startPoint x: 437, startPoint y: 361, endPoint x: 501, endPoint y: 364, distance: 64.1
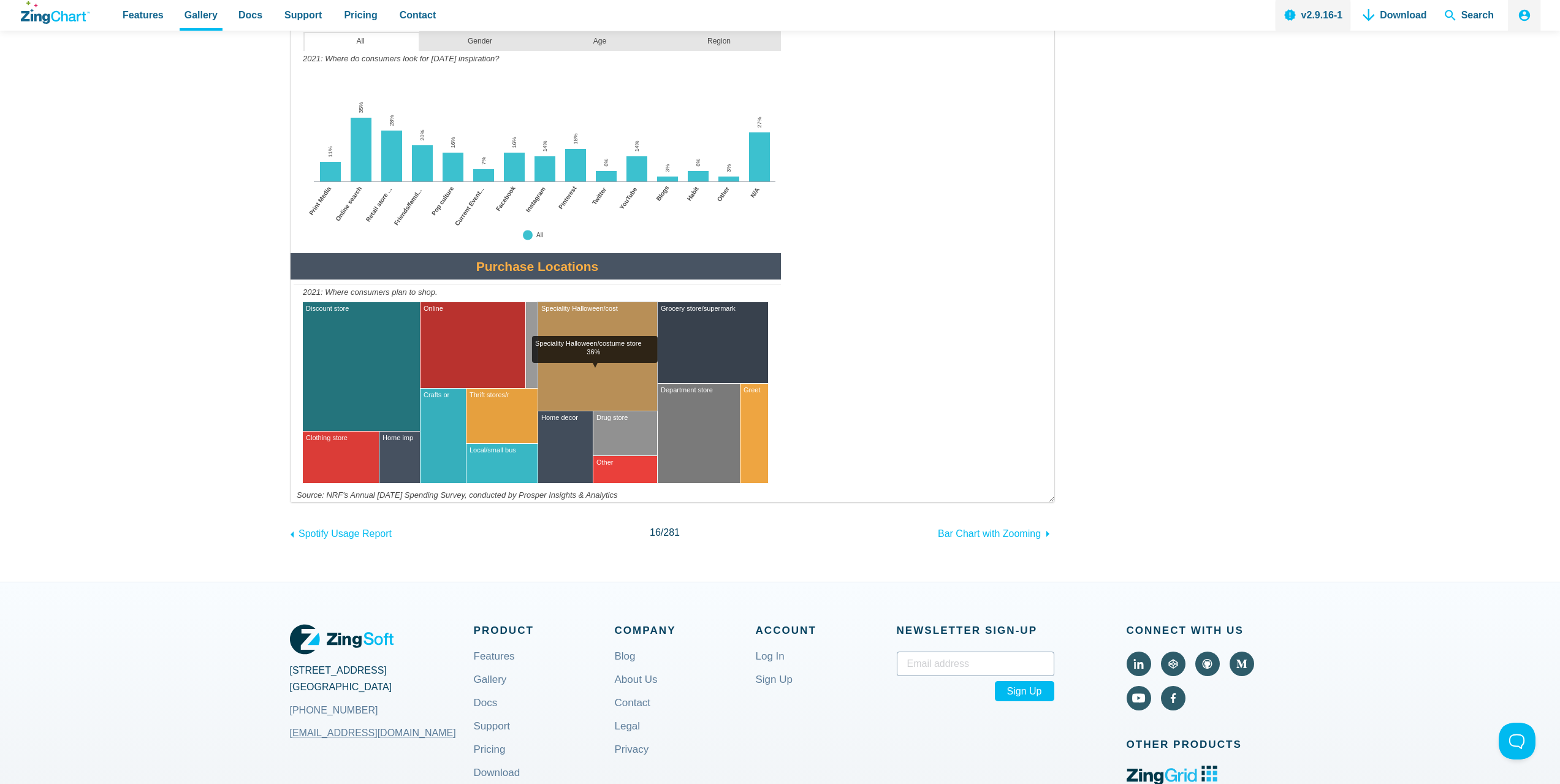
click at [291, 502] on area "Speciality Halloween/costume store<br>36%" at bounding box center [291, 502] width 0 height 0
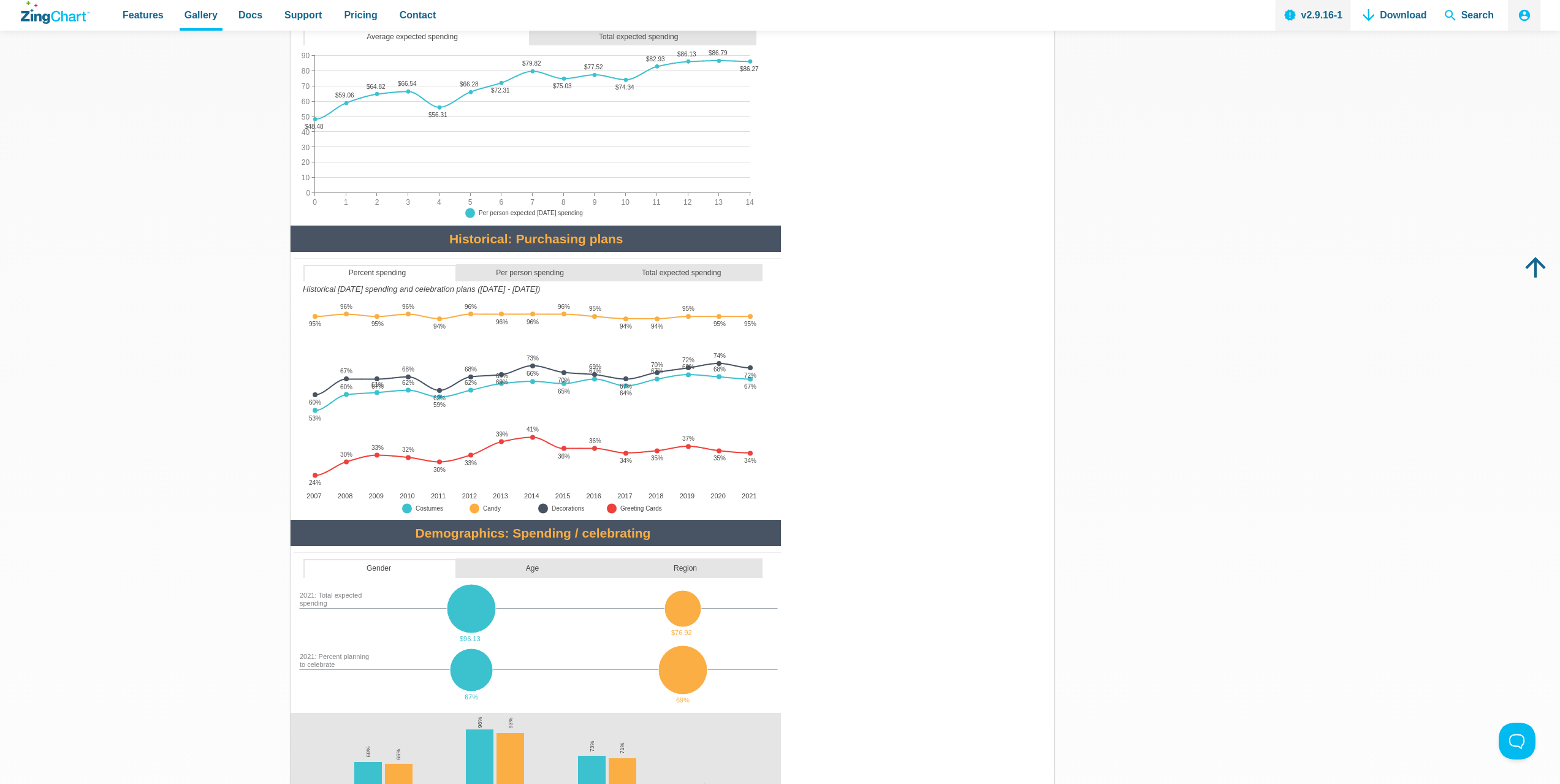
scroll to position [0, 0]
